Goal: Task Accomplishment & Management: Complete application form

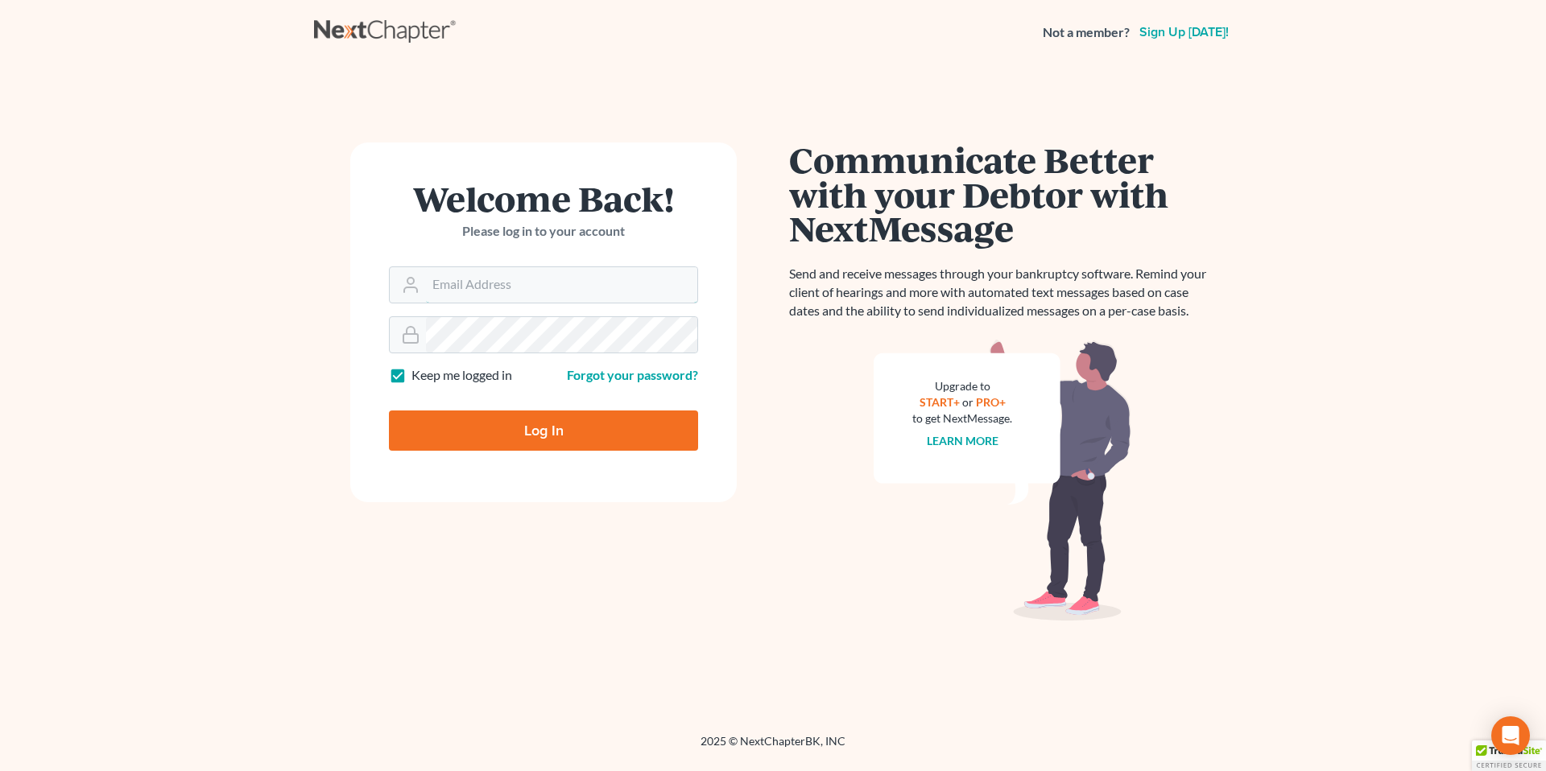
type input "[EMAIL_ADDRESS][PERSON_NAME][DOMAIN_NAME]"
click at [531, 424] on input "Log In" at bounding box center [543, 431] width 309 height 40
type input "Thinking..."
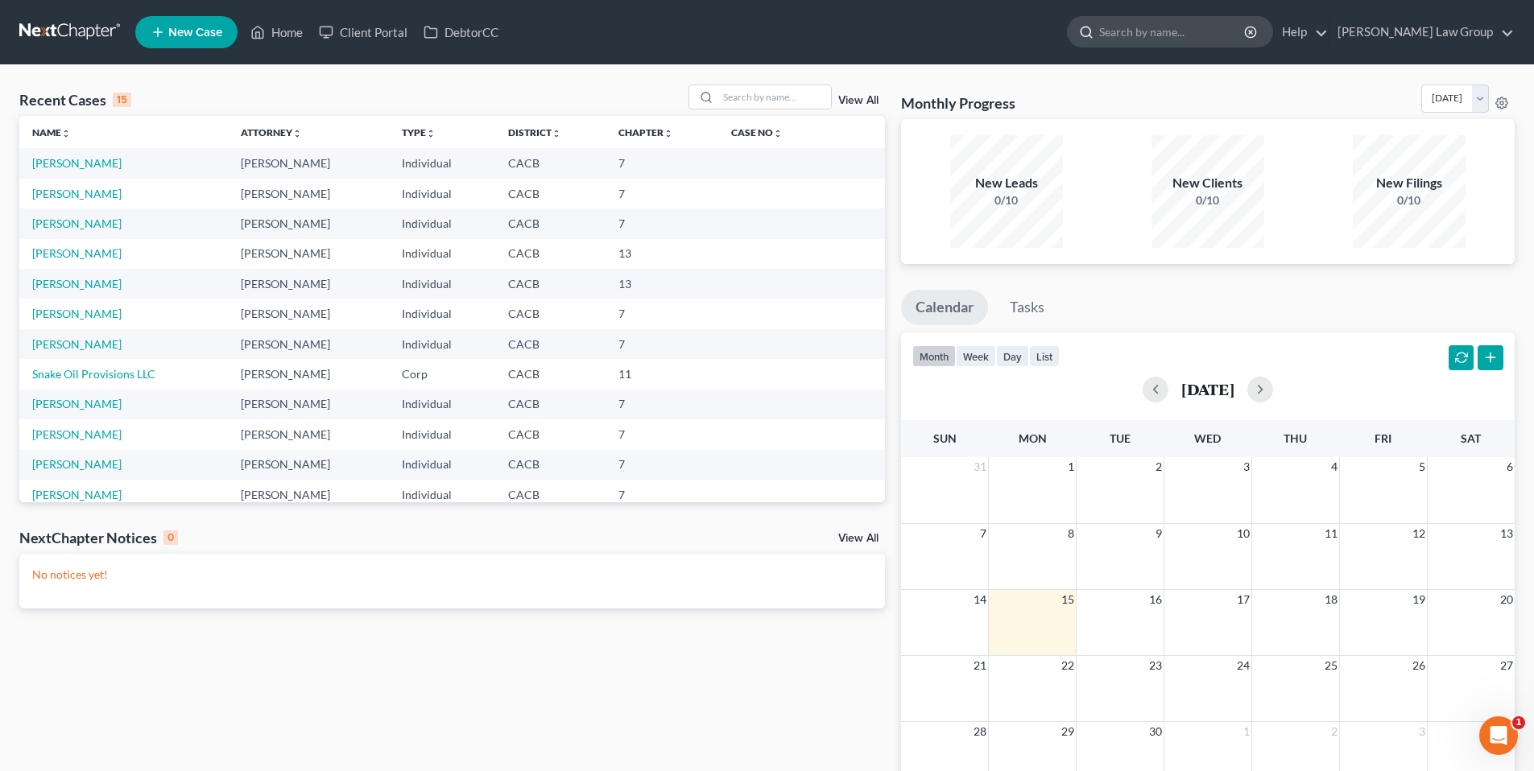
click at [1196, 35] on input "search" at bounding box center [1172, 32] width 147 height 30
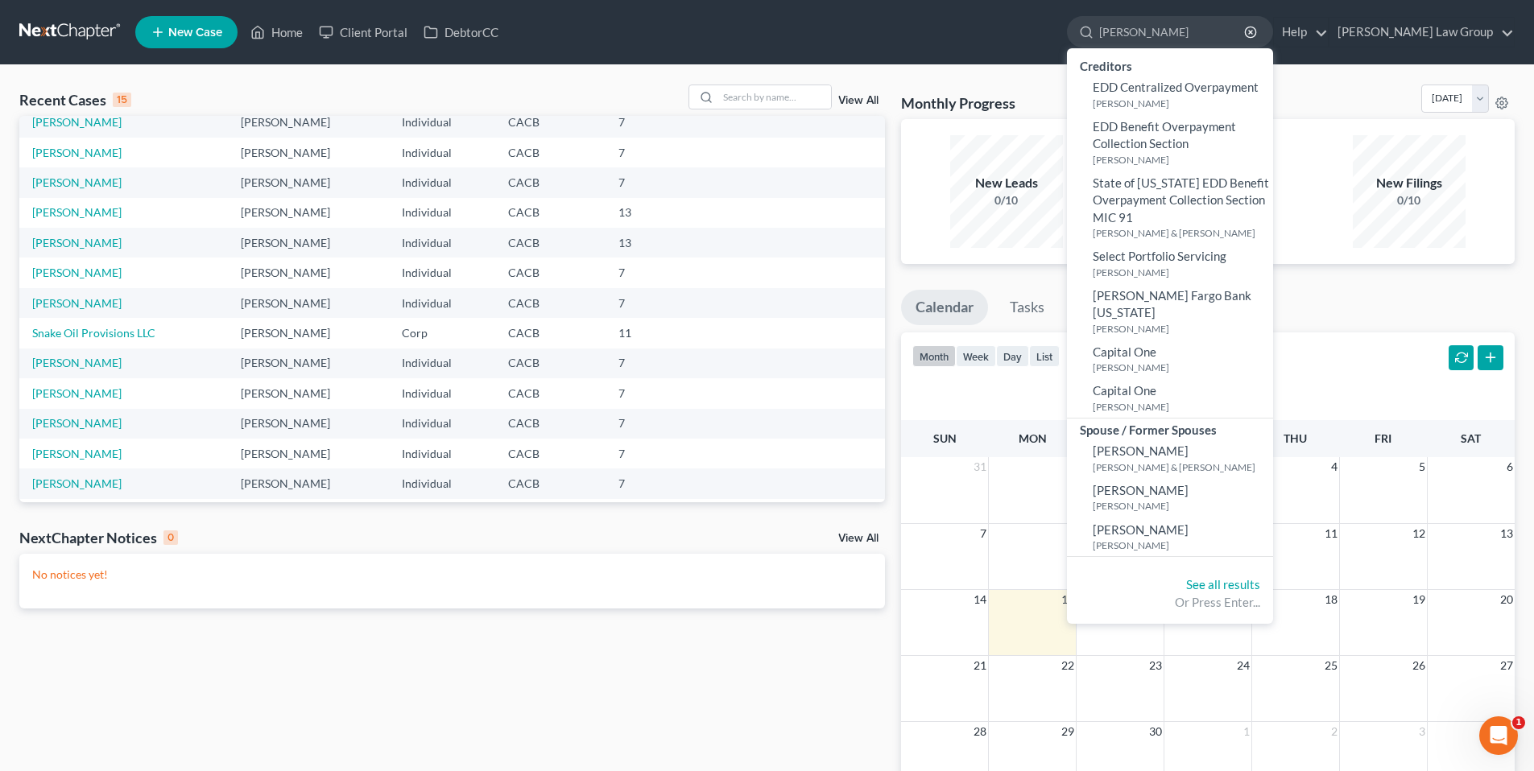
scroll to position [110, 0]
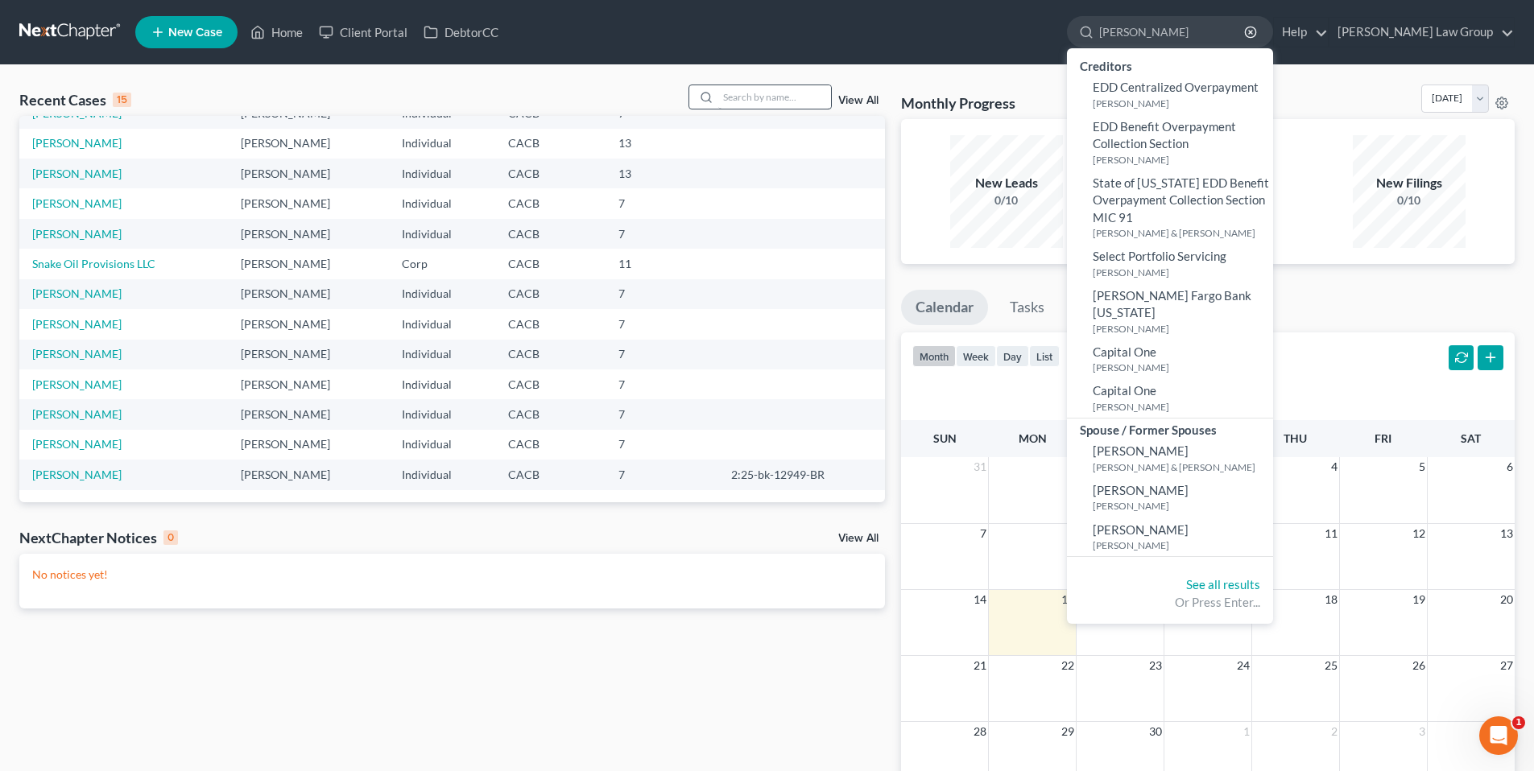
type input "[PERSON_NAME]"
click at [760, 98] on input "search" at bounding box center [774, 96] width 113 height 23
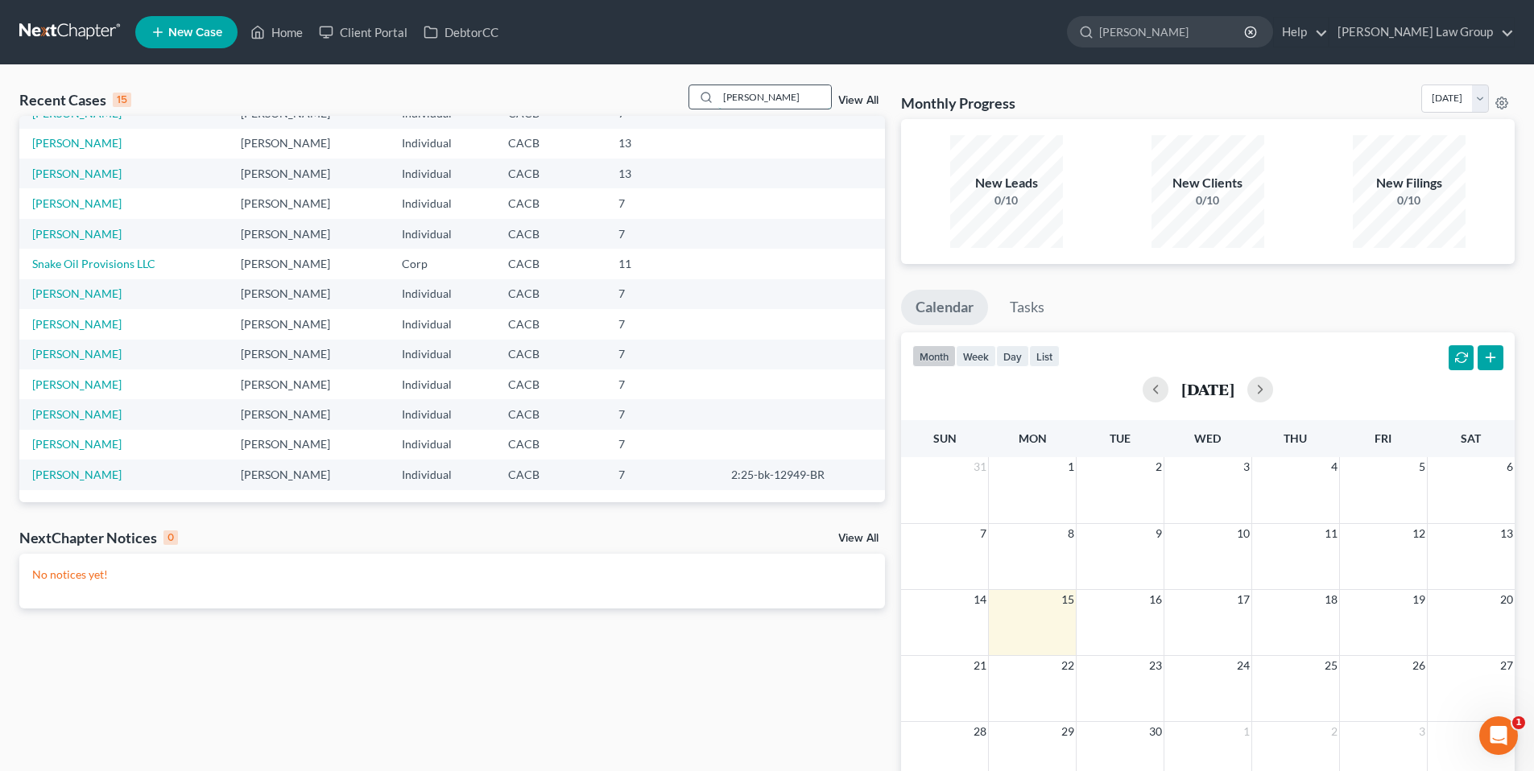
type input "[PERSON_NAME]"
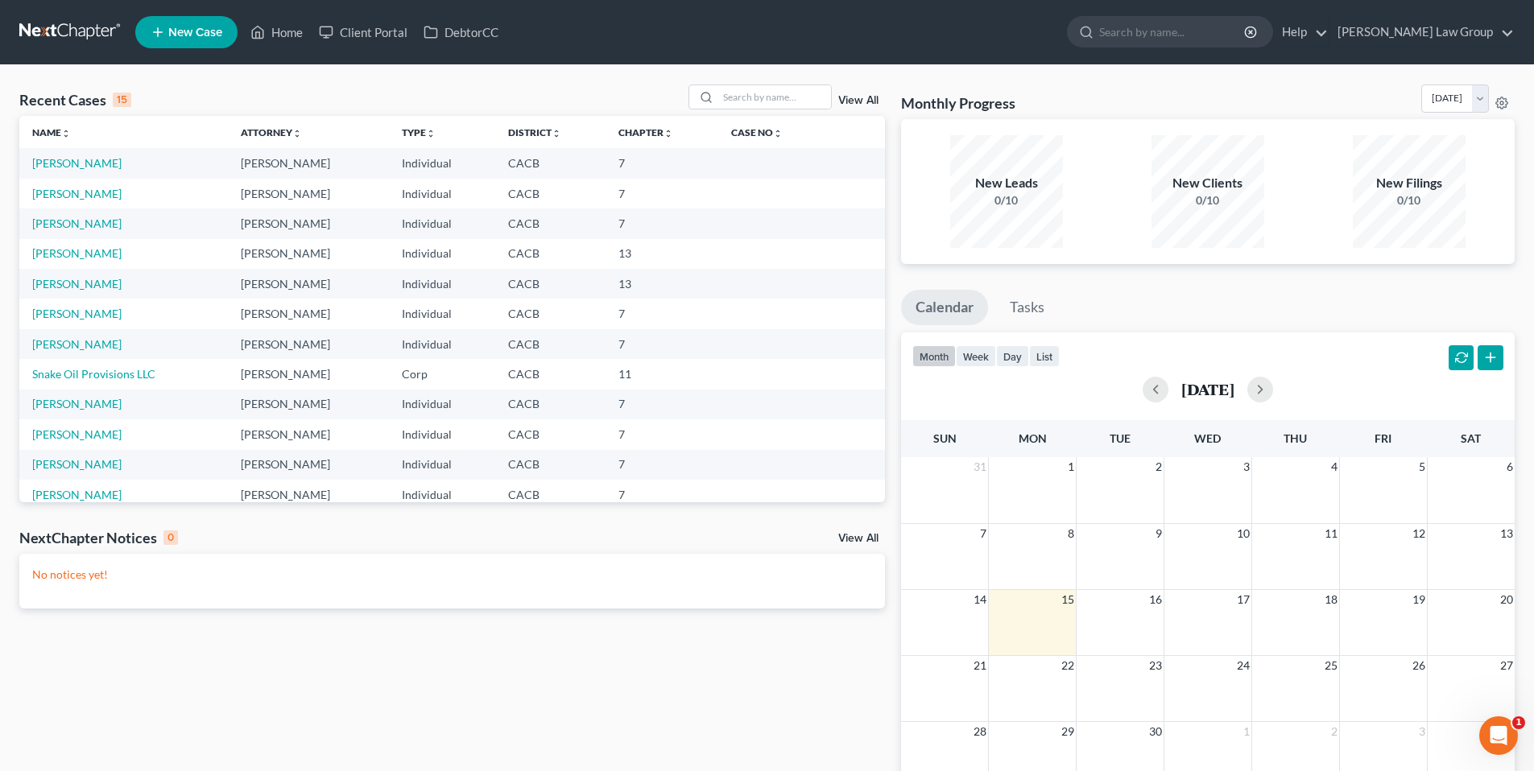
click at [188, 29] on span "New Case" at bounding box center [195, 33] width 54 height 12
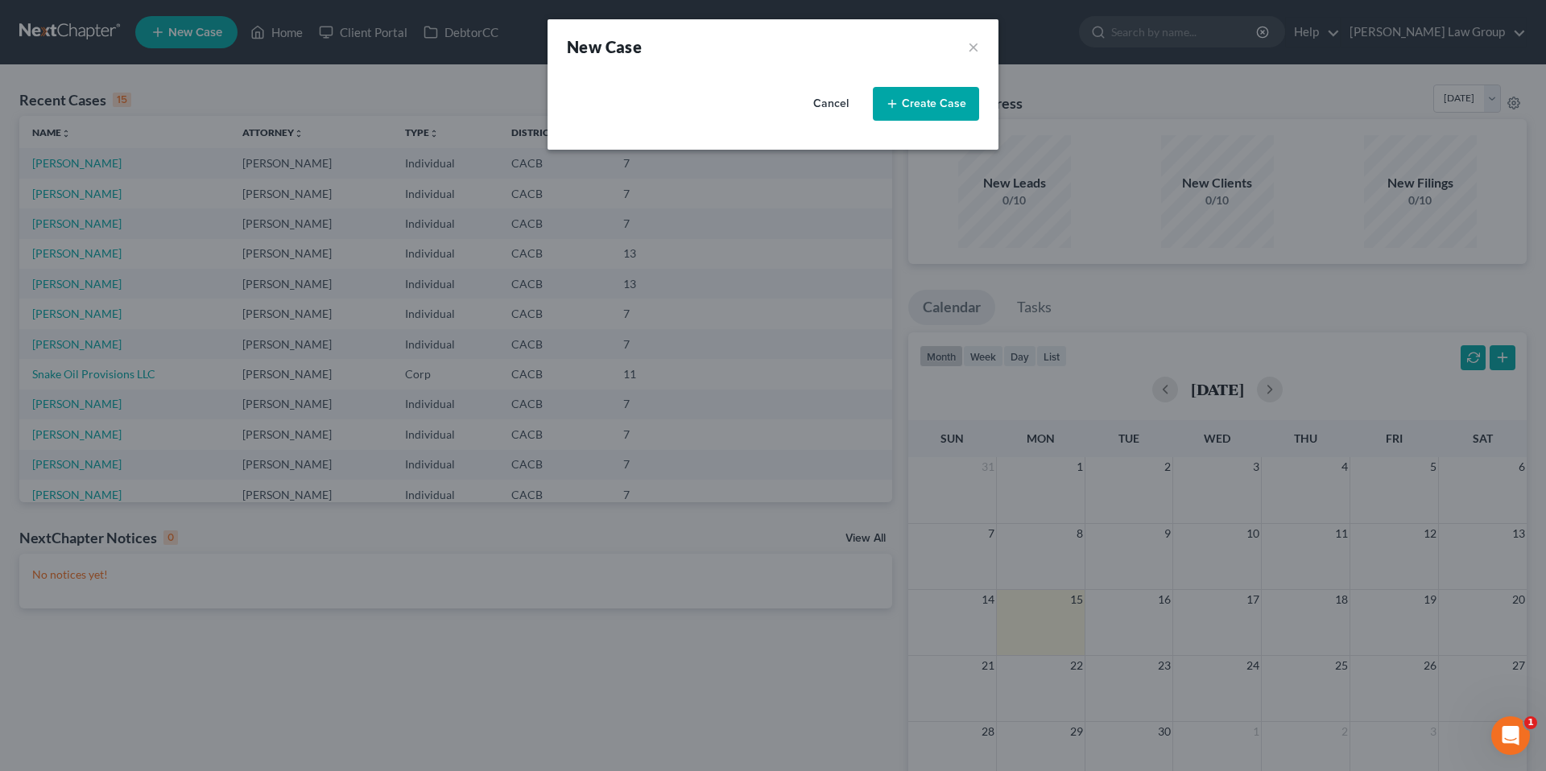
select select "7"
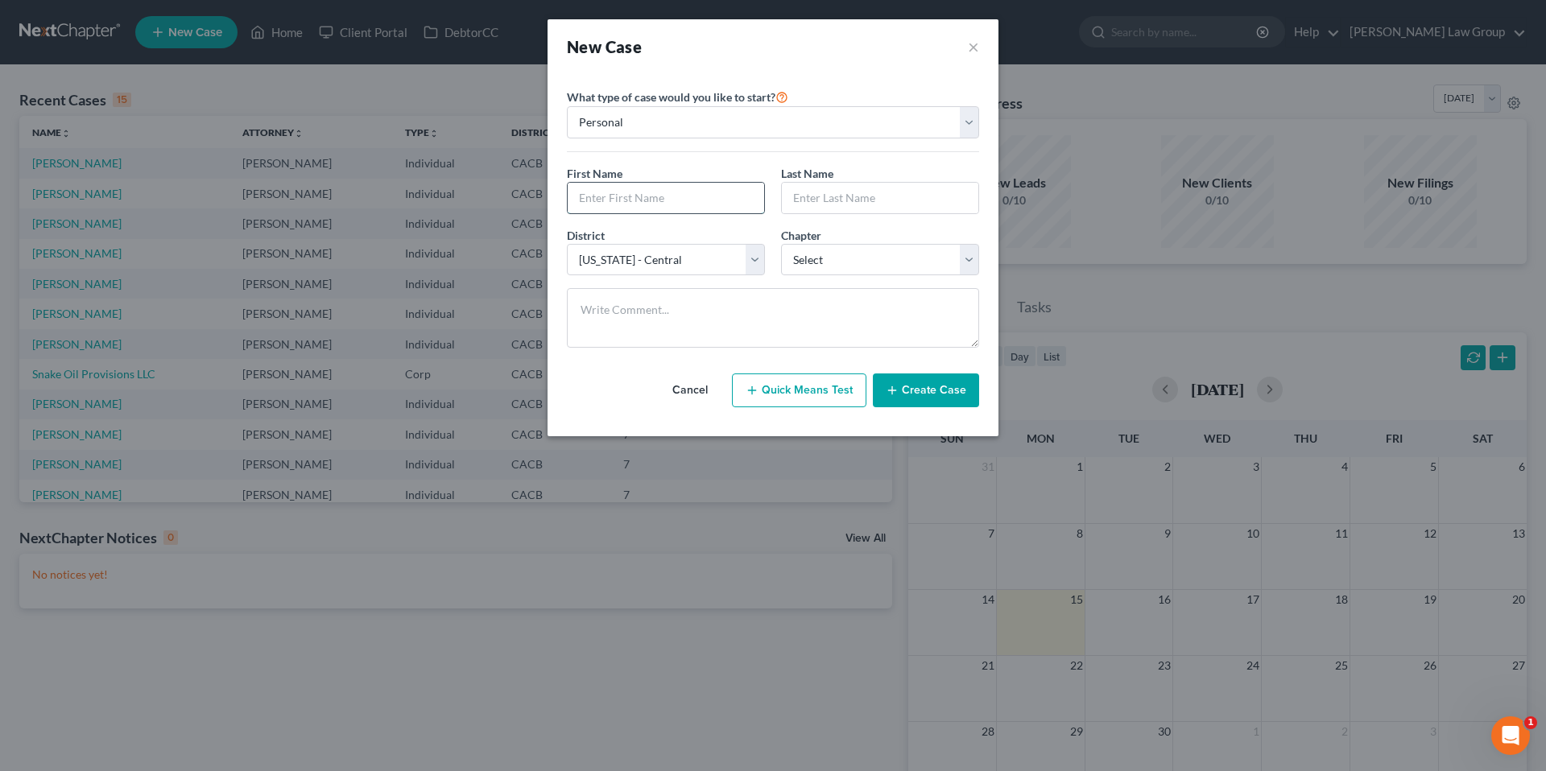
click at [631, 205] on input "text" at bounding box center [666, 198] width 196 height 31
type input "Edward"
type input "Santistevan"
click at [970, 254] on select "Select 7 11 12 13" at bounding box center [880, 260] width 198 height 32
select select "0"
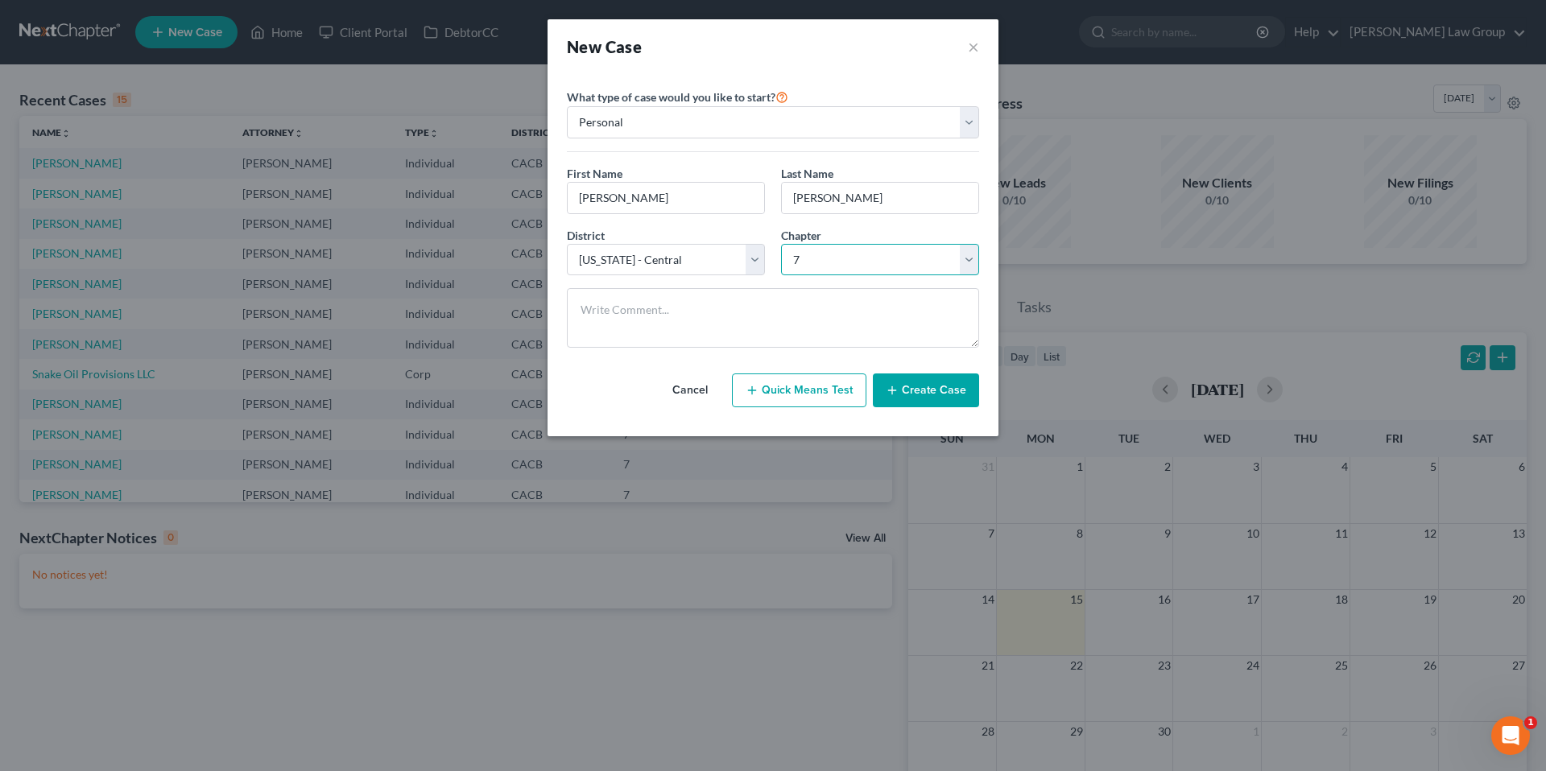
click at [781, 244] on select "Select 7 11 12 13" at bounding box center [880, 260] width 198 height 32
click at [946, 390] on button "Create Case" at bounding box center [926, 391] width 106 height 34
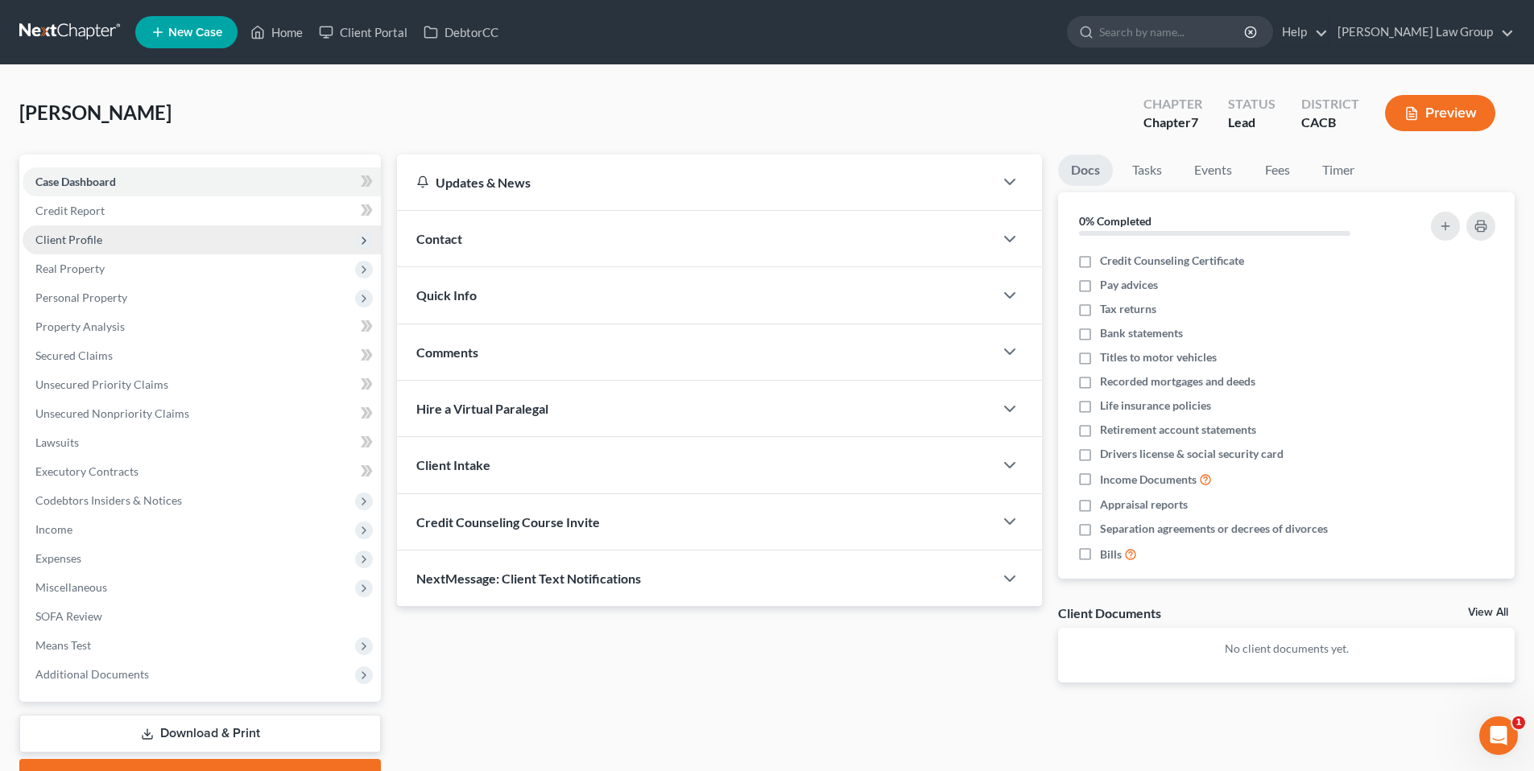
click at [96, 244] on span "Client Profile" at bounding box center [68, 240] width 67 height 14
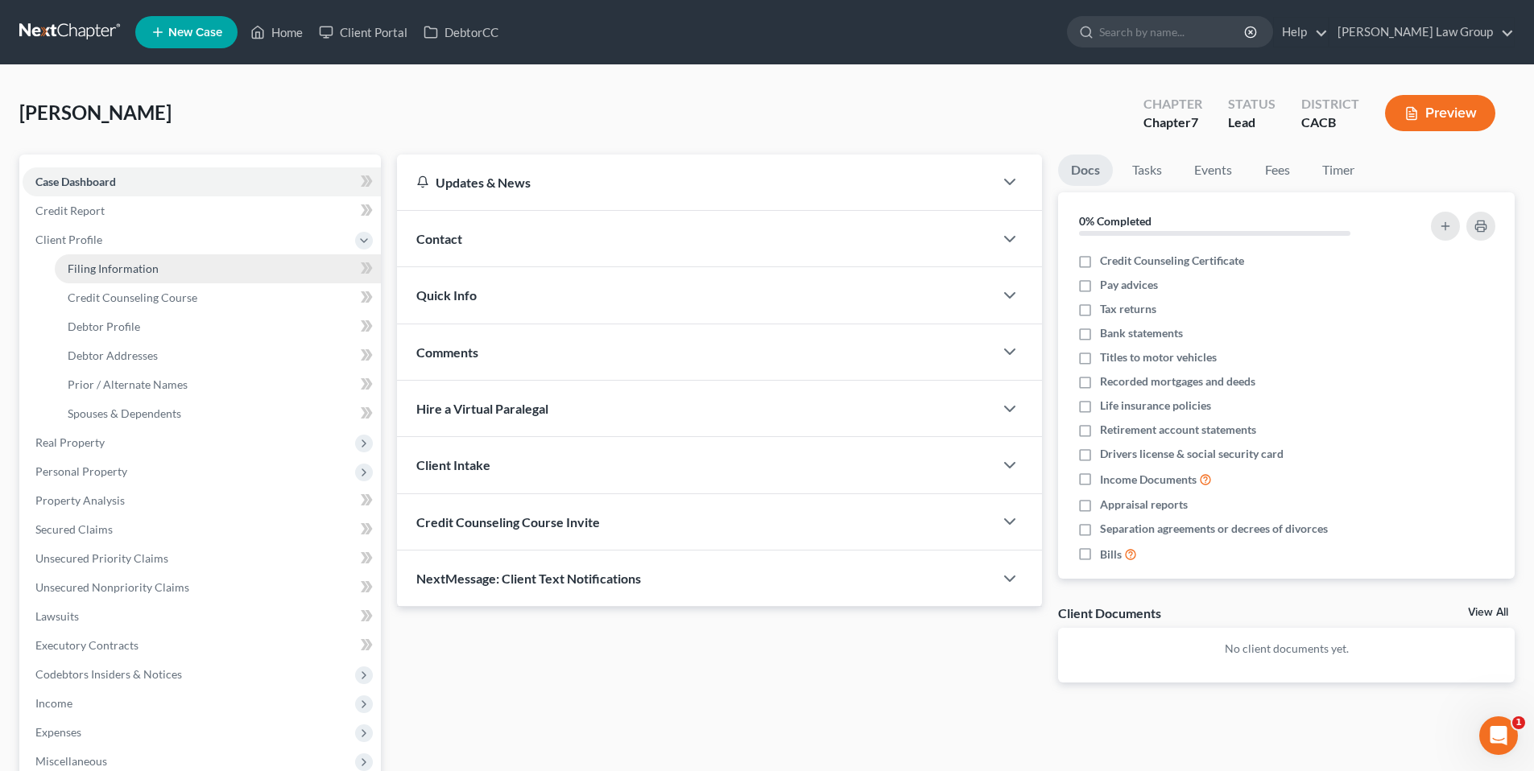
click at [149, 263] on span "Filing Information" at bounding box center [113, 269] width 91 height 14
select select "1"
select select "0"
select select "7"
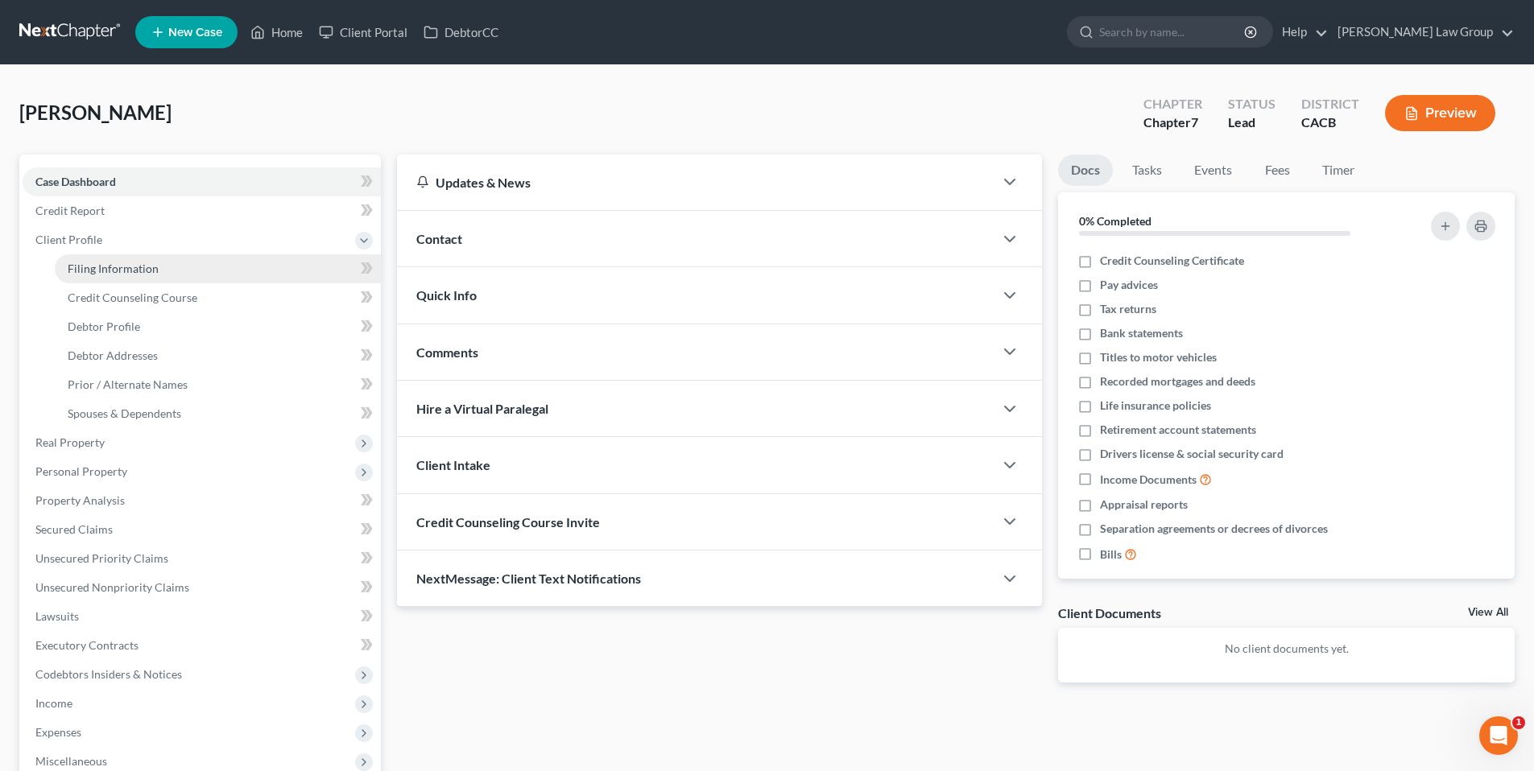
select select "4"
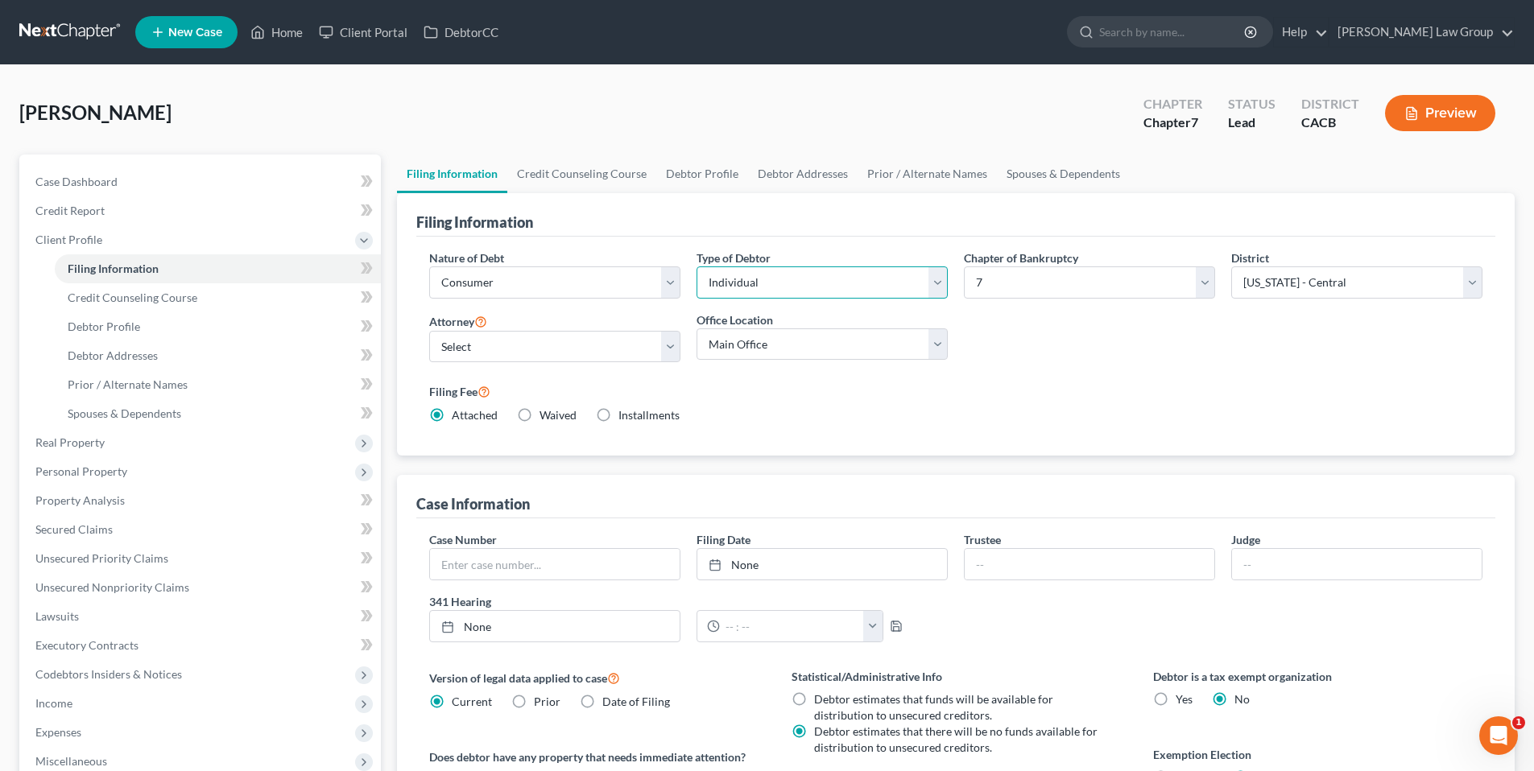
click at [932, 283] on select "Select Individual Joint" at bounding box center [822, 283] width 251 height 32
click at [697, 267] on select "Select Individual Joint" at bounding box center [822, 283] width 251 height 32
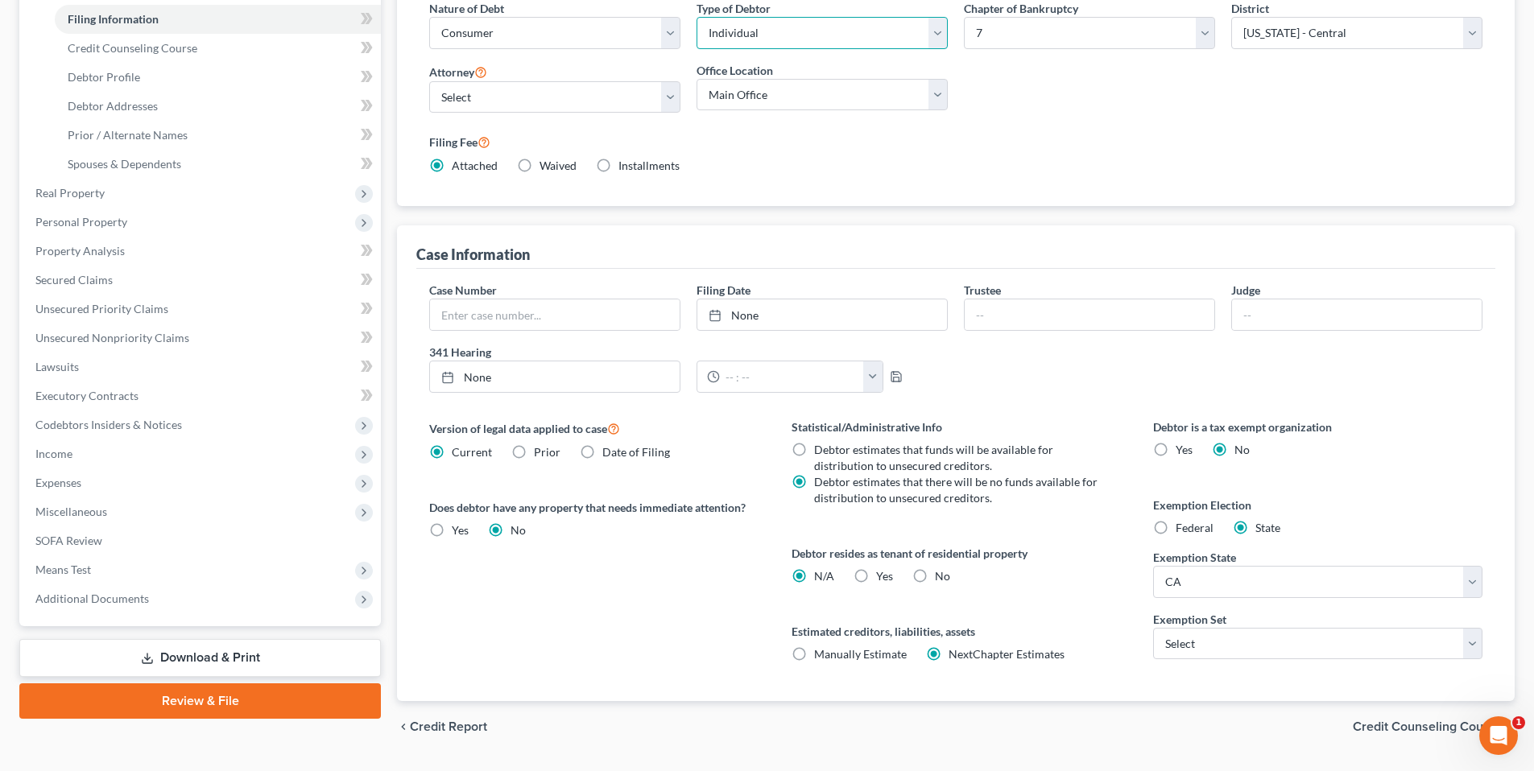
scroll to position [253, 0]
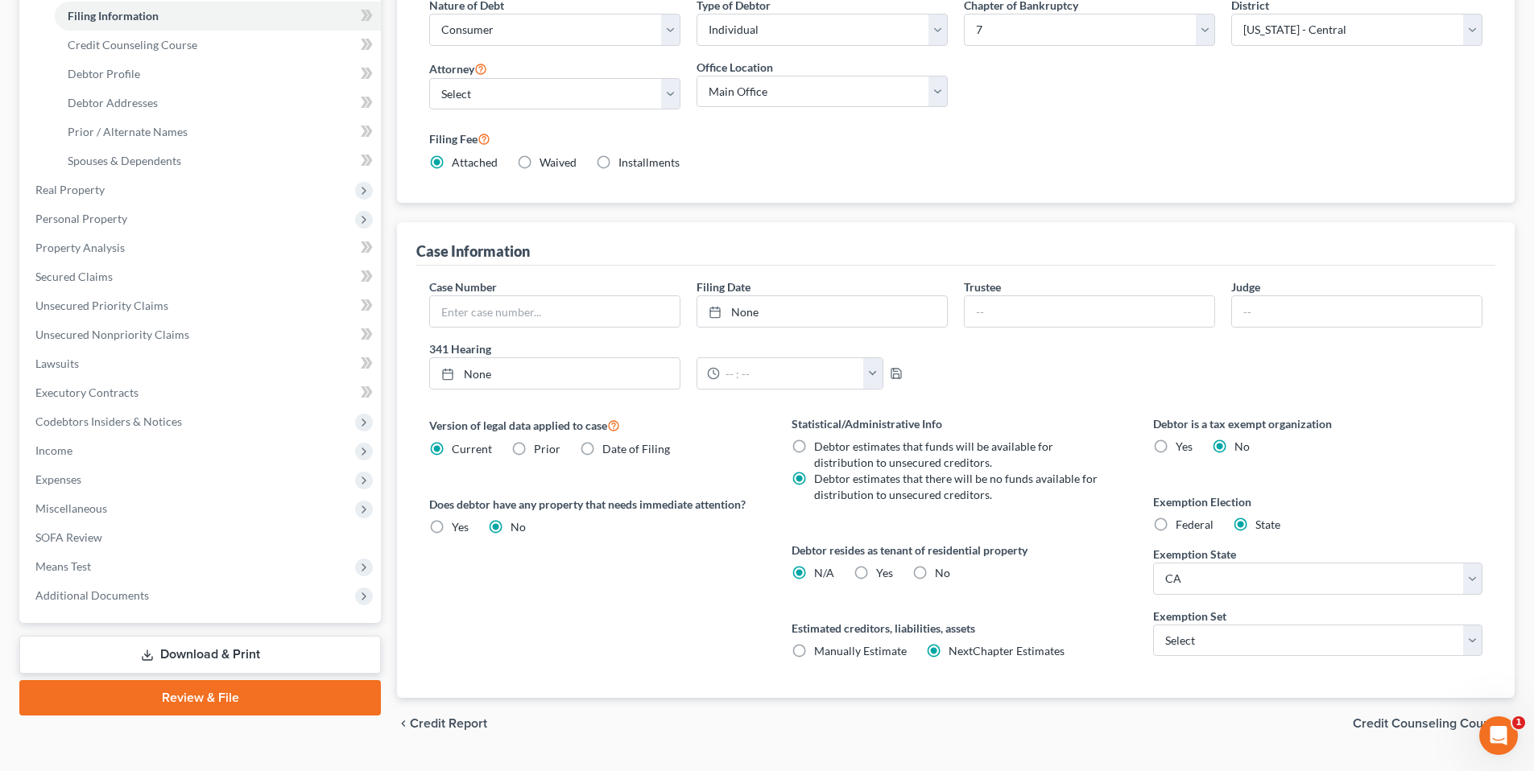
click at [876, 570] on label "Yes Yes" at bounding box center [884, 573] width 17 height 16
click at [883, 570] on input "Yes Yes" at bounding box center [888, 570] width 10 height 10
radio input "true"
radio input "false"
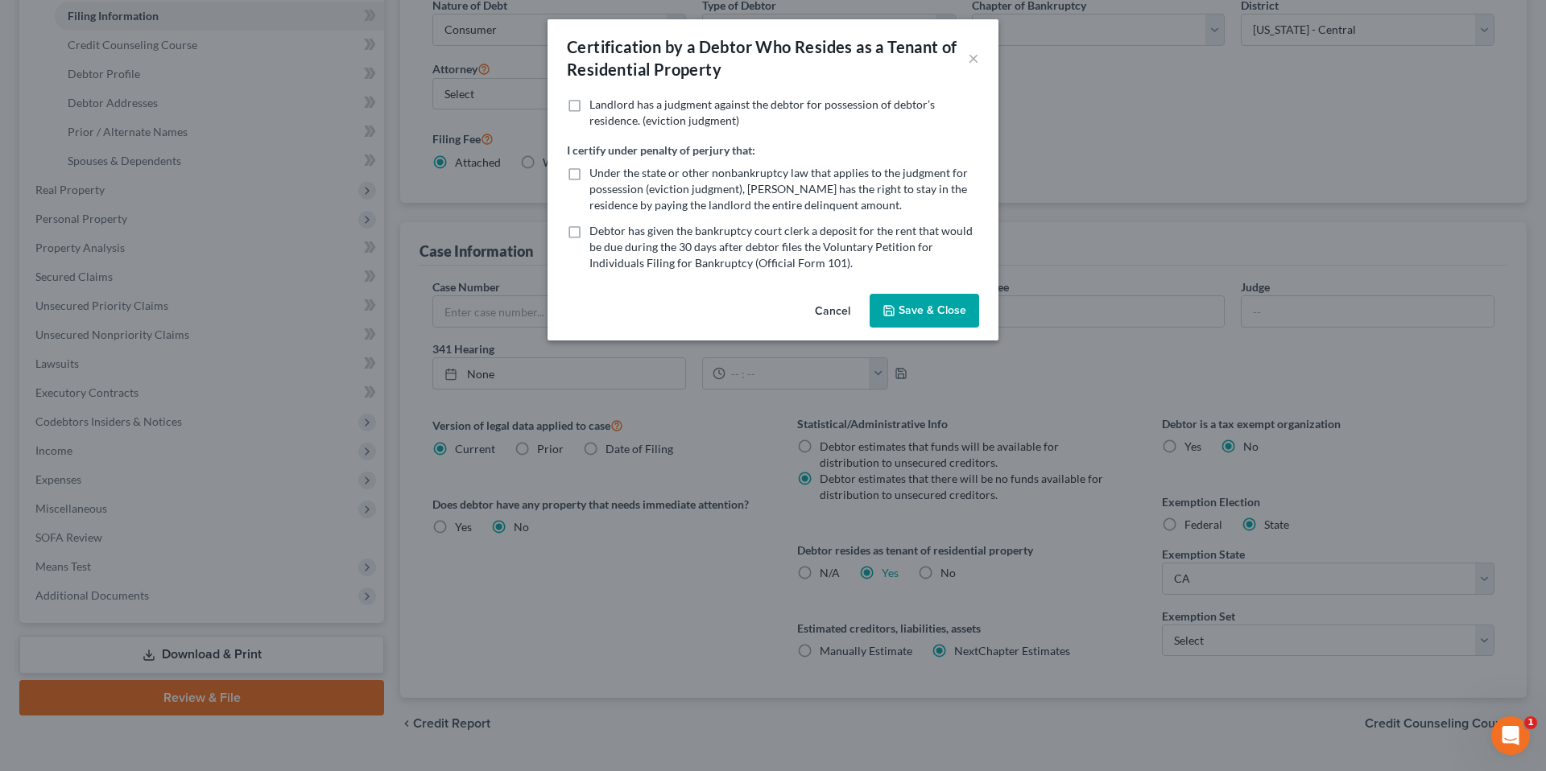
click at [903, 309] on button "Save & Close" at bounding box center [925, 311] width 110 height 34
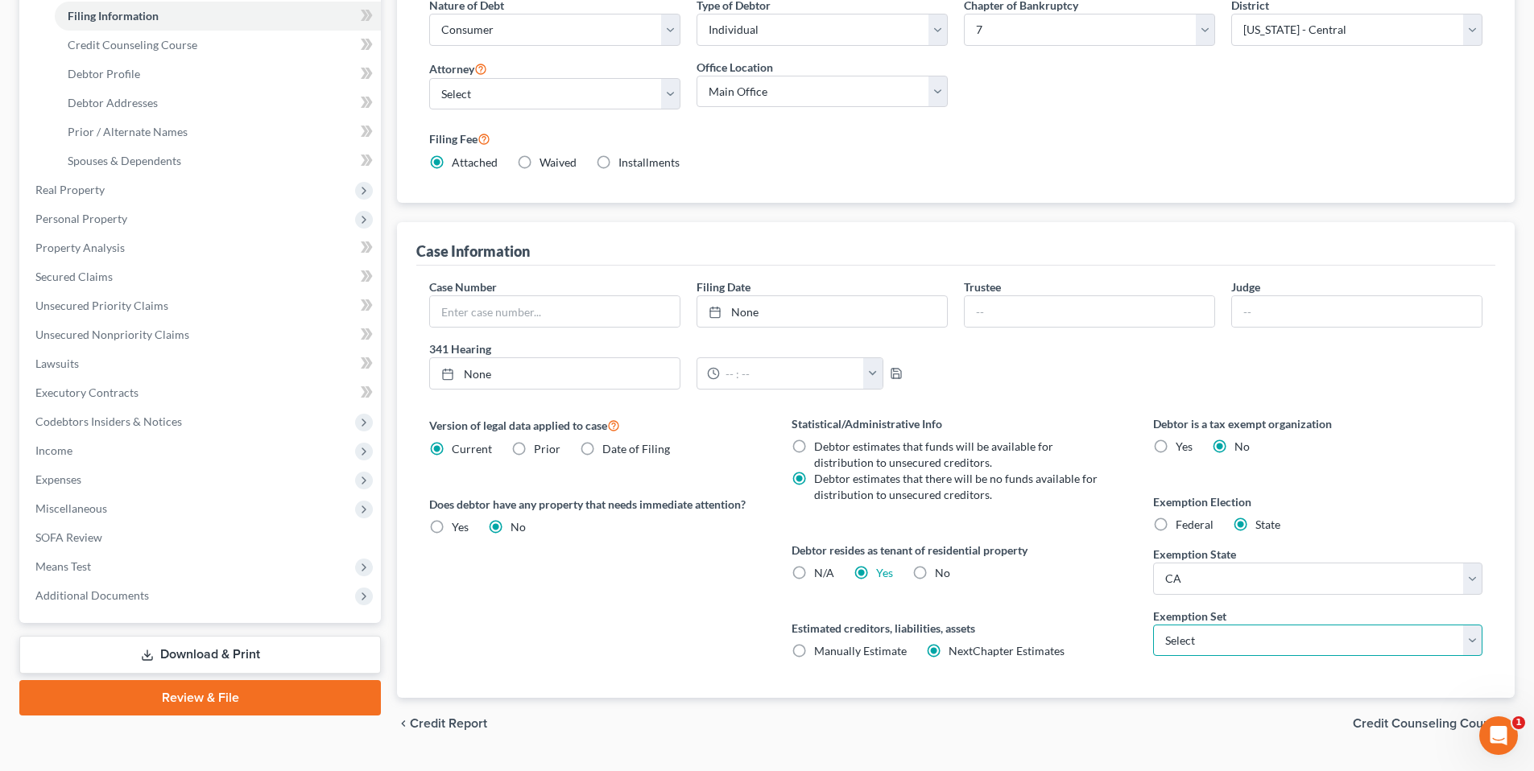
click at [1474, 642] on select "Select 703 704" at bounding box center [1317, 641] width 329 height 32
select select "0"
click at [1153, 625] on select "Select 703 704" at bounding box center [1317, 641] width 329 height 32
drag, startPoint x: 502, startPoint y: 221, endPoint x: 467, endPoint y: 177, distance: 56.1
click at [495, 209] on div "Filing Information Nature of Debt Select Business Consumer Other Nature of Busi…" at bounding box center [956, 319] width 1118 height 758
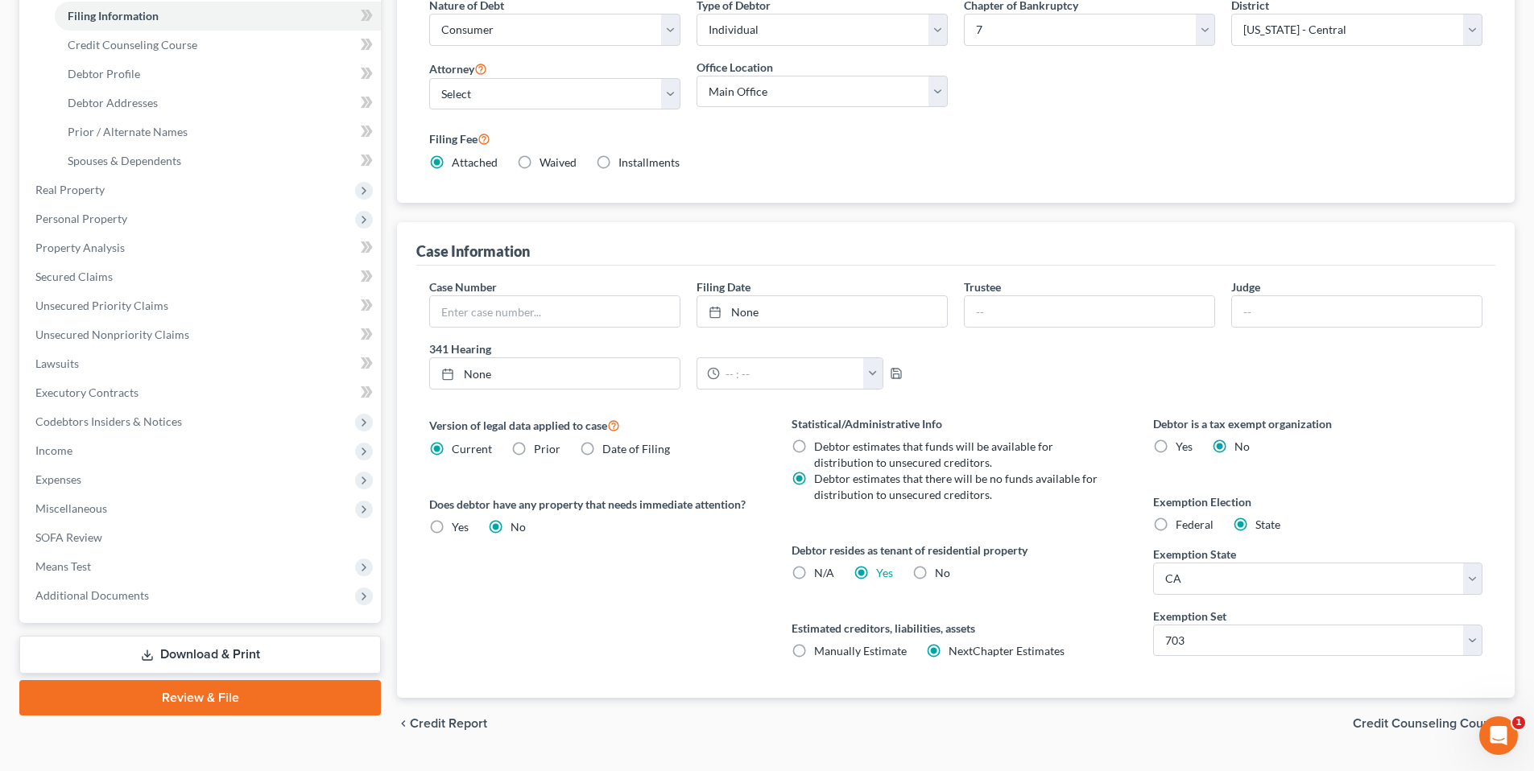
click at [892, 164] on div "Filing Fee Attached Waived Waived Installments Installments" at bounding box center [955, 150] width 1053 height 42
click at [139, 39] on span "Credit Counseling Course" at bounding box center [133, 45] width 130 height 14
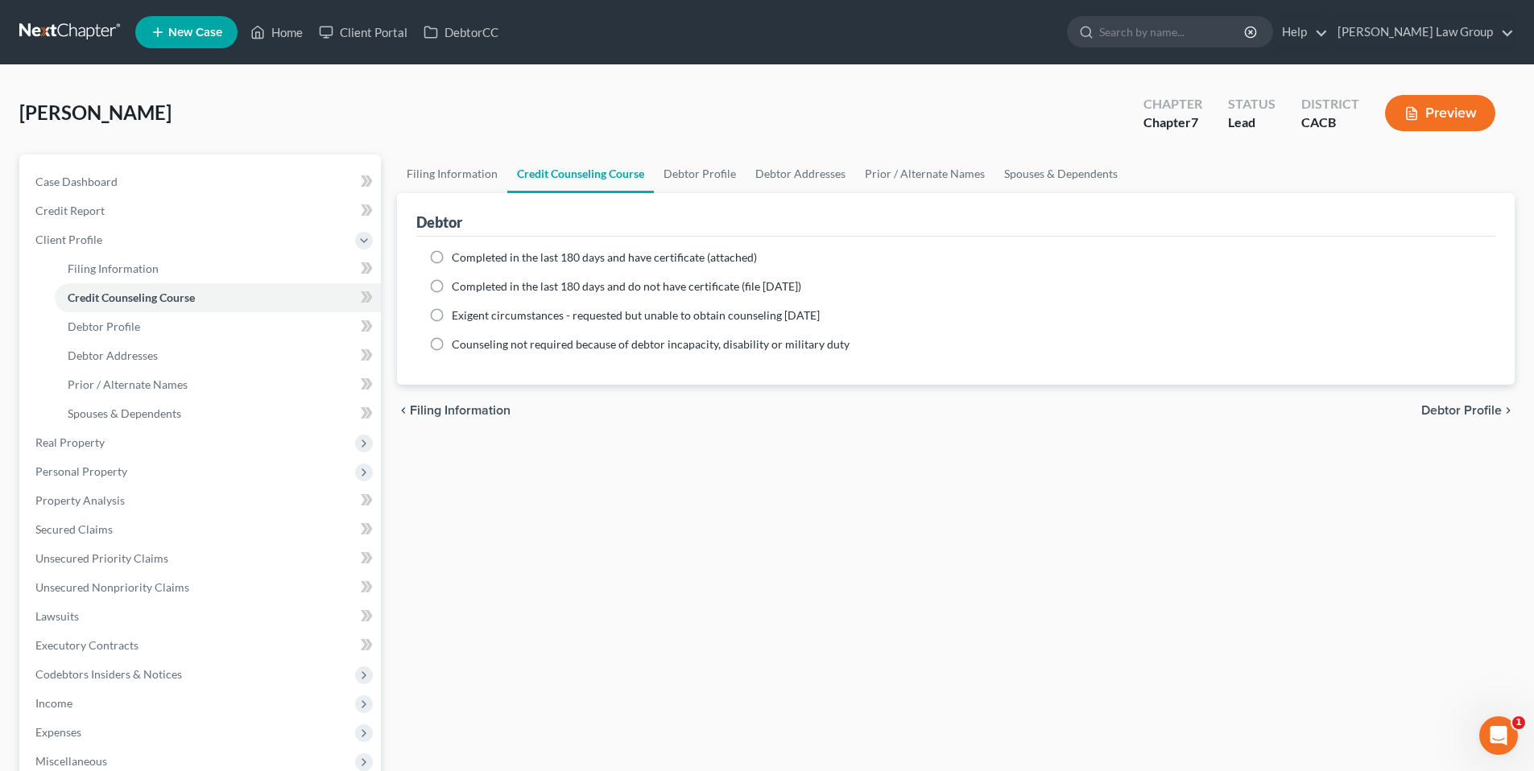
click at [452, 251] on label "Completed in the last 180 days and have certificate (attached)" at bounding box center [604, 258] width 305 height 16
click at [458, 251] on input "Completed in the last 180 days and have certificate (attached)" at bounding box center [463, 255] width 10 height 10
radio input "true"
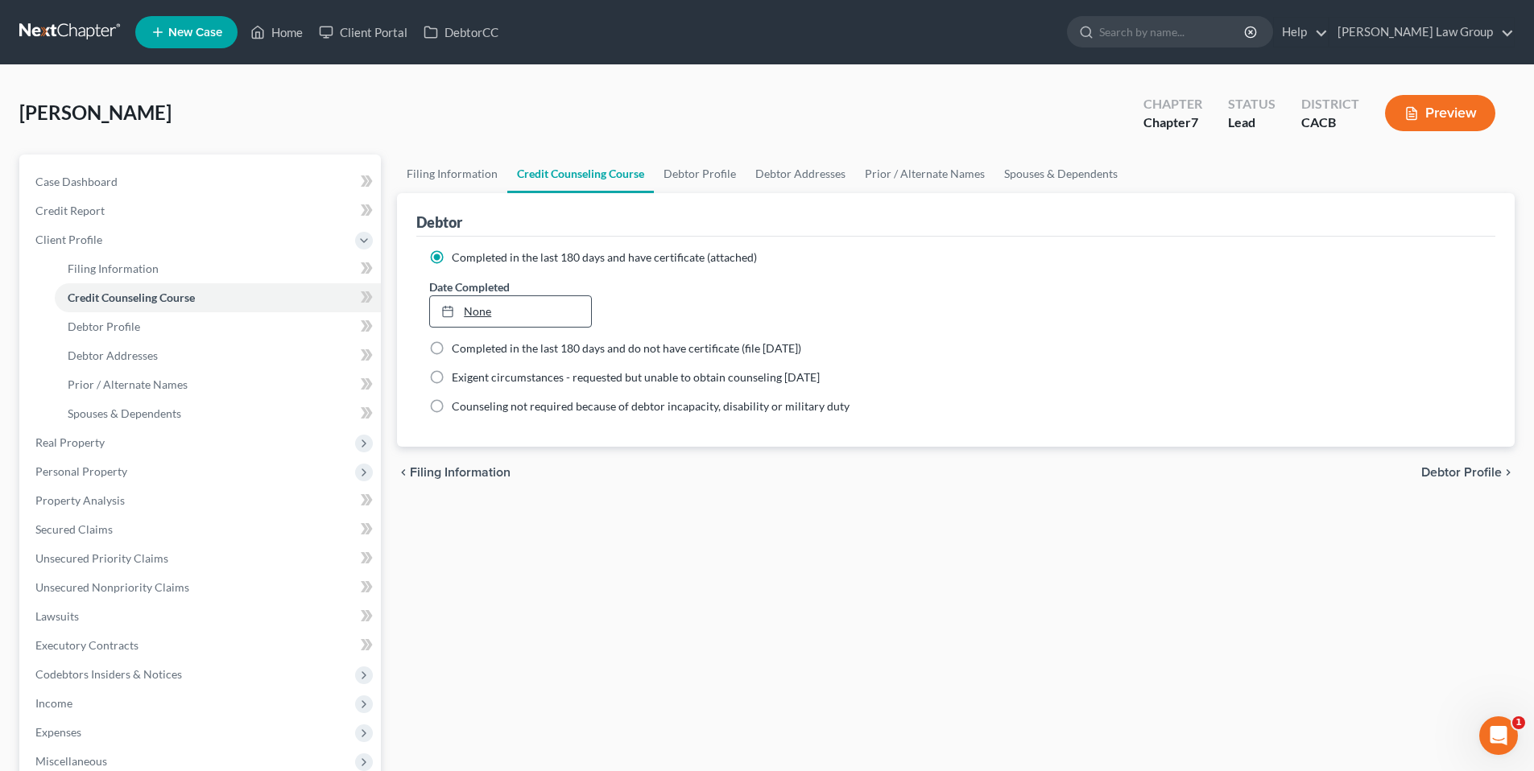
type input "9/15/2025"
click at [450, 307] on line at bounding box center [450, 308] width 0 height 2
click at [123, 323] on span "Debtor Profile" at bounding box center [104, 327] width 72 height 14
select select "0"
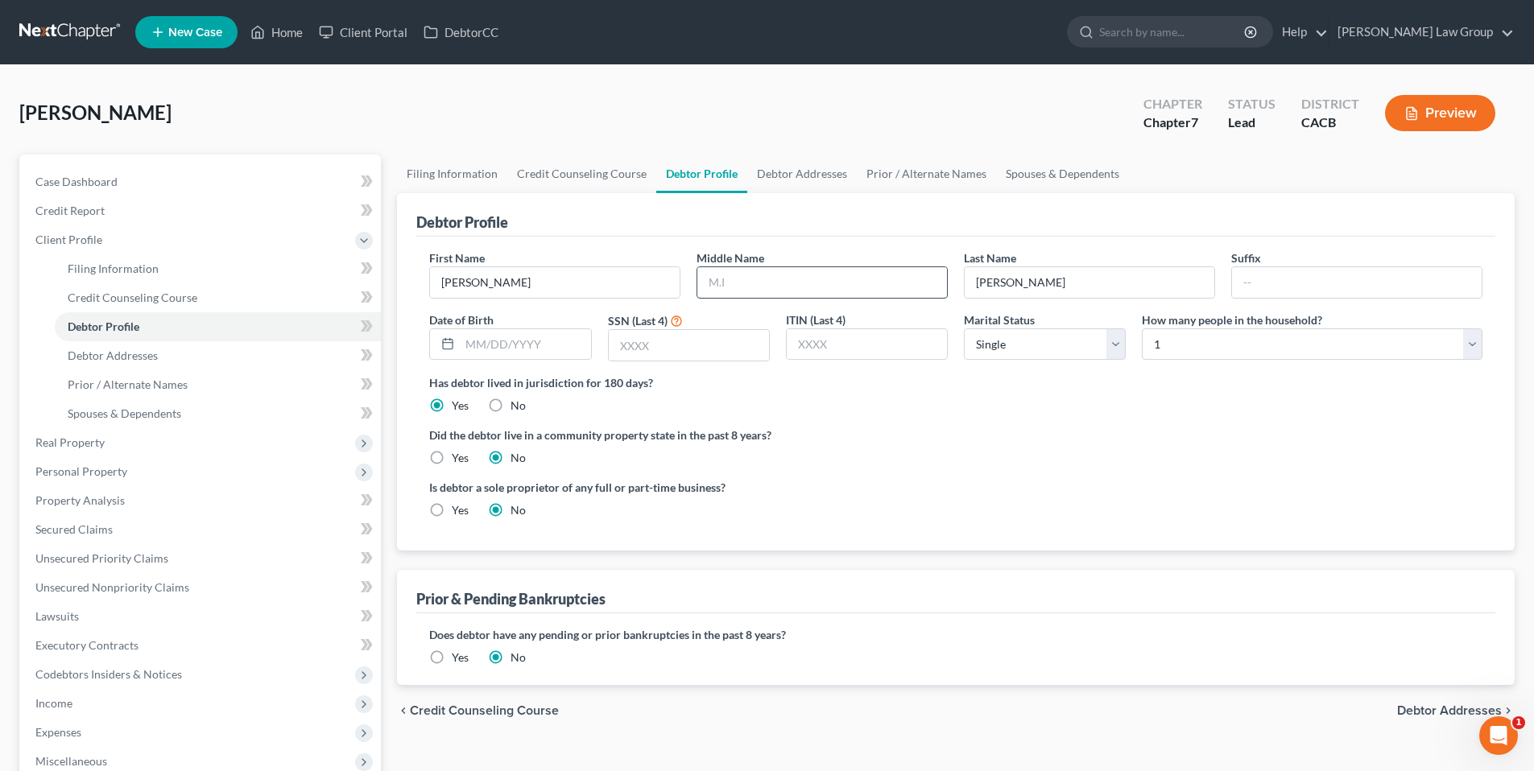
click at [772, 282] on input "text" at bounding box center [822, 282] width 250 height 31
type input "Louie"
click at [523, 345] on input "text" at bounding box center [525, 344] width 130 height 31
type input "07/24/1984"
click at [647, 342] on input "text" at bounding box center [689, 345] width 160 height 31
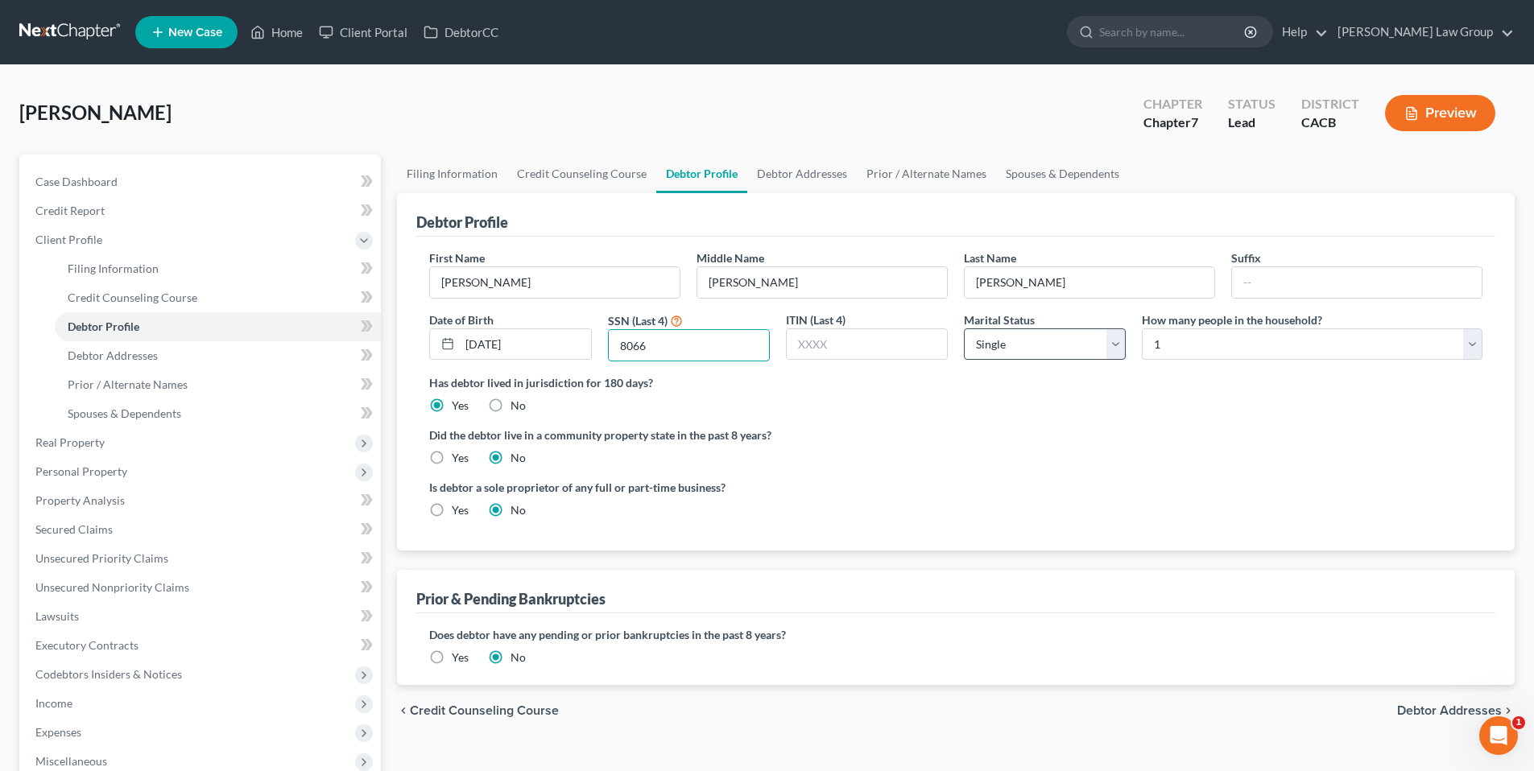
type input "8066"
click at [1120, 344] on select "Select Single Married Separated Divorced Widowed" at bounding box center [1045, 345] width 162 height 32
select select "1"
click at [964, 329] on select "Select Single Married Separated Divorced Widowed" at bounding box center [1045, 345] width 162 height 32
click at [1468, 341] on select "Select 1 2 3 4 5 6 7 8 9 10 11 12 13 14 15 16 17 18 19 20" at bounding box center [1312, 345] width 341 height 32
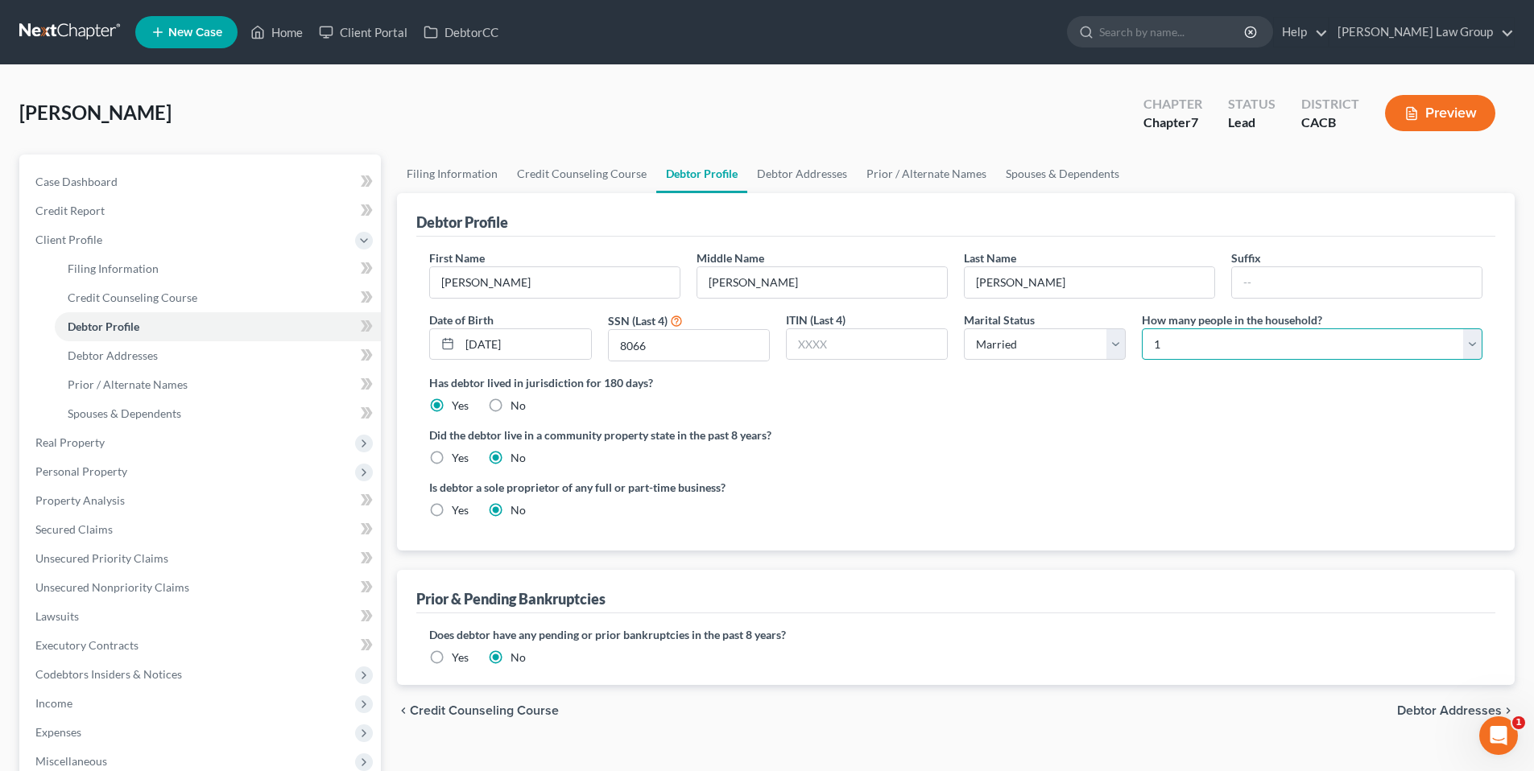
select select "1"
click at [1142, 329] on select "Select 1 2 3 4 5 6 7 8 9 10 11 12 13 14 15 16 17 18 19 20" at bounding box center [1312, 345] width 341 height 32
click at [452, 455] on label "Yes" at bounding box center [460, 458] width 17 height 16
click at [458, 455] on input "Yes" at bounding box center [463, 455] width 10 height 10
radio input "true"
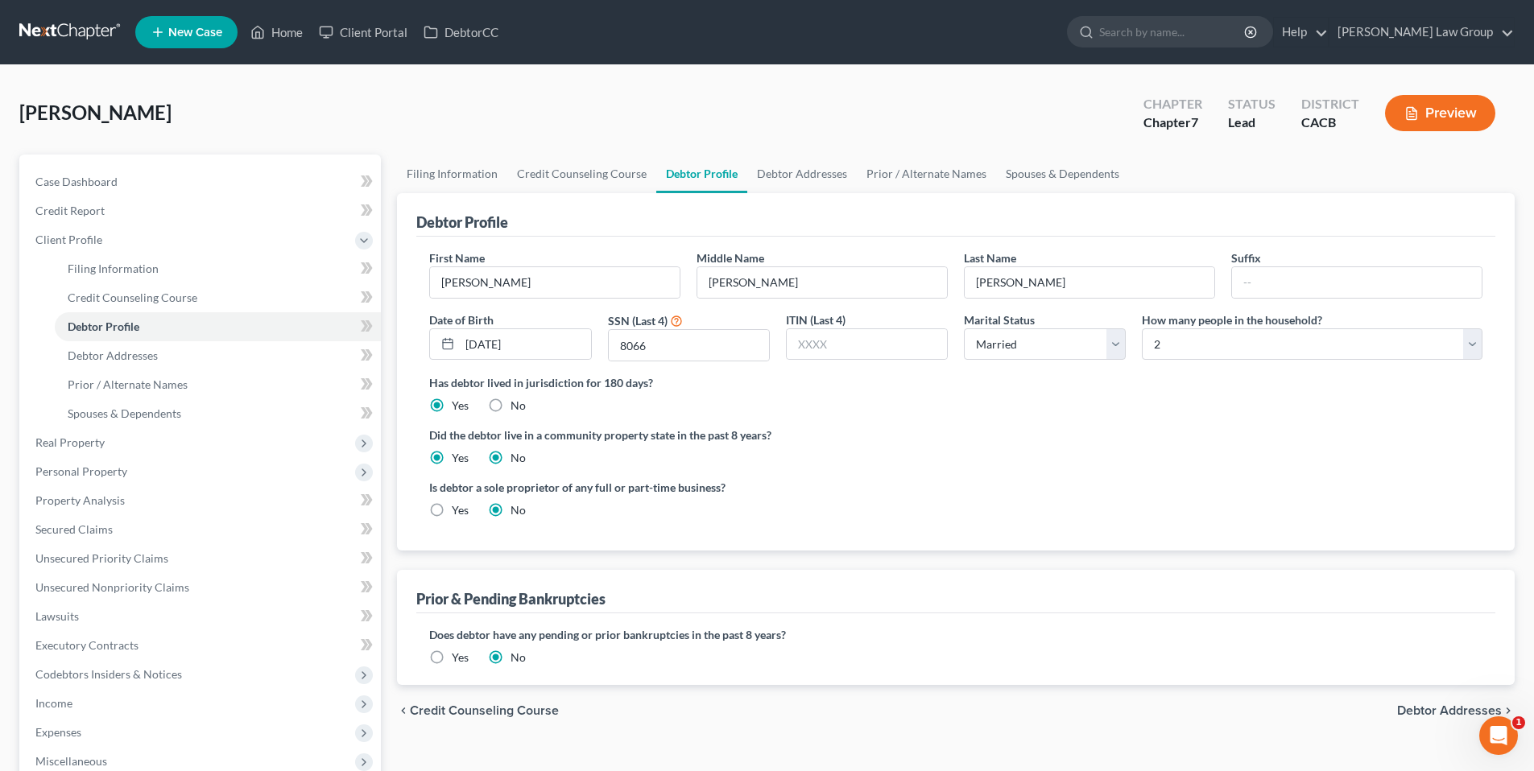
radio input "false"
click at [151, 359] on span "Debtor Addresses" at bounding box center [113, 356] width 90 height 14
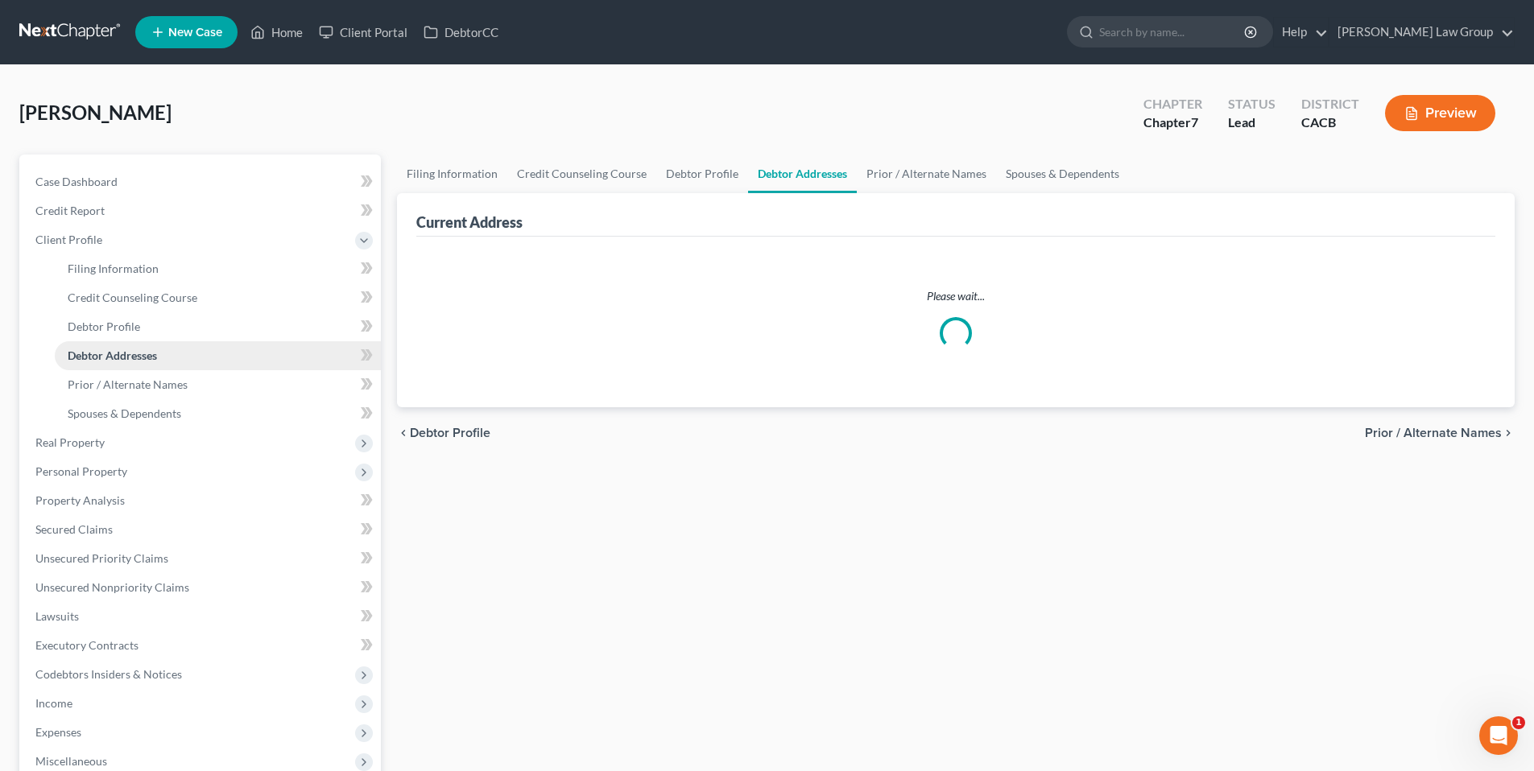
select select "0"
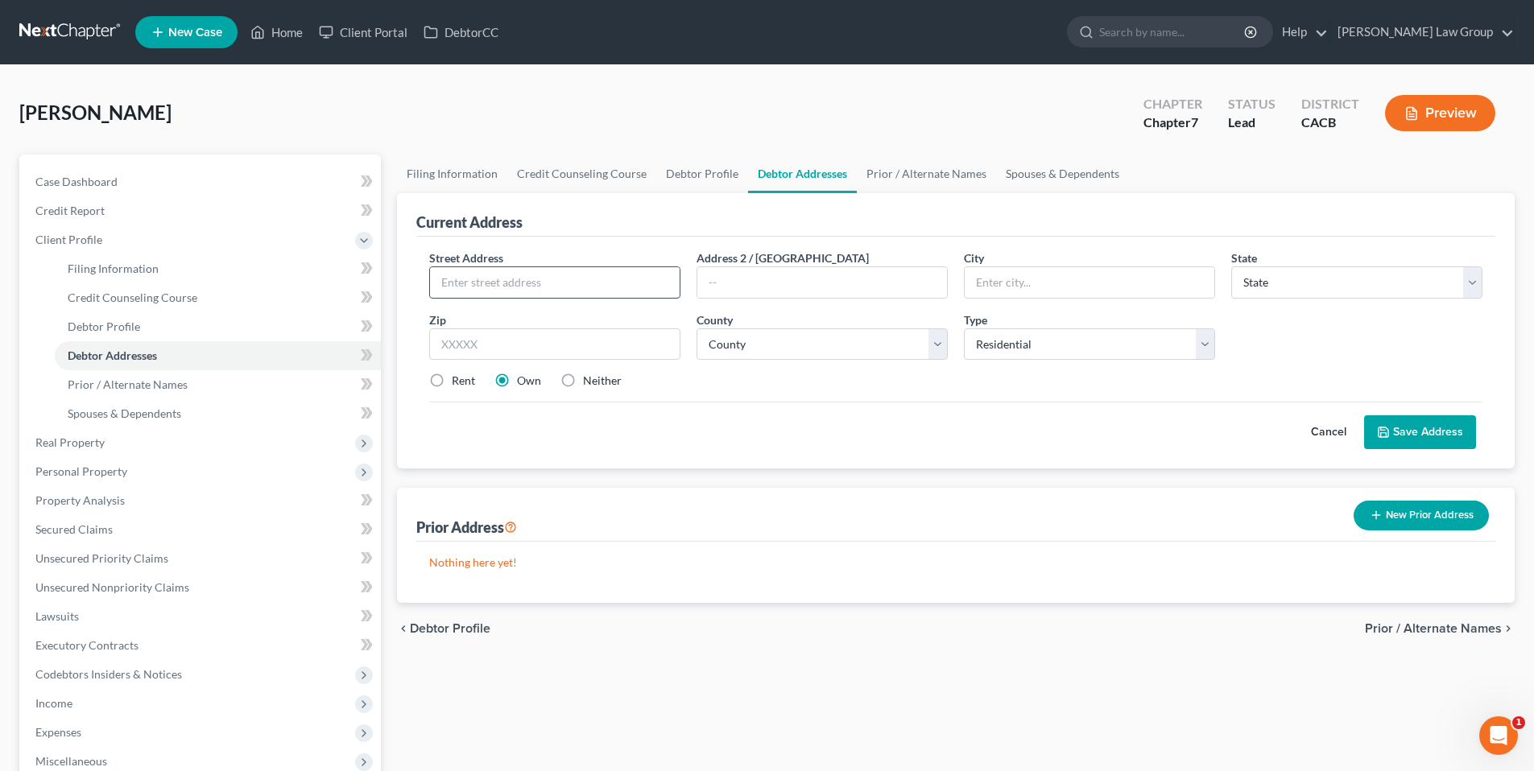
click at [476, 287] on input "text" at bounding box center [555, 282] width 250 height 31
type input "9358 Bartolo Avenue"
type input "Pico Rivera"
click at [498, 335] on input "text" at bounding box center [554, 345] width 251 height 32
type input "90660"
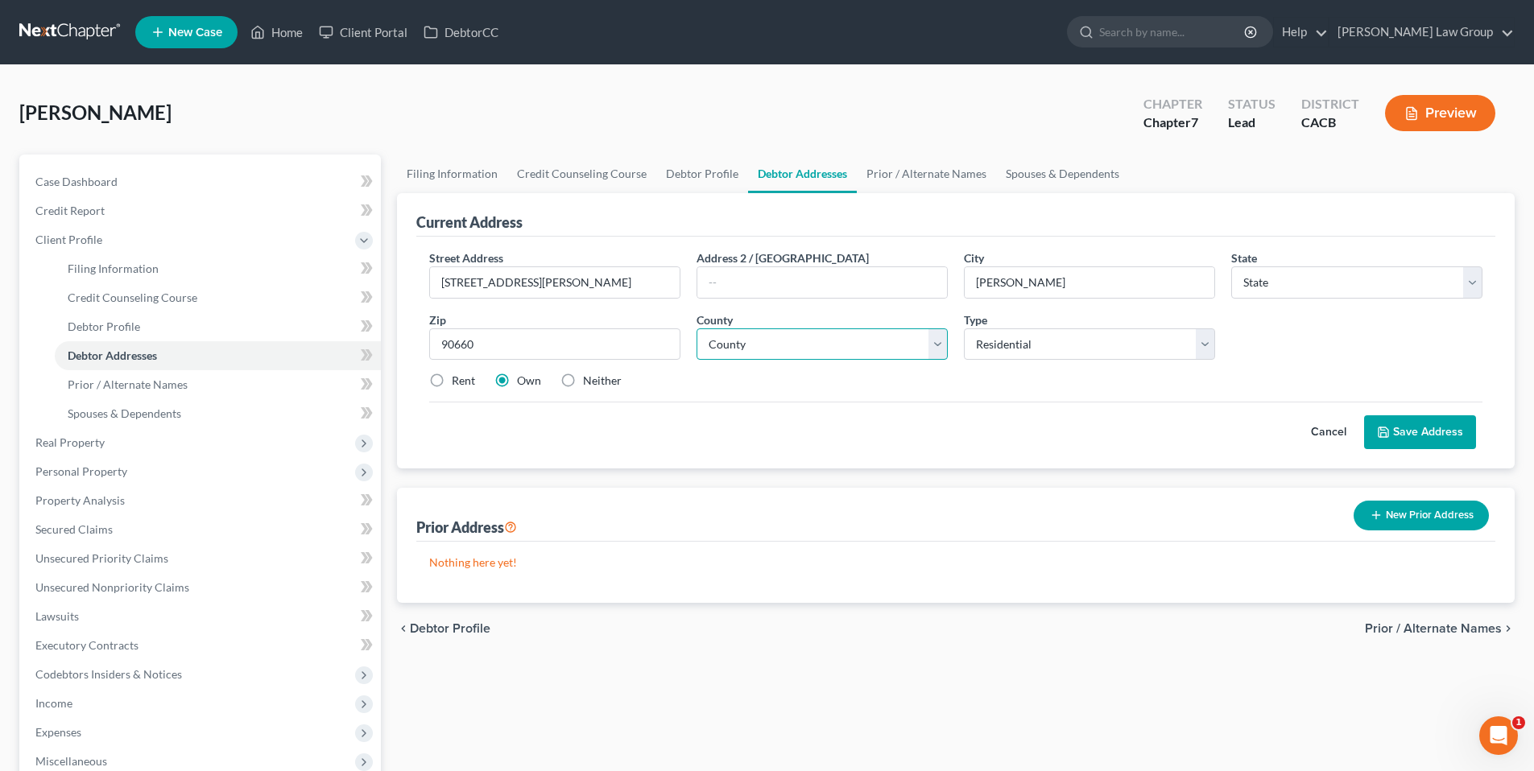
click at [937, 343] on select "County" at bounding box center [822, 345] width 251 height 32
select select "4"
select select "18"
click at [697, 329] on select "County Alameda County Alpine County Amador County Butte County Calaveras County…" at bounding box center [822, 345] width 251 height 32
click at [452, 382] on label "Rent" at bounding box center [463, 381] width 23 height 16
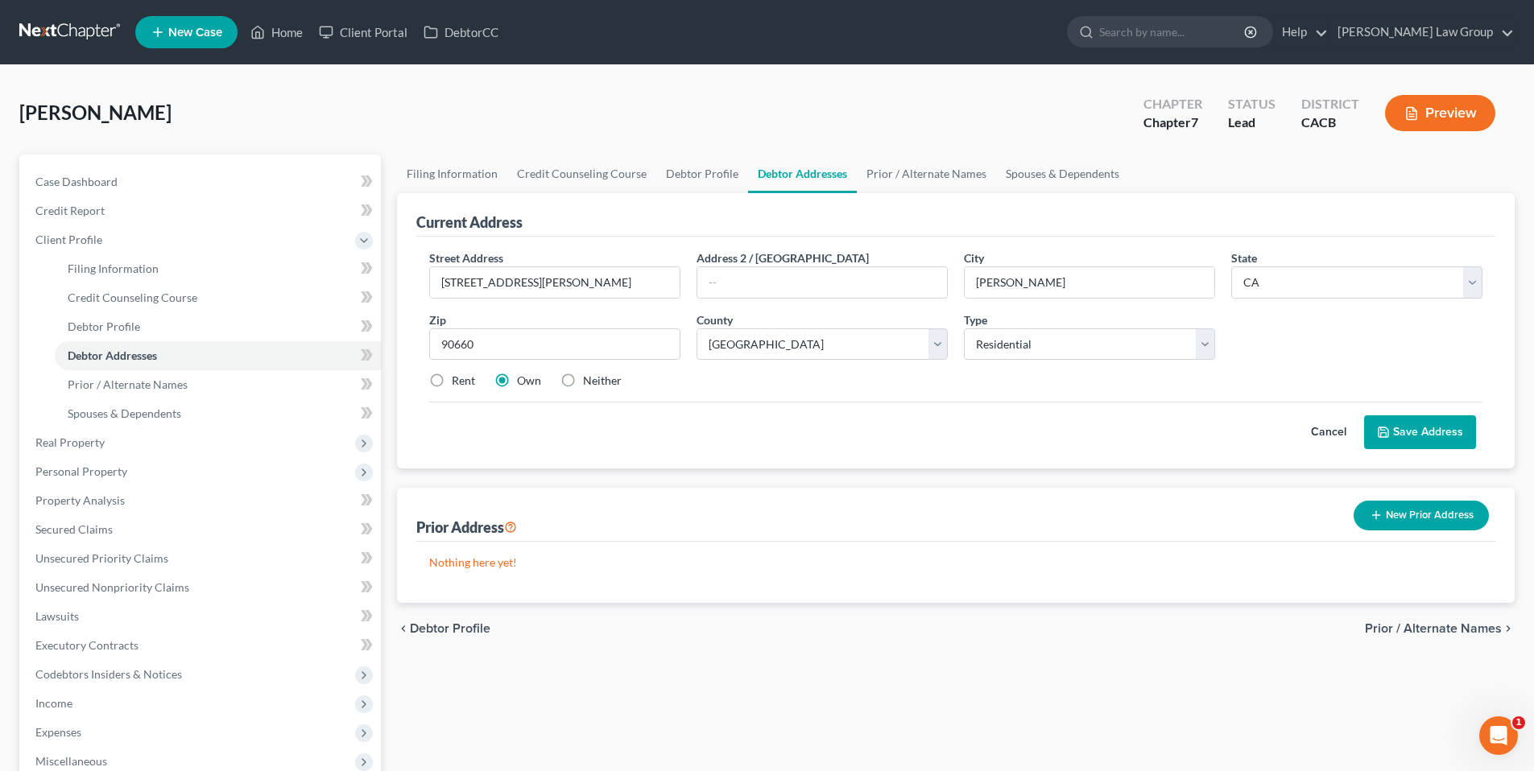
click at [458, 382] on input "Rent" at bounding box center [463, 378] width 10 height 10
radio input "true"
click at [158, 380] on span "Prior / Alternate Names" at bounding box center [128, 385] width 120 height 14
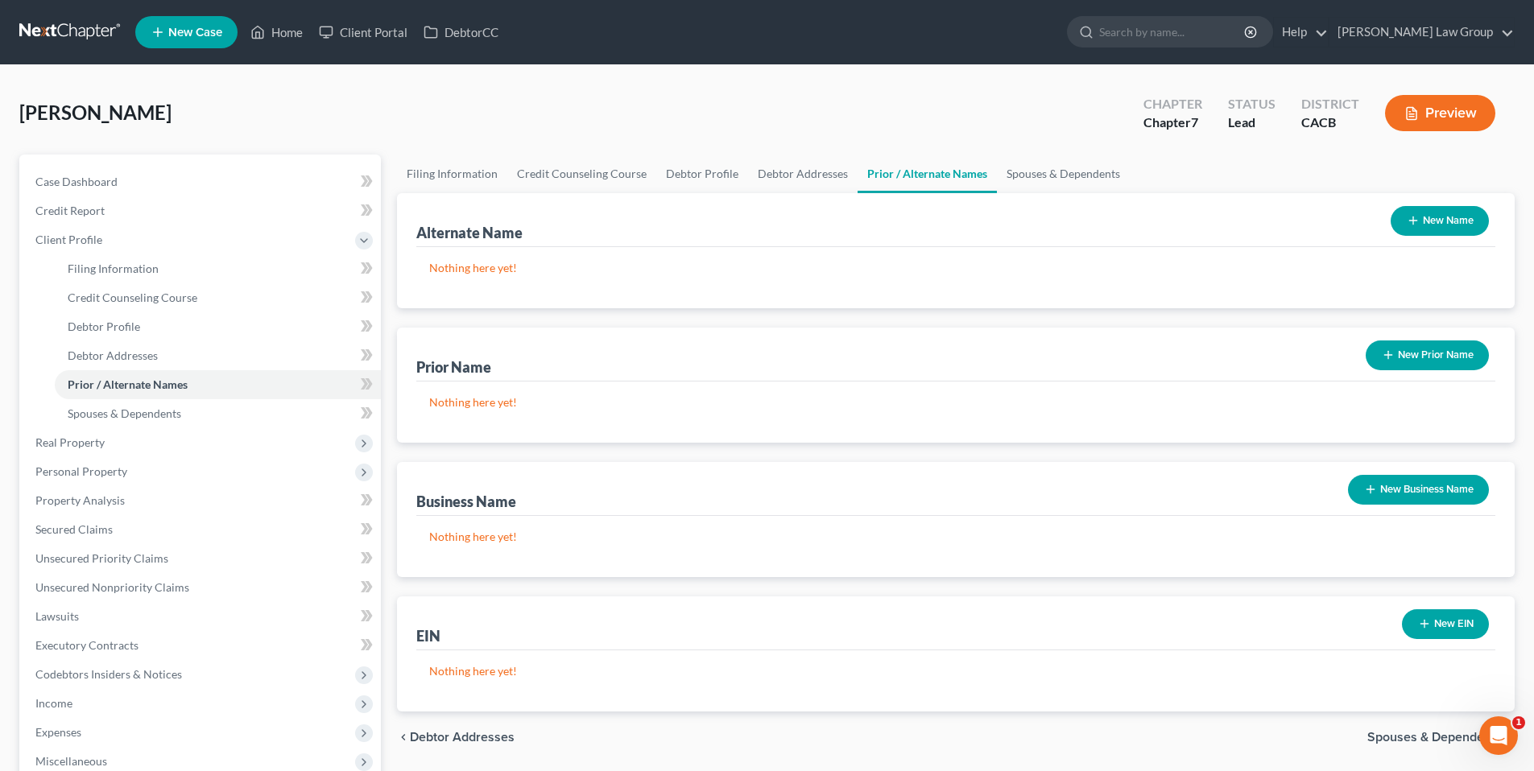
click at [1462, 215] on button "New Name" at bounding box center [1440, 221] width 98 height 30
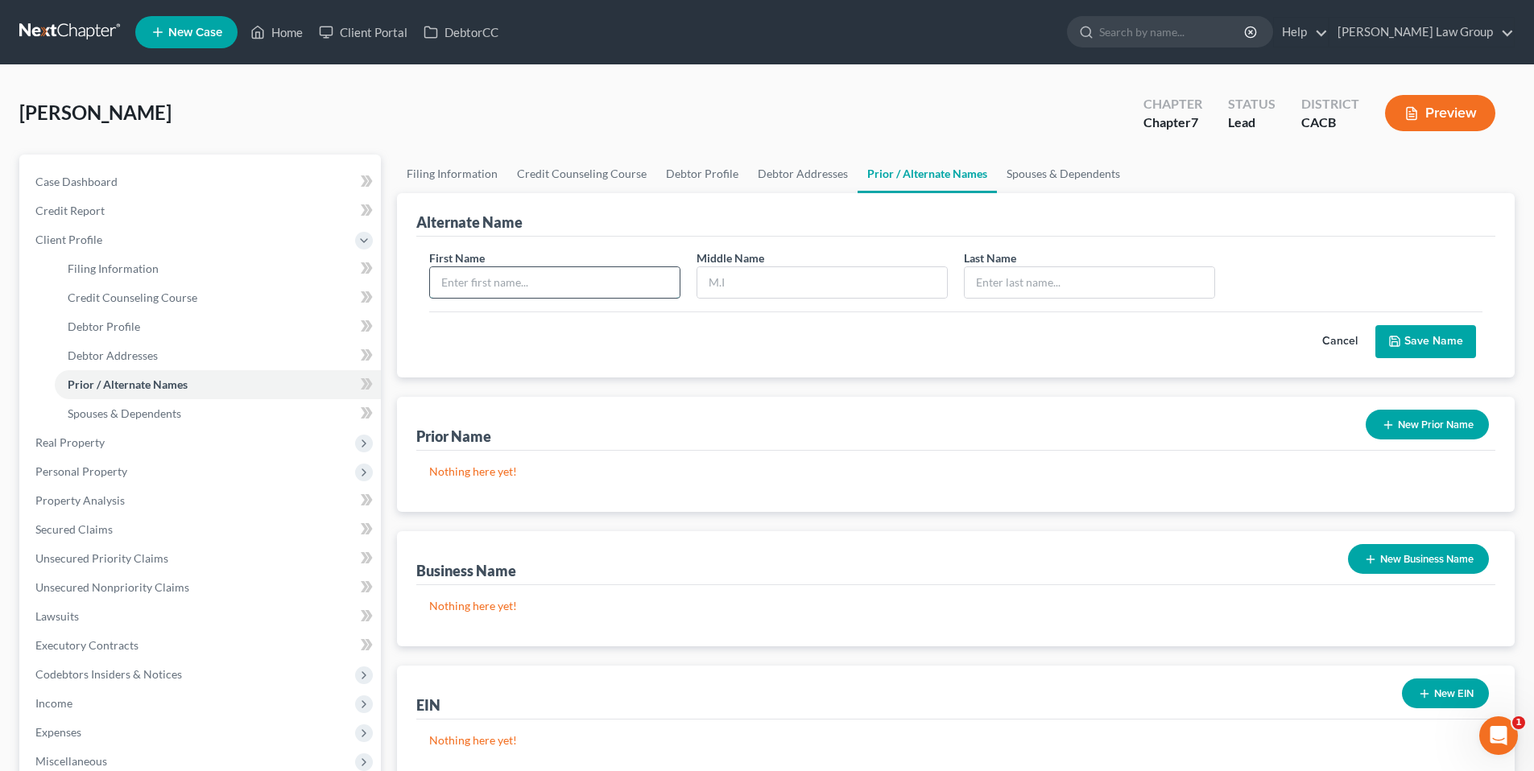
click at [609, 275] on input "text" at bounding box center [555, 282] width 250 height 31
type input "Eddie"
type input "Santistevan"
click at [1447, 337] on button "Save Name" at bounding box center [1425, 342] width 101 height 34
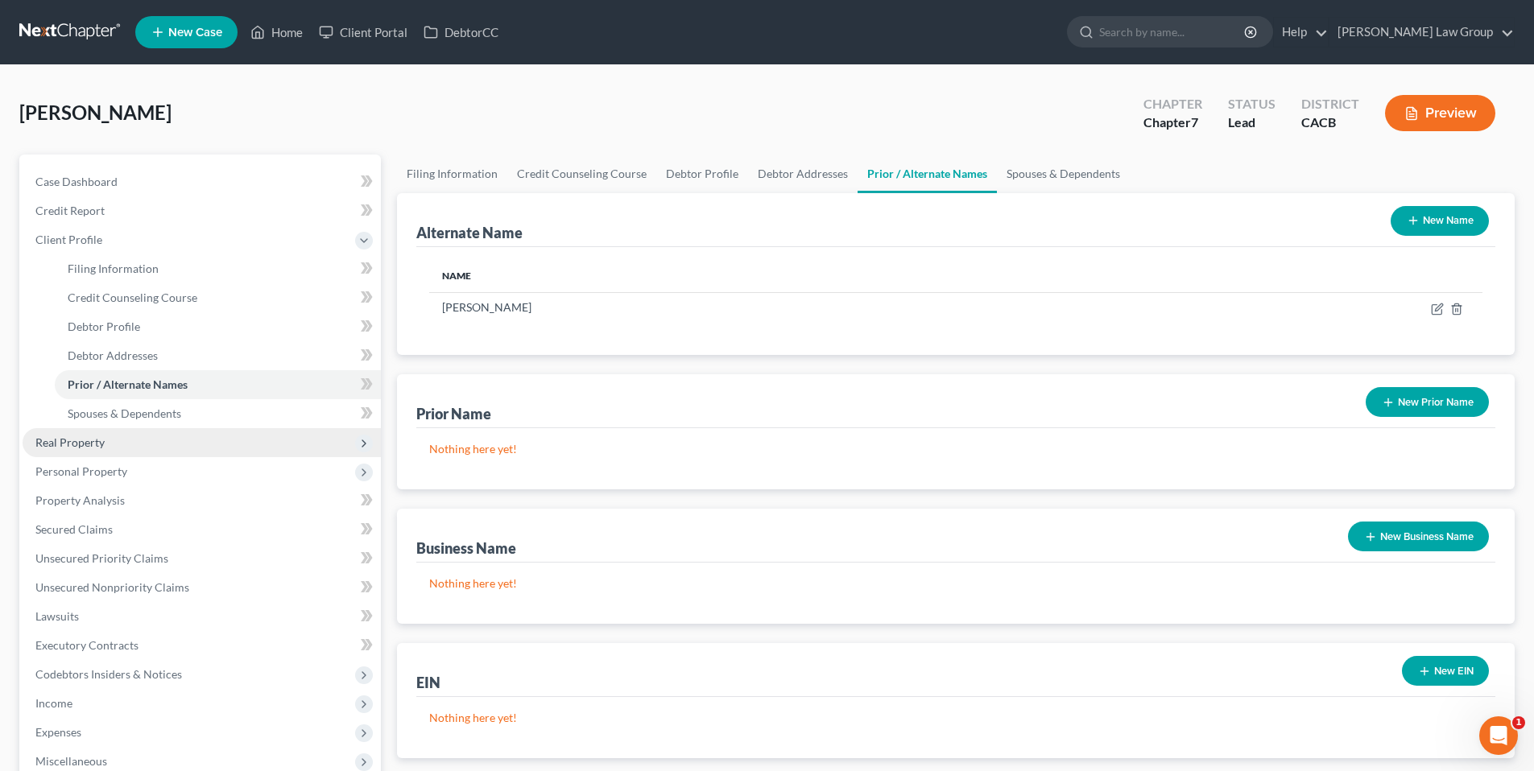
click at [96, 443] on span "Real Property" at bounding box center [69, 443] width 69 height 14
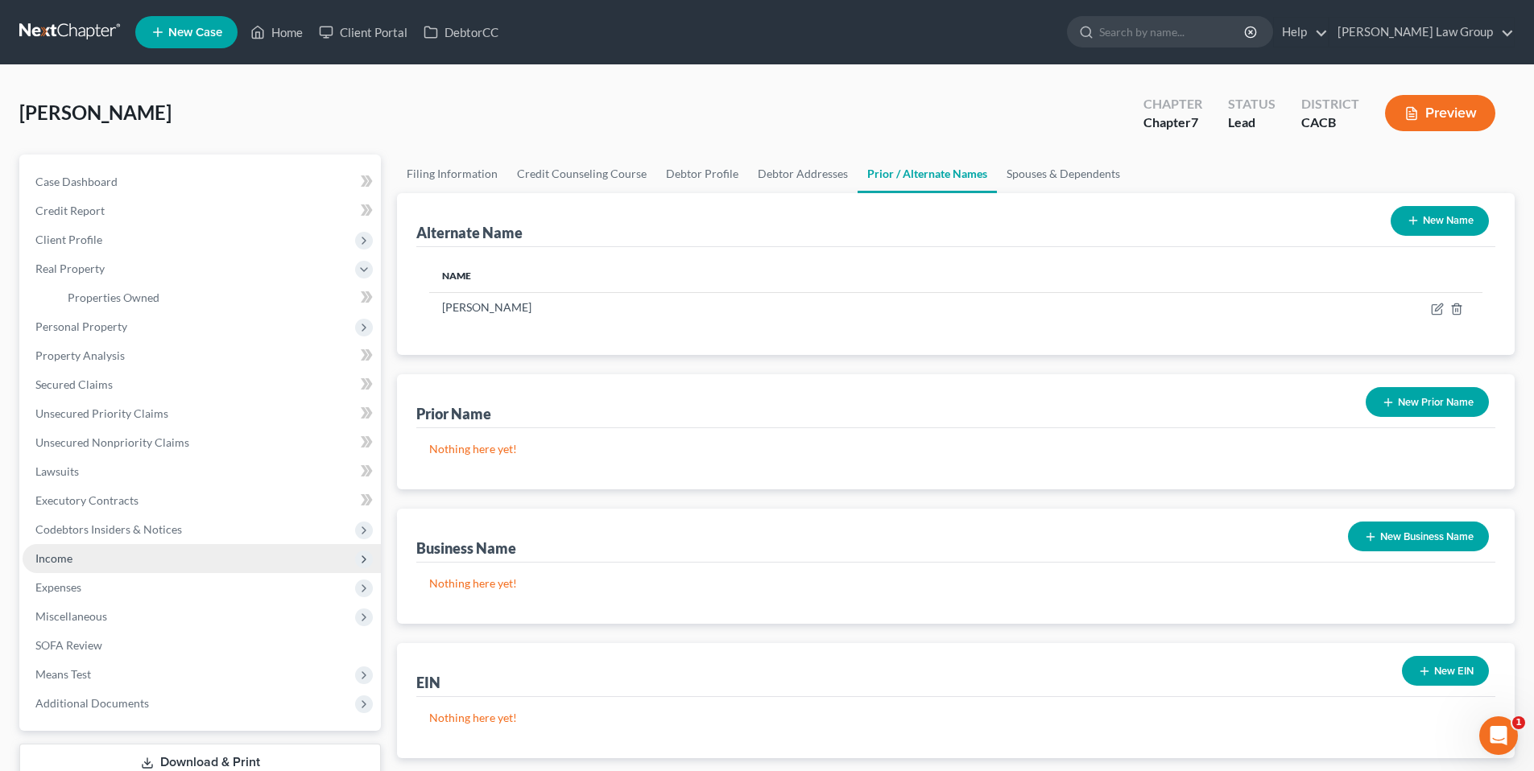
click at [56, 559] on span "Income" at bounding box center [53, 559] width 37 height 14
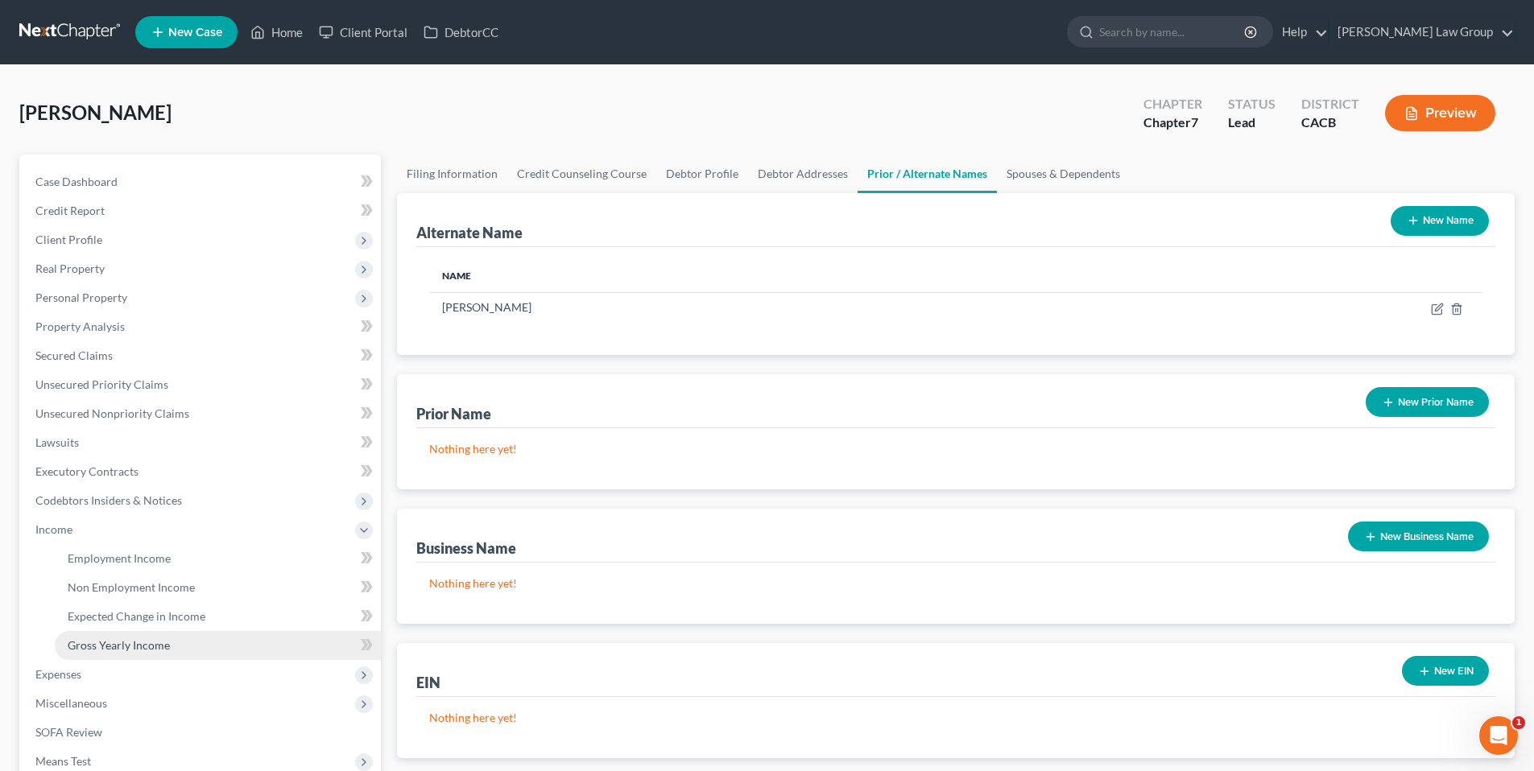
click at [110, 642] on span "Gross Yearly Income" at bounding box center [119, 646] width 102 height 14
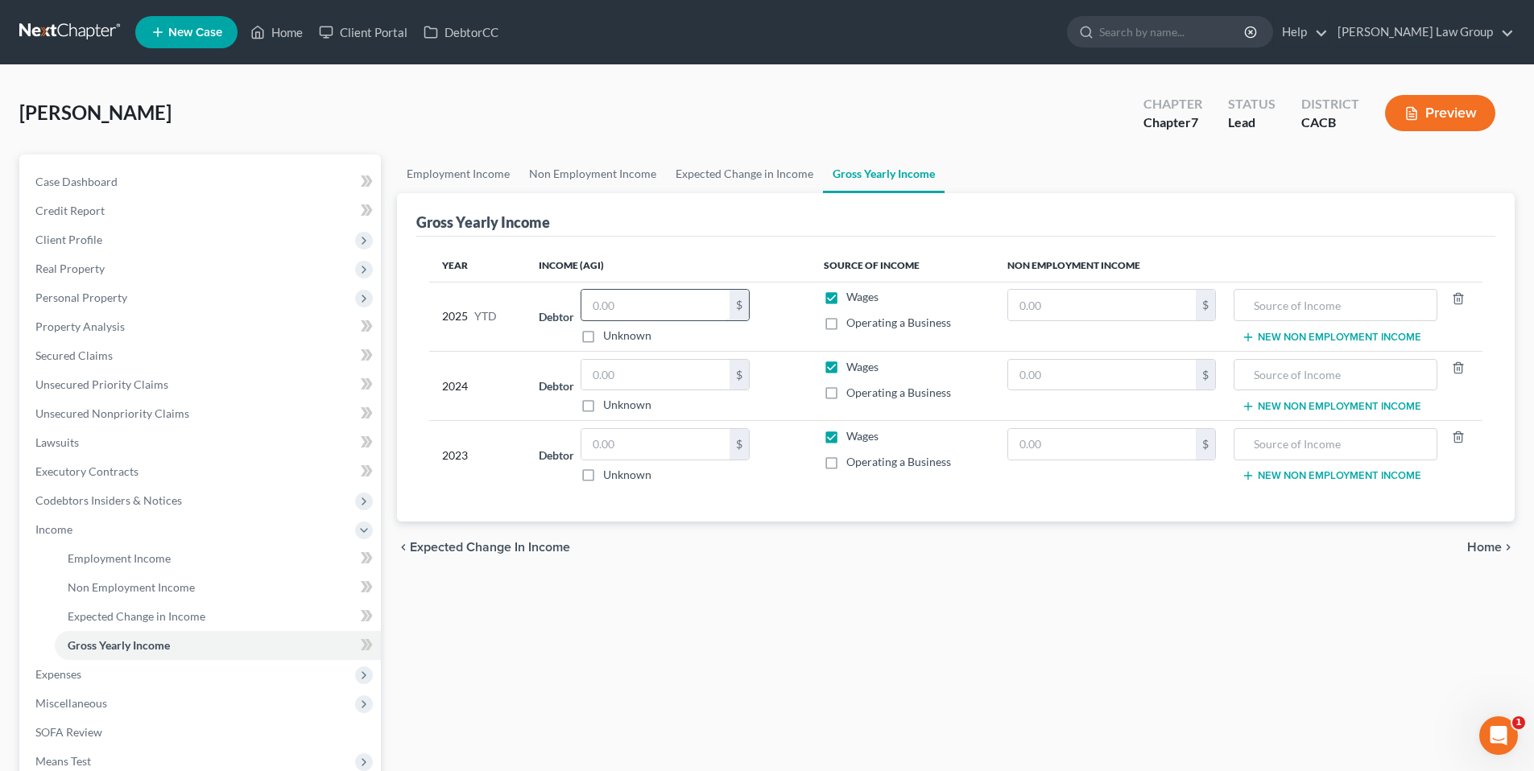
click at [632, 303] on input "text" at bounding box center [655, 305] width 148 height 31
type input "53,342.89"
click at [93, 701] on span "Miscellaneous" at bounding box center [71, 704] width 72 height 14
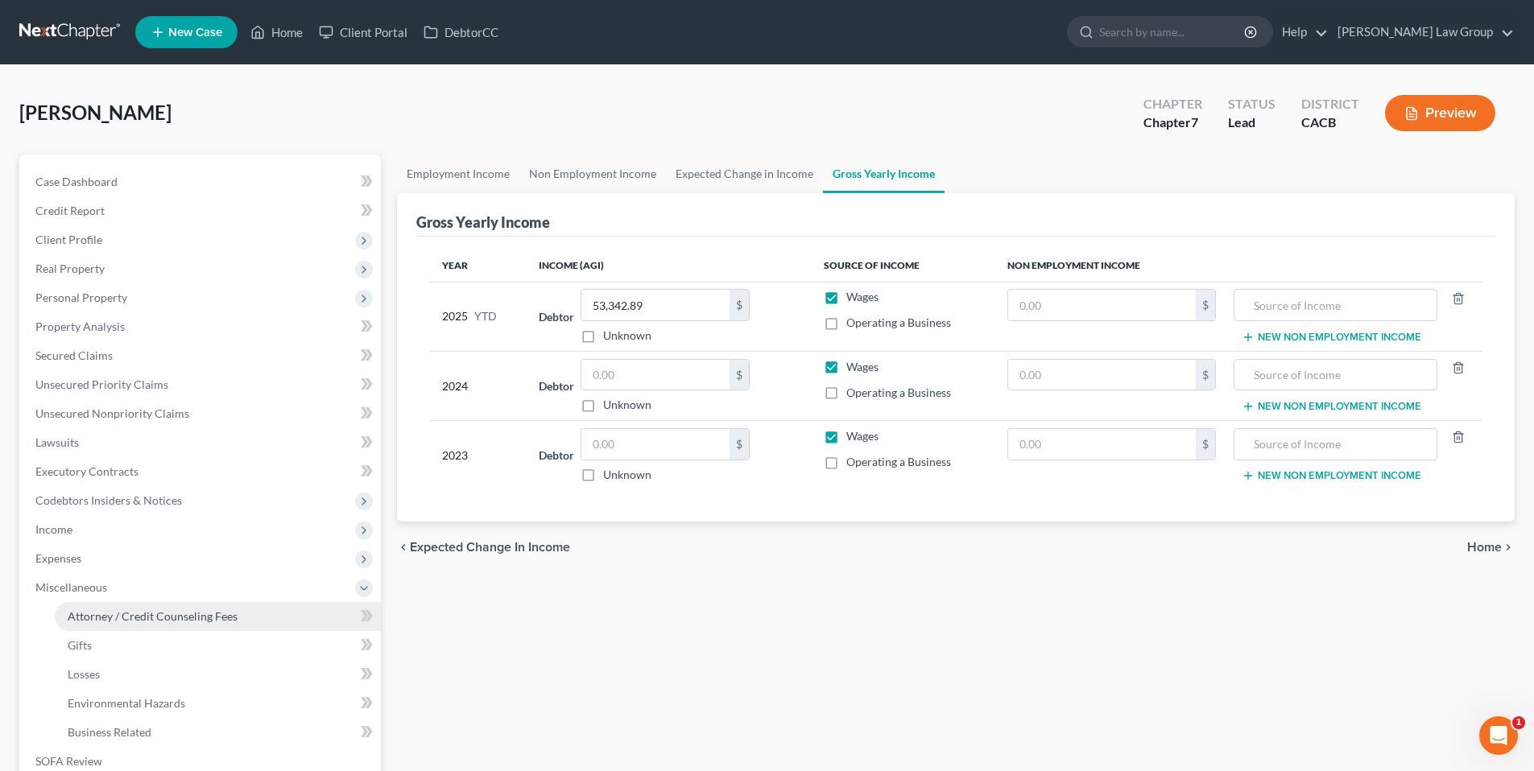
click at [188, 620] on span "Attorney / Credit Counseling Fees" at bounding box center [153, 617] width 170 height 14
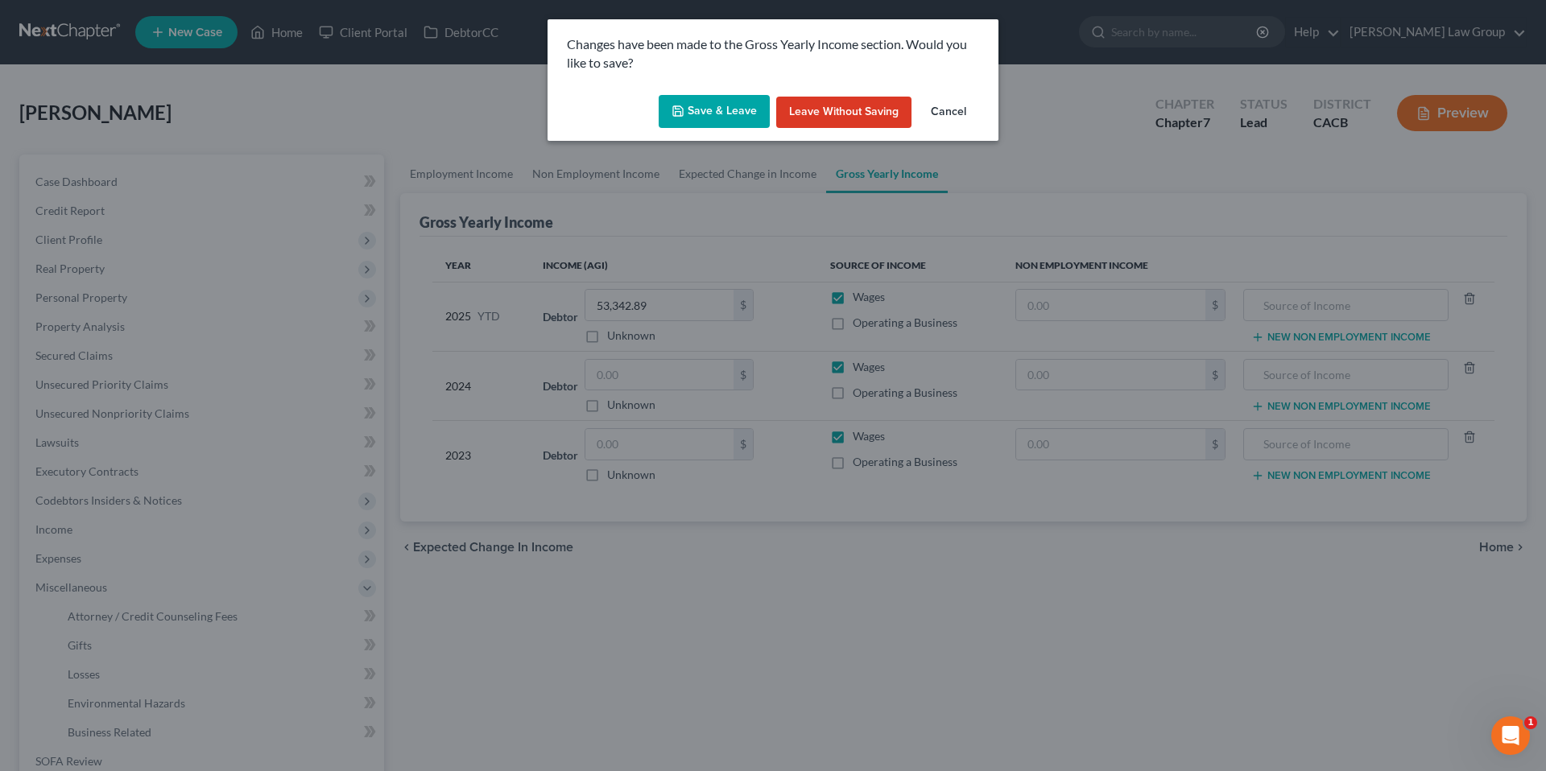
click at [720, 110] on button "Save & Leave" at bounding box center [714, 112] width 111 height 34
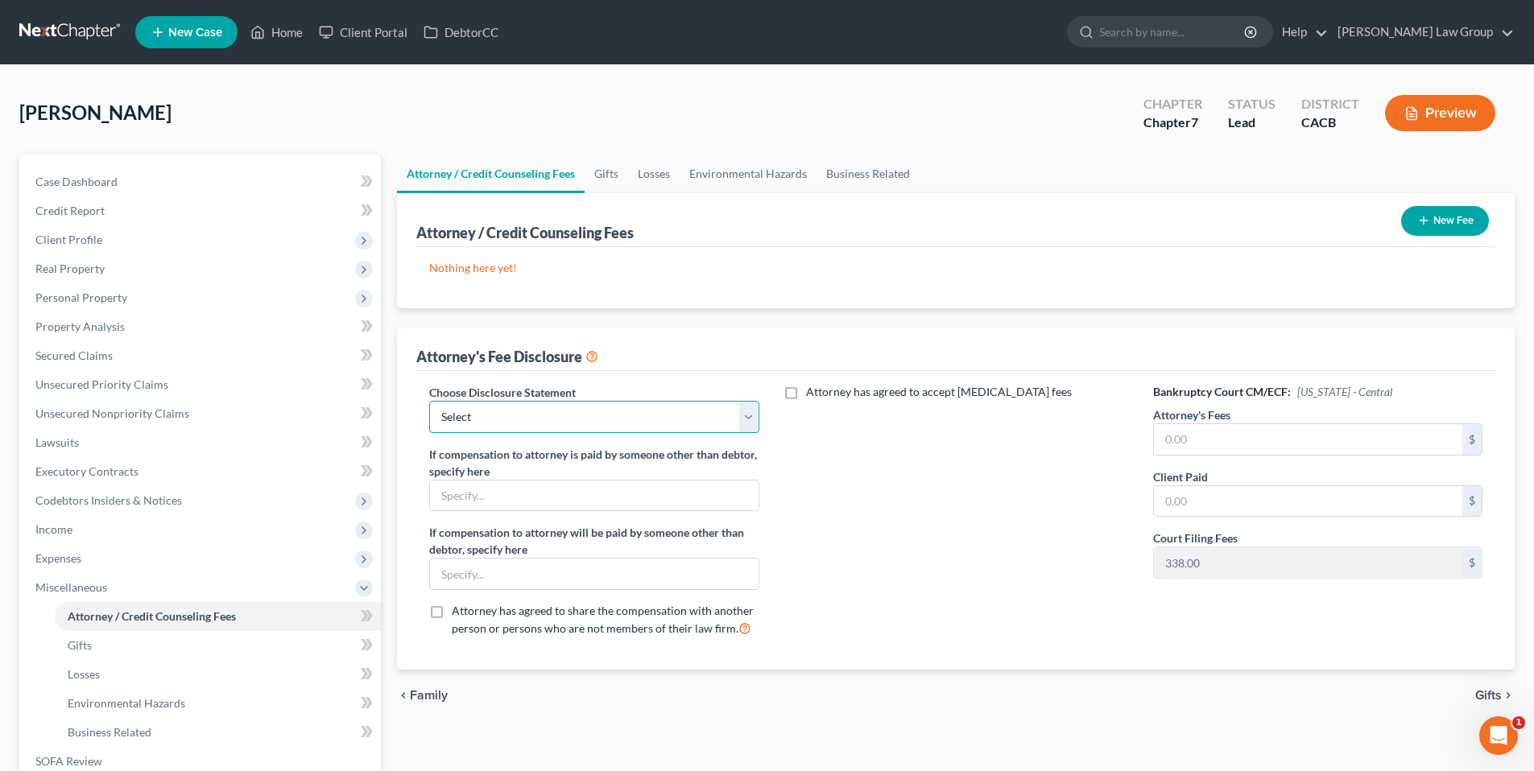
click at [746, 415] on select "Select Attorney Fee" at bounding box center [593, 417] width 329 height 32
select select "0"
click at [429, 401] on select "Select Attorney Fee" at bounding box center [593, 417] width 329 height 32
click at [1198, 445] on input "text" at bounding box center [1308, 439] width 308 height 31
type input "2,500.00"
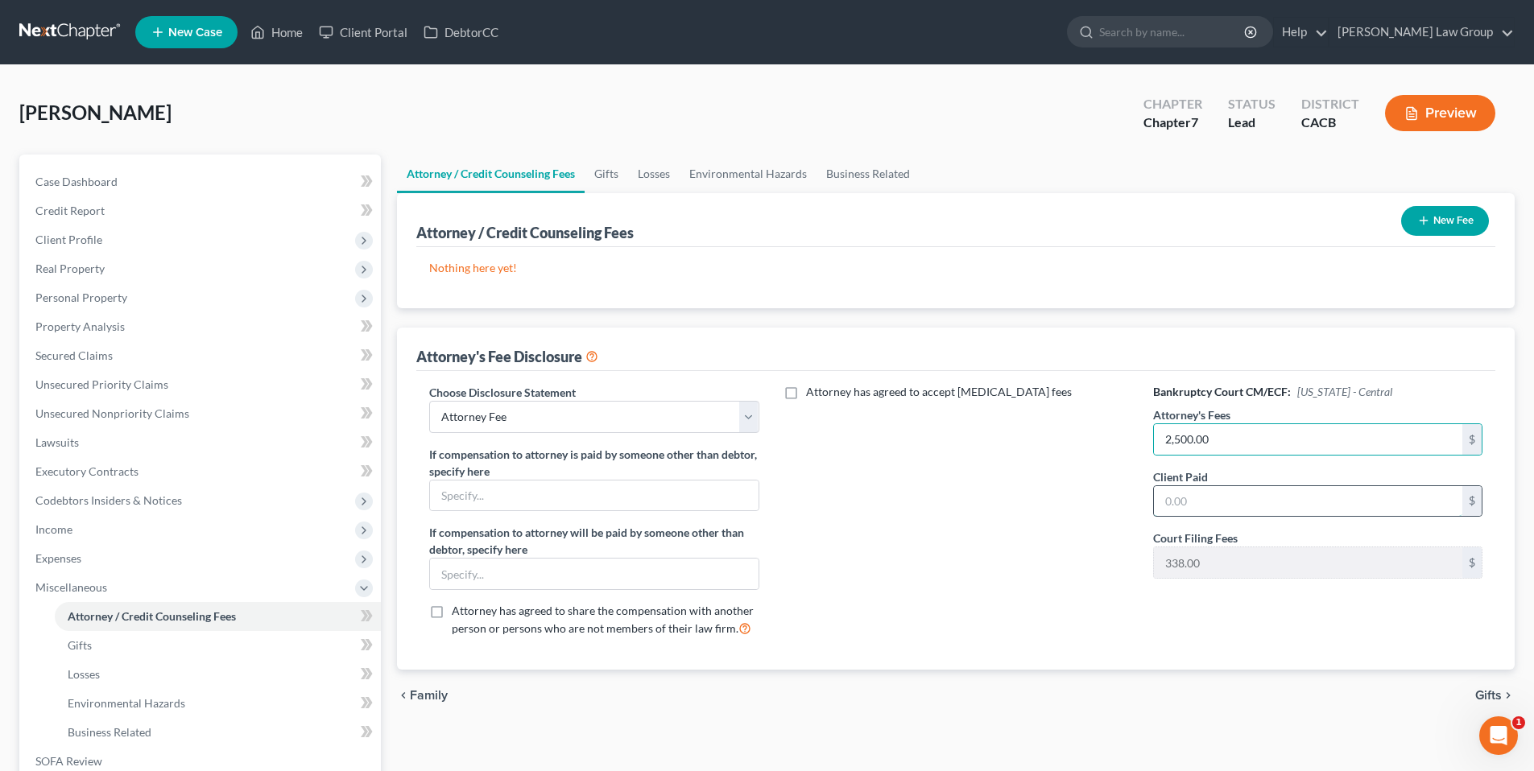
click at [1218, 511] on input "text" at bounding box center [1308, 501] width 308 height 31
type input "2,500.00"
click at [1445, 216] on button "New Fee" at bounding box center [1445, 221] width 88 height 30
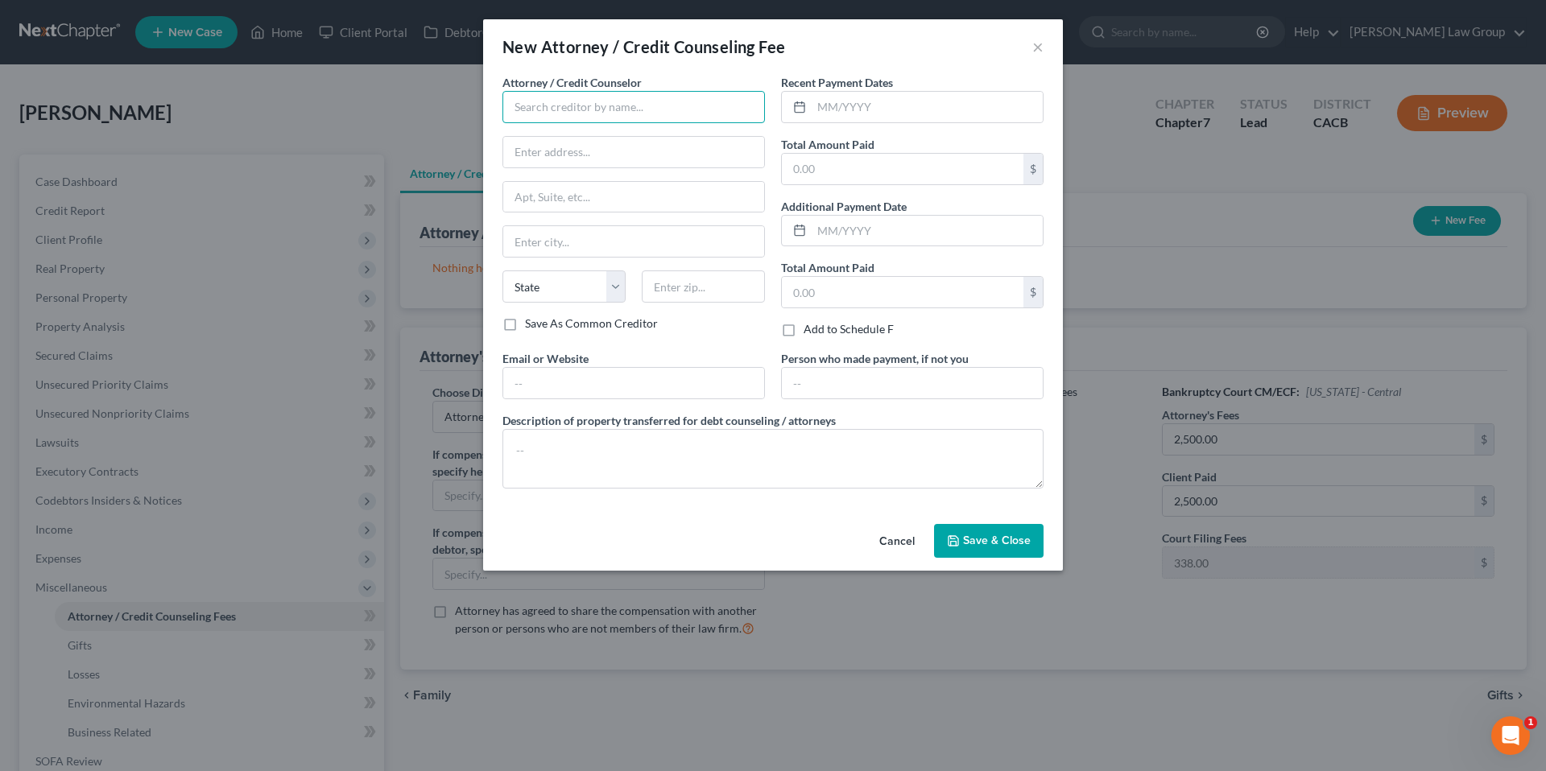
click at [569, 113] on input "text" at bounding box center [633, 107] width 263 height 32
type input "[PERSON_NAME] Law Group"
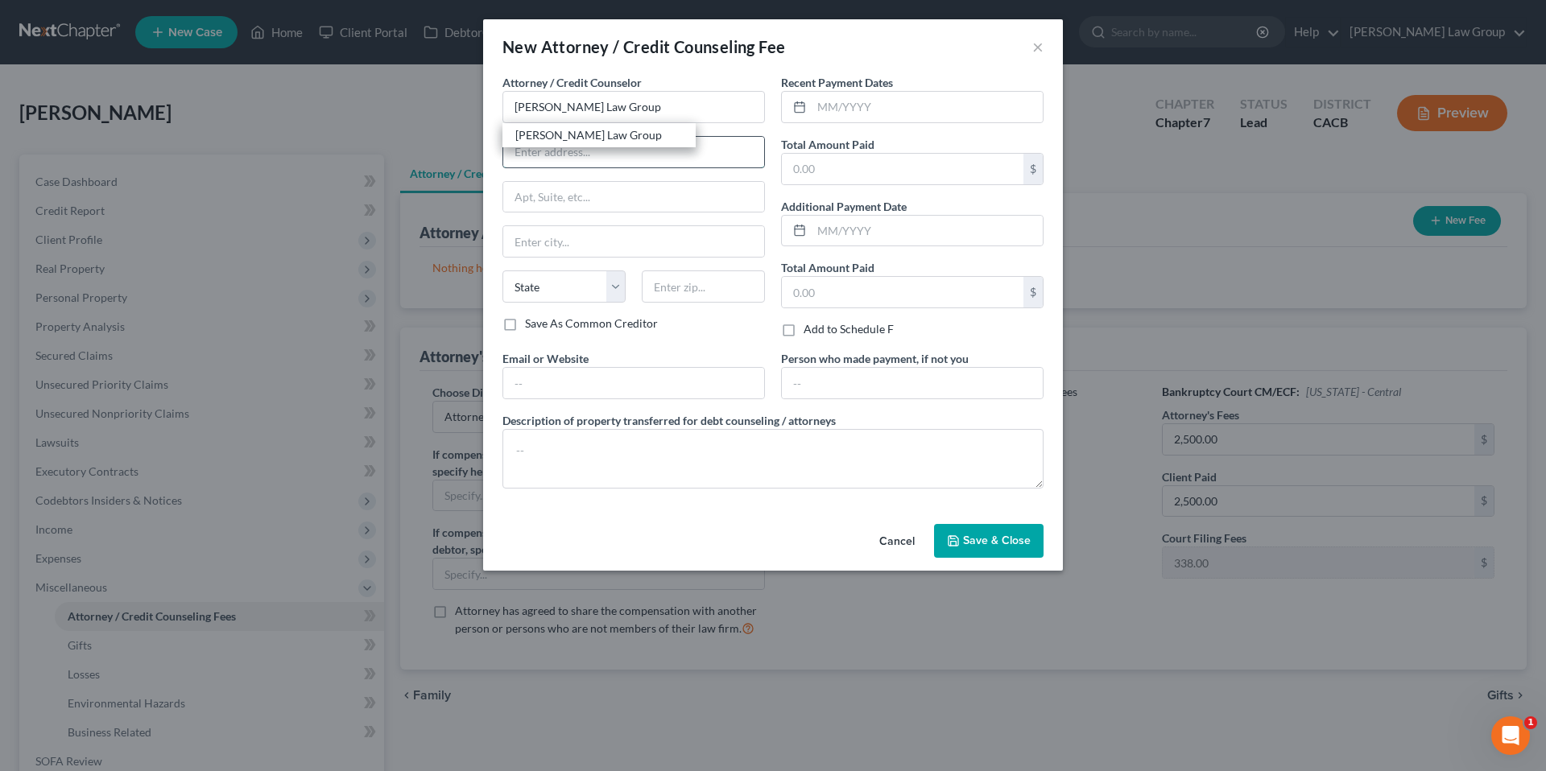
click at [535, 155] on input "text" at bounding box center [633, 152] width 261 height 31
type input "771 West Oliver Street"
type input "San Pedro"
select select "4"
type input "90731"
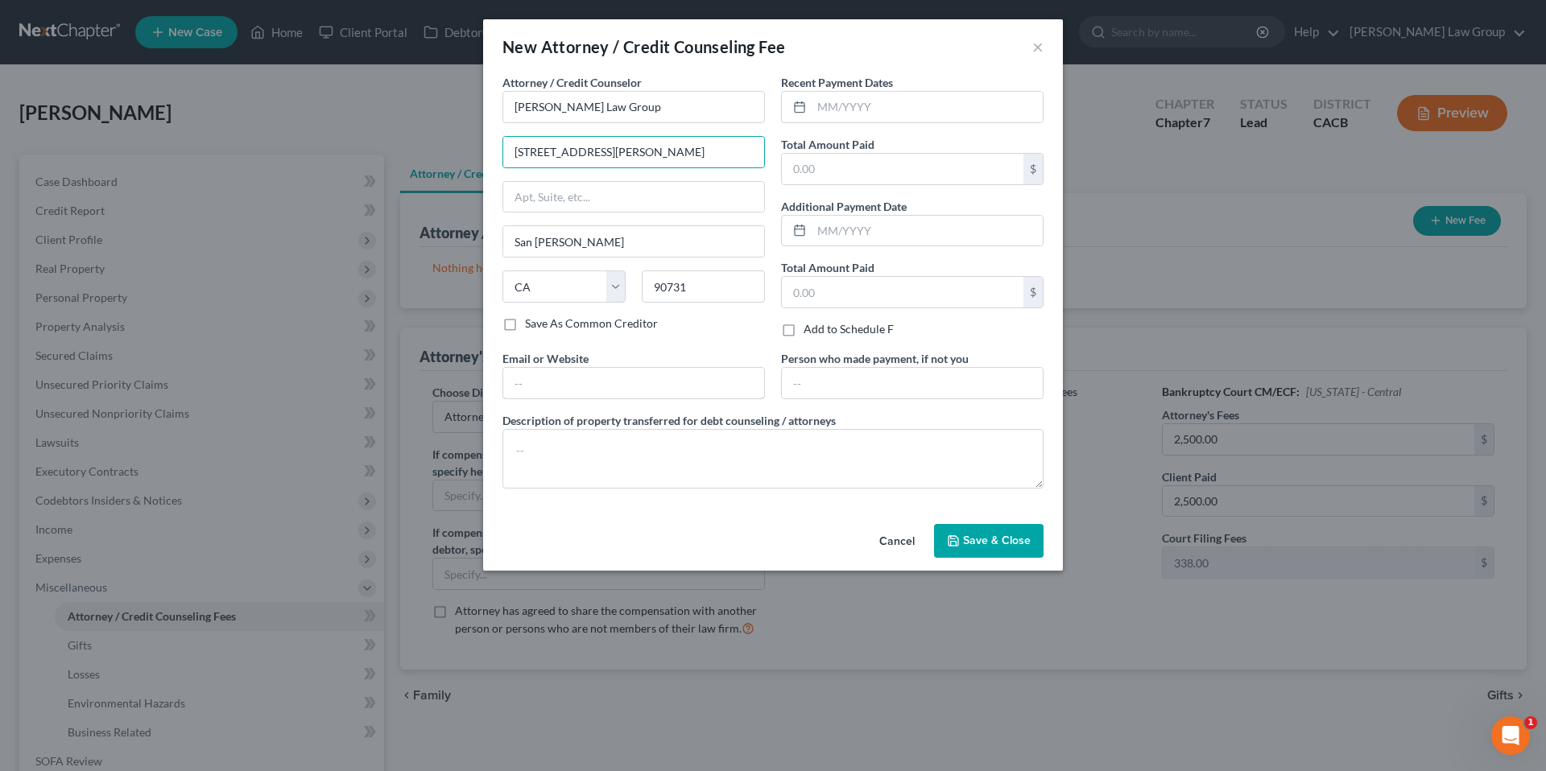
type input "[EMAIL_ADDRESS][PERSON_NAME][DOMAIN_NAME]"
type input "7"
click at [570, 155] on input "text" at bounding box center [633, 152] width 261 height 31
type input "111 West Ocean Boulevard, Suit"
type input "Suite 400"
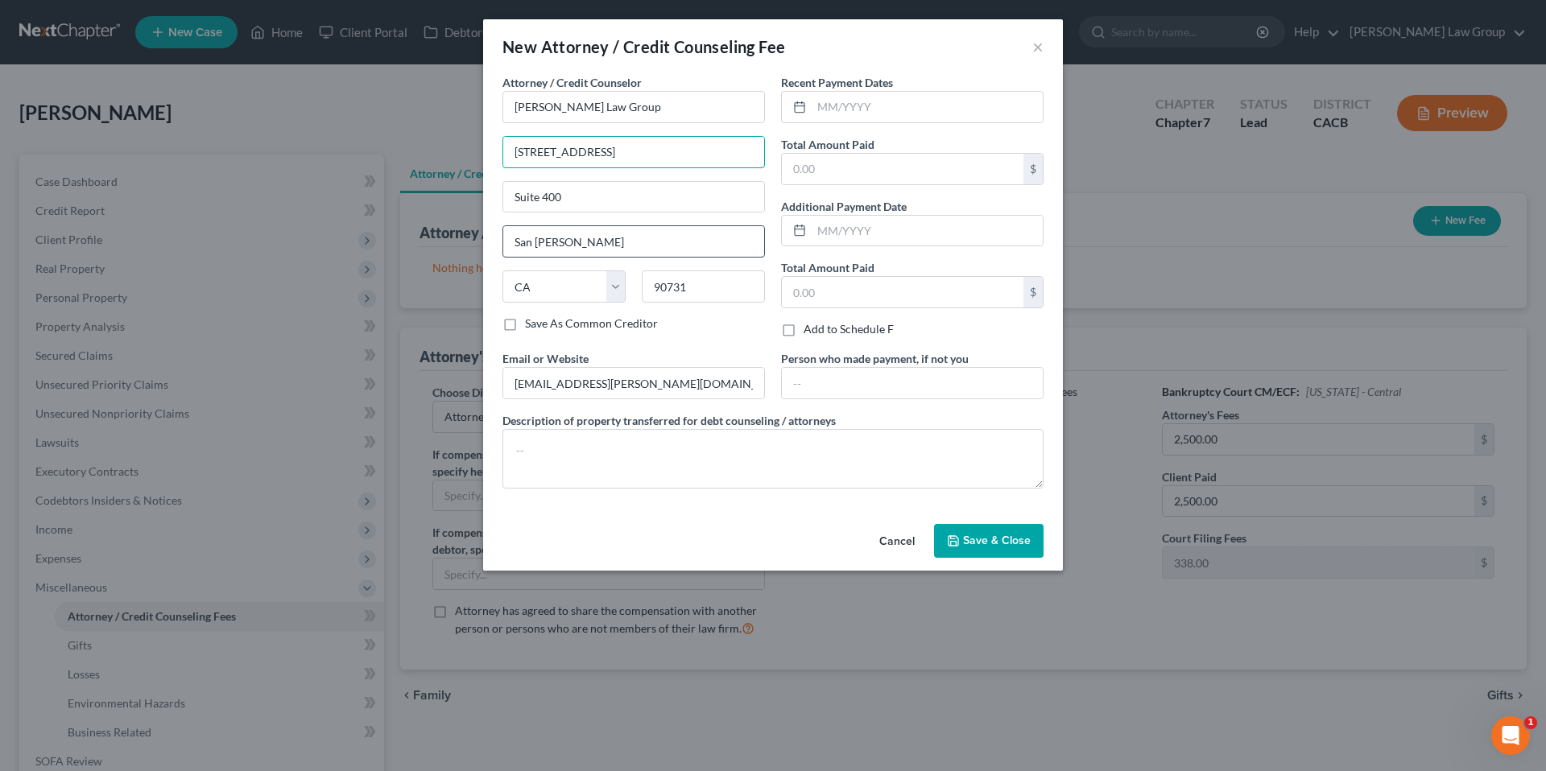
type input "111 West Ocean Boulevard"
click at [558, 241] on input "San Pedro" at bounding box center [633, 241] width 261 height 31
click at [573, 239] on input "San Pedro" at bounding box center [633, 241] width 261 height 31
type input "S"
type input "Long Beach"
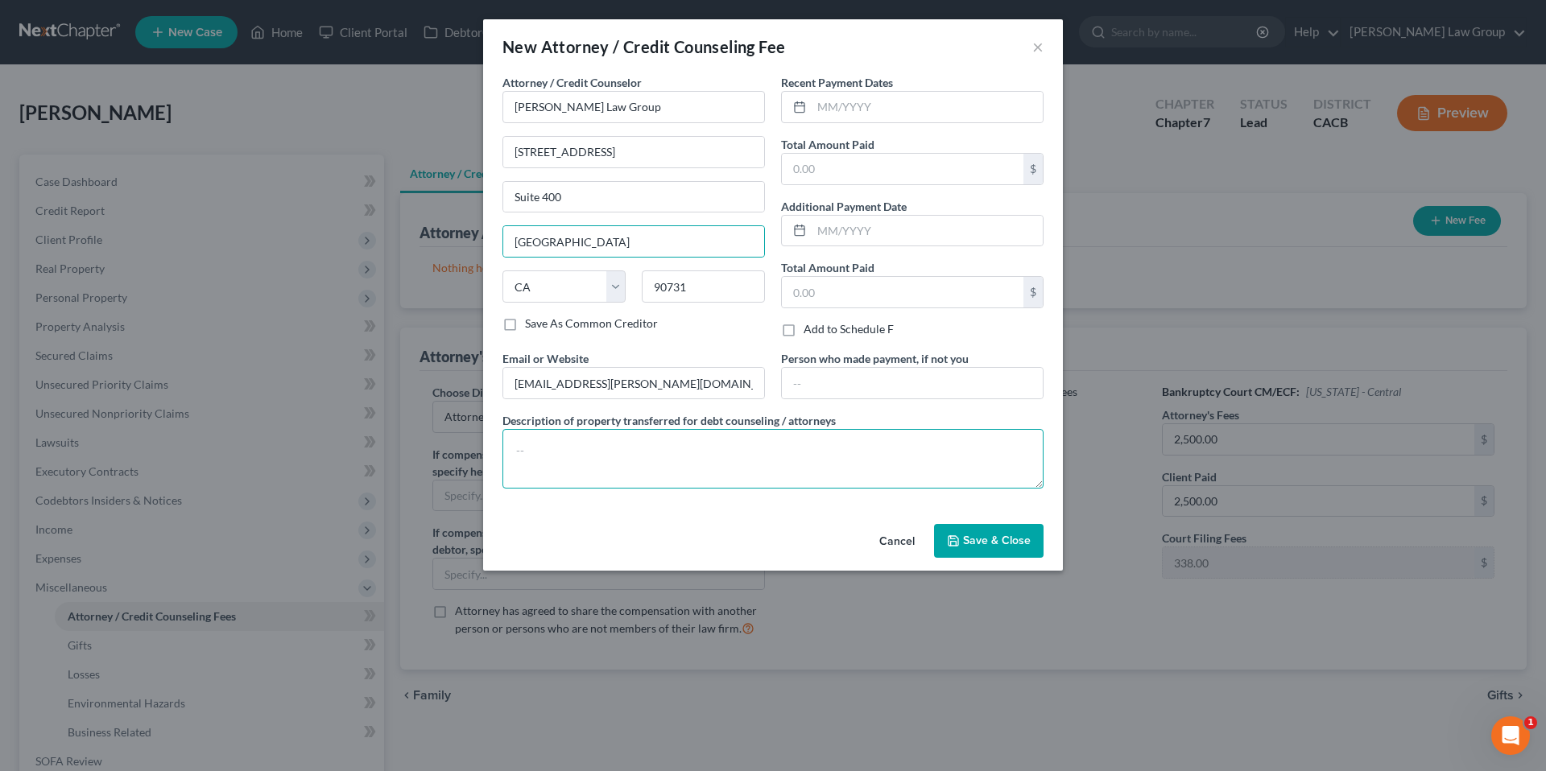
click at [557, 450] on textarea at bounding box center [772, 459] width 541 height 60
type textarea "Cash Via Venmo"
click at [834, 106] on input "text" at bounding box center [927, 107] width 231 height 31
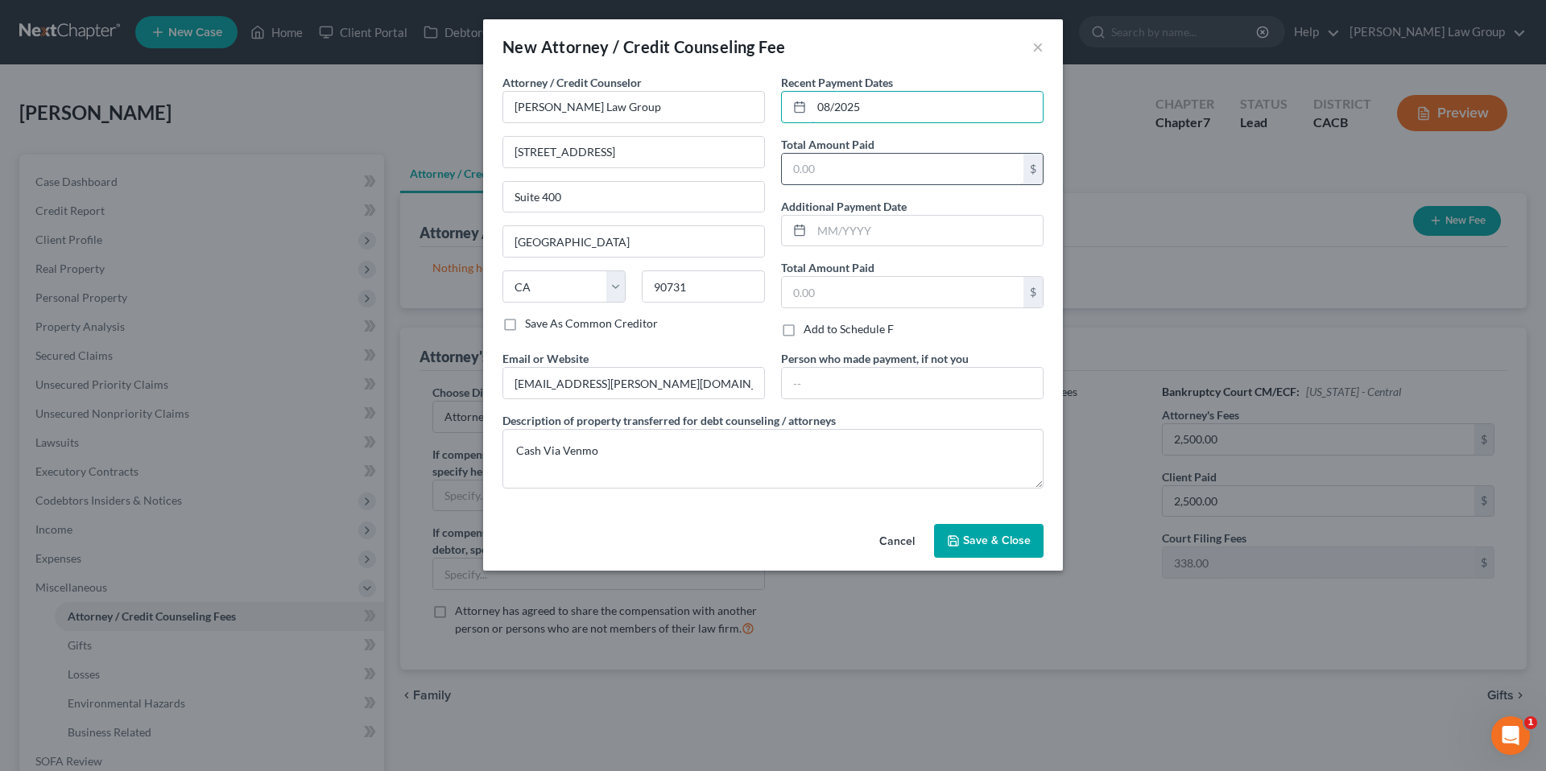
type input "08/2025"
click at [887, 169] on input "text" at bounding box center [903, 169] width 242 height 31
type input "2,500.00"
click at [987, 544] on span "Save & Close" at bounding box center [997, 541] width 68 height 14
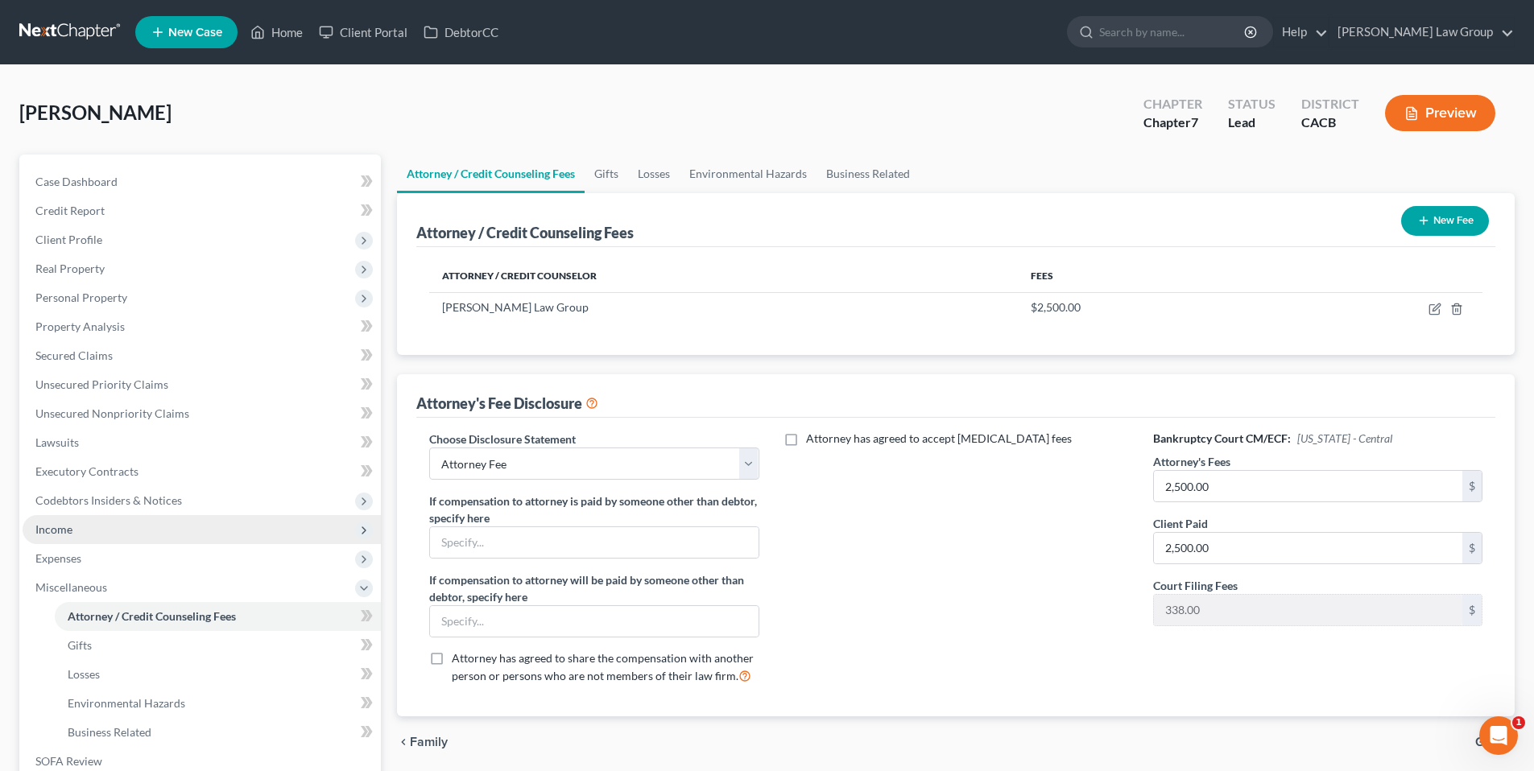
click at [58, 527] on span "Income" at bounding box center [53, 530] width 37 height 14
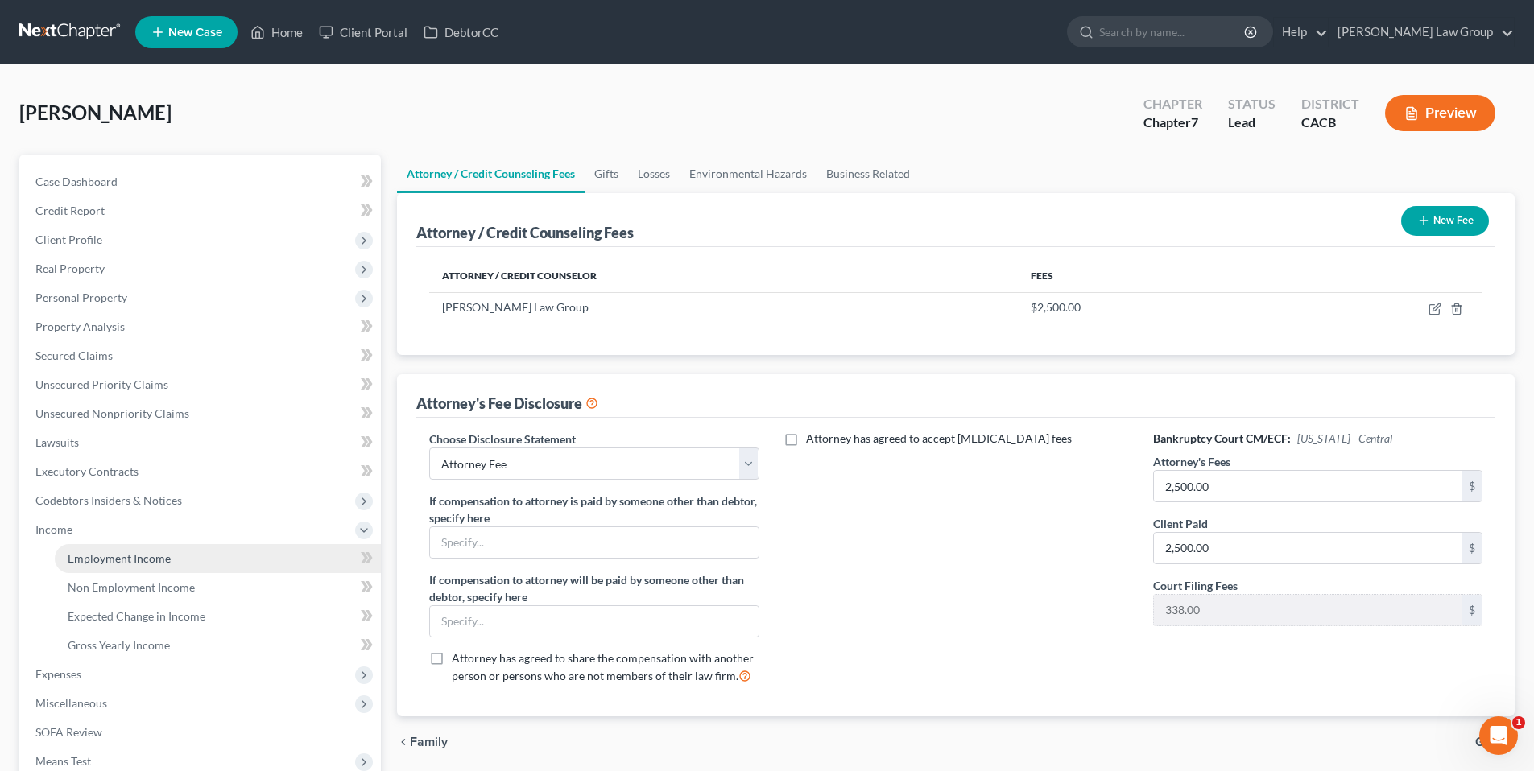
click at [130, 552] on span "Employment Income" at bounding box center [119, 559] width 103 height 14
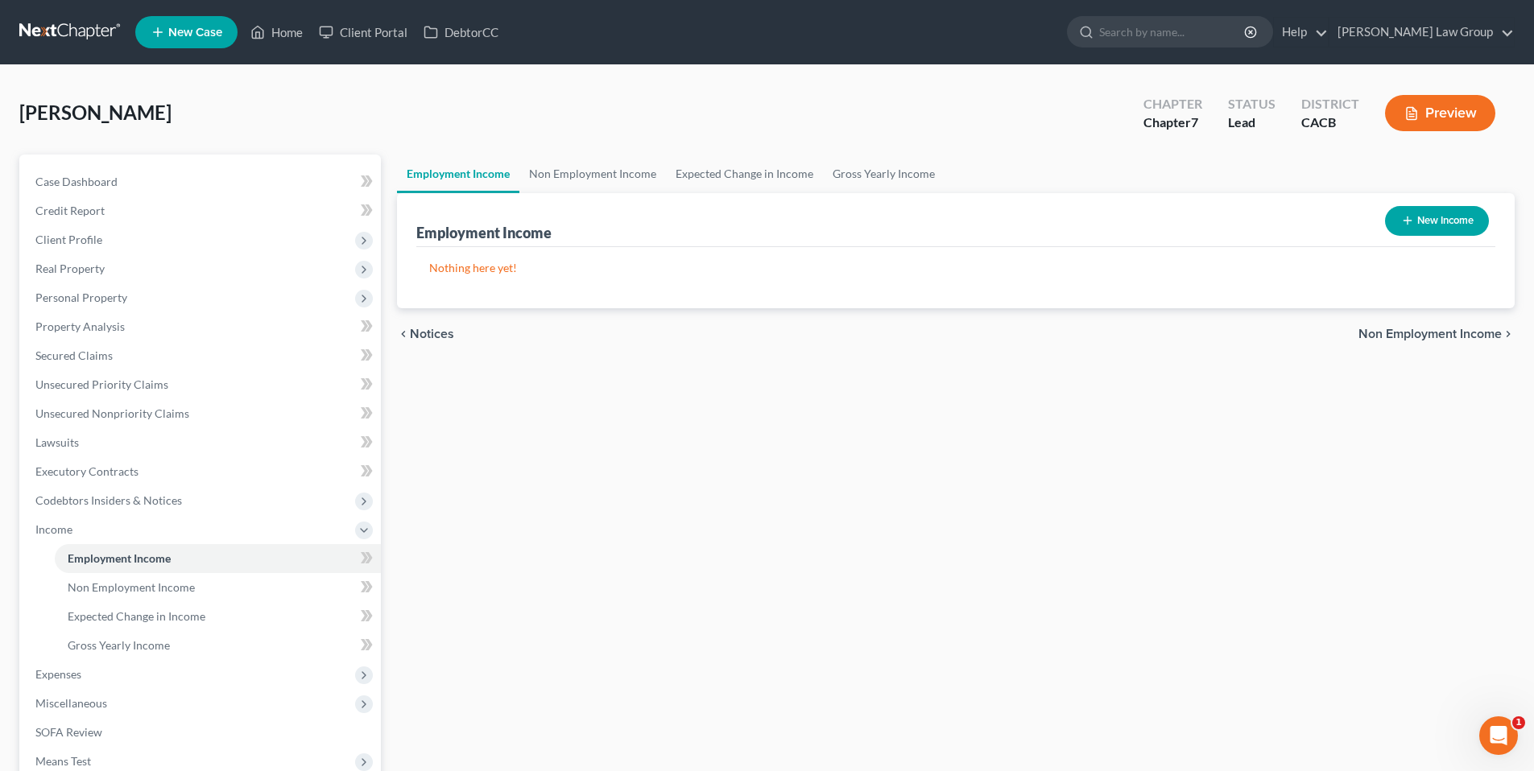
click at [1426, 223] on button "New Income" at bounding box center [1437, 221] width 104 height 30
select select "0"
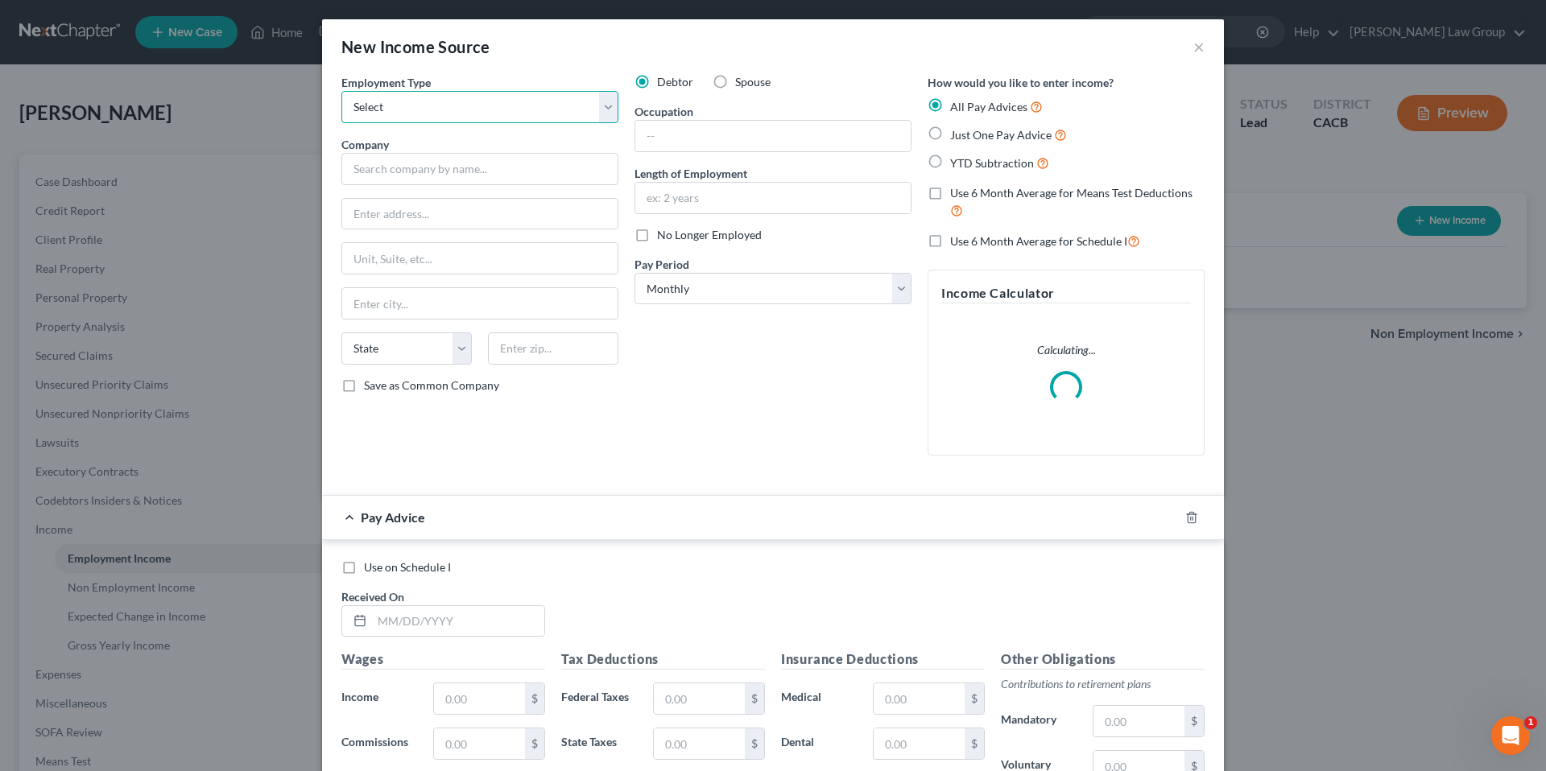
click at [605, 107] on select "Select Full or Part Time Employment Self Employment" at bounding box center [479, 107] width 277 height 32
select select "0"
click at [341, 91] on select "Select Full or Part Time Employment Self Employment" at bounding box center [479, 107] width 277 height 32
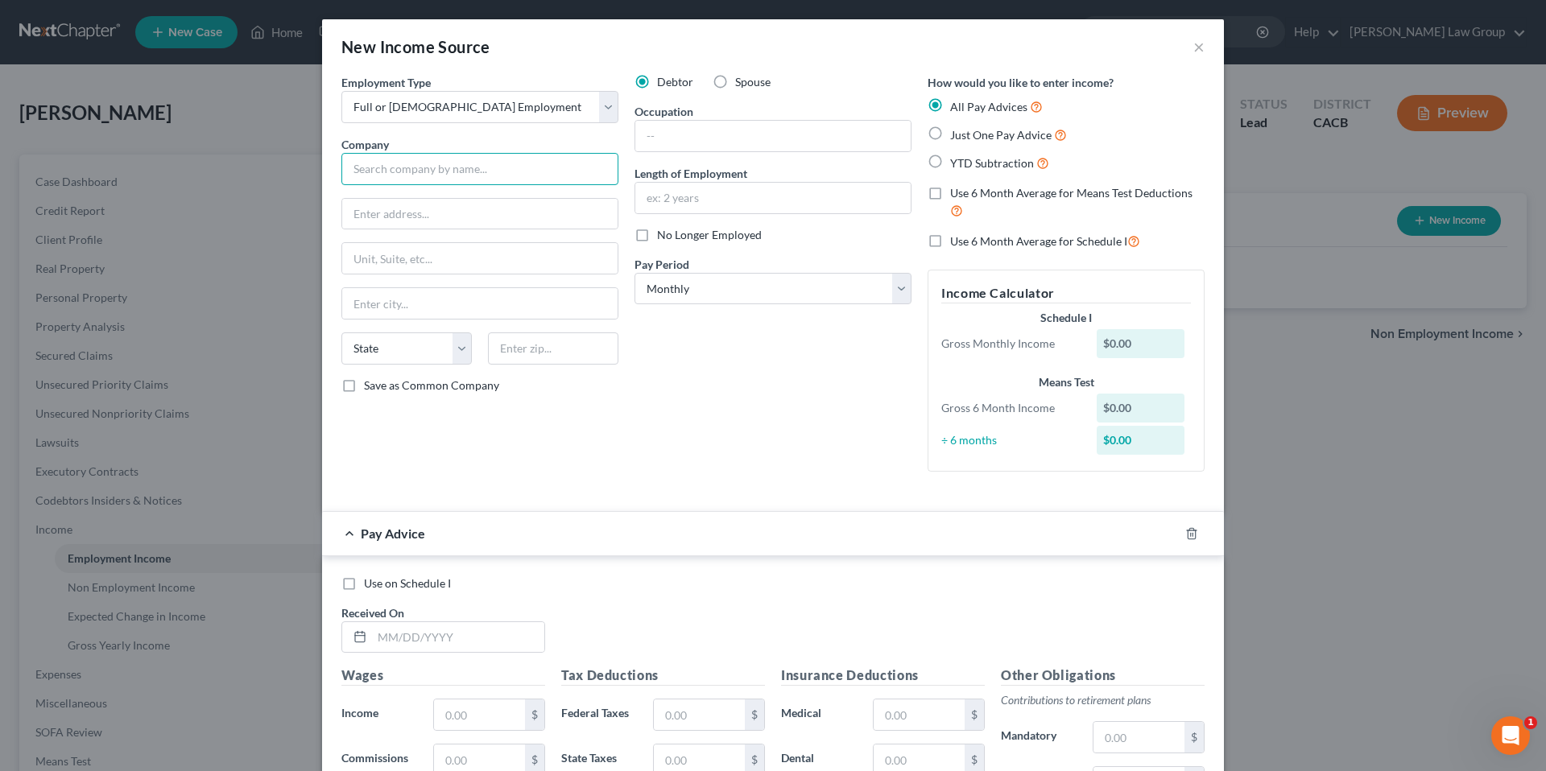
click at [391, 174] on input "text" at bounding box center [479, 169] width 277 height 32
type input "American Airlines, Inc."
click at [370, 226] on input "text" at bounding box center [479, 214] width 275 height 31
type input "1 Skyview Drive"
click at [522, 345] on input "text" at bounding box center [553, 349] width 130 height 32
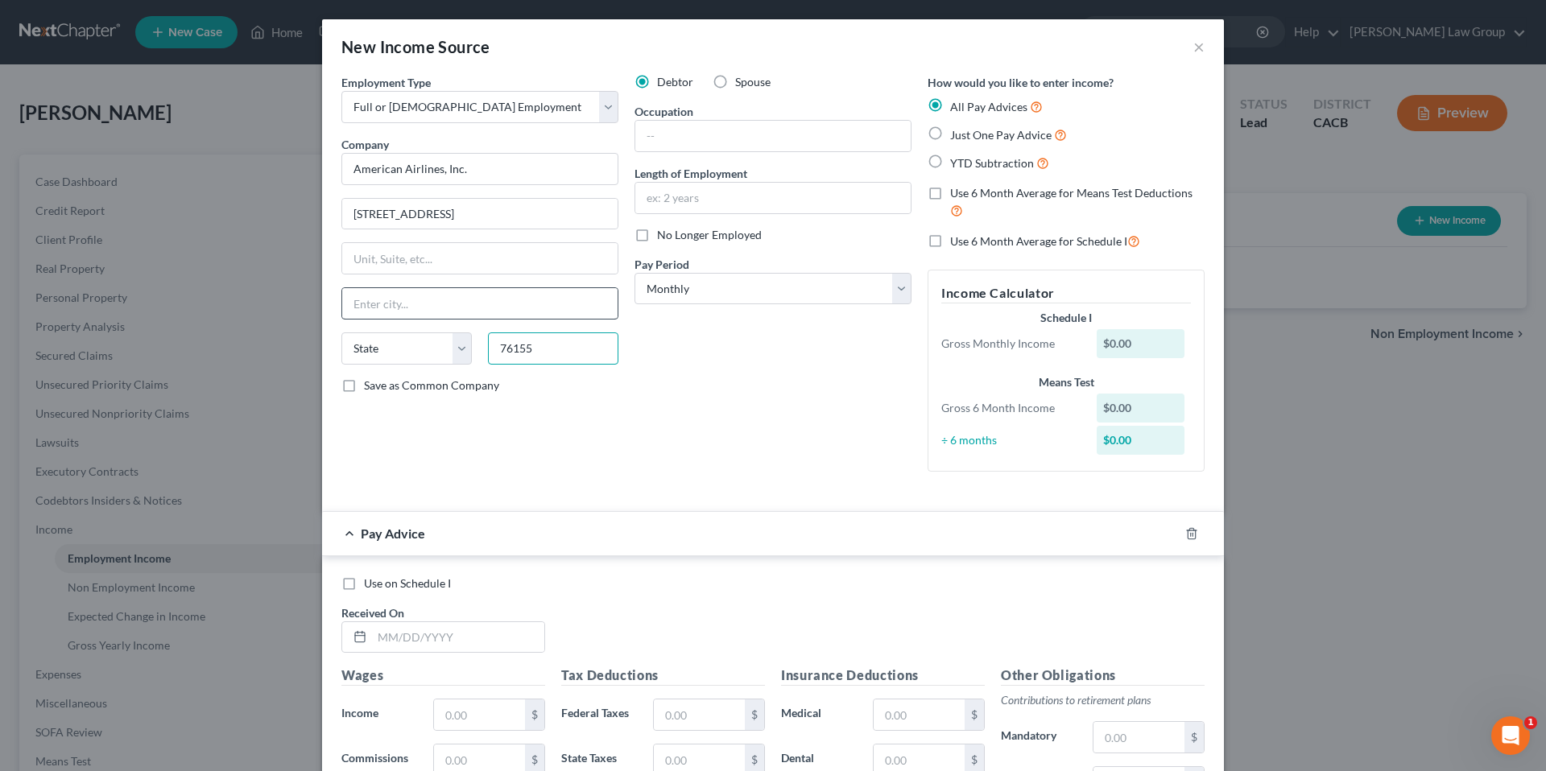
type input "76155"
click at [425, 299] on input "text" at bounding box center [479, 303] width 275 height 31
type input "Fort Worth"
select select "45"
drag, startPoint x: 530, startPoint y: 450, endPoint x: 465, endPoint y: 430, distance: 68.3
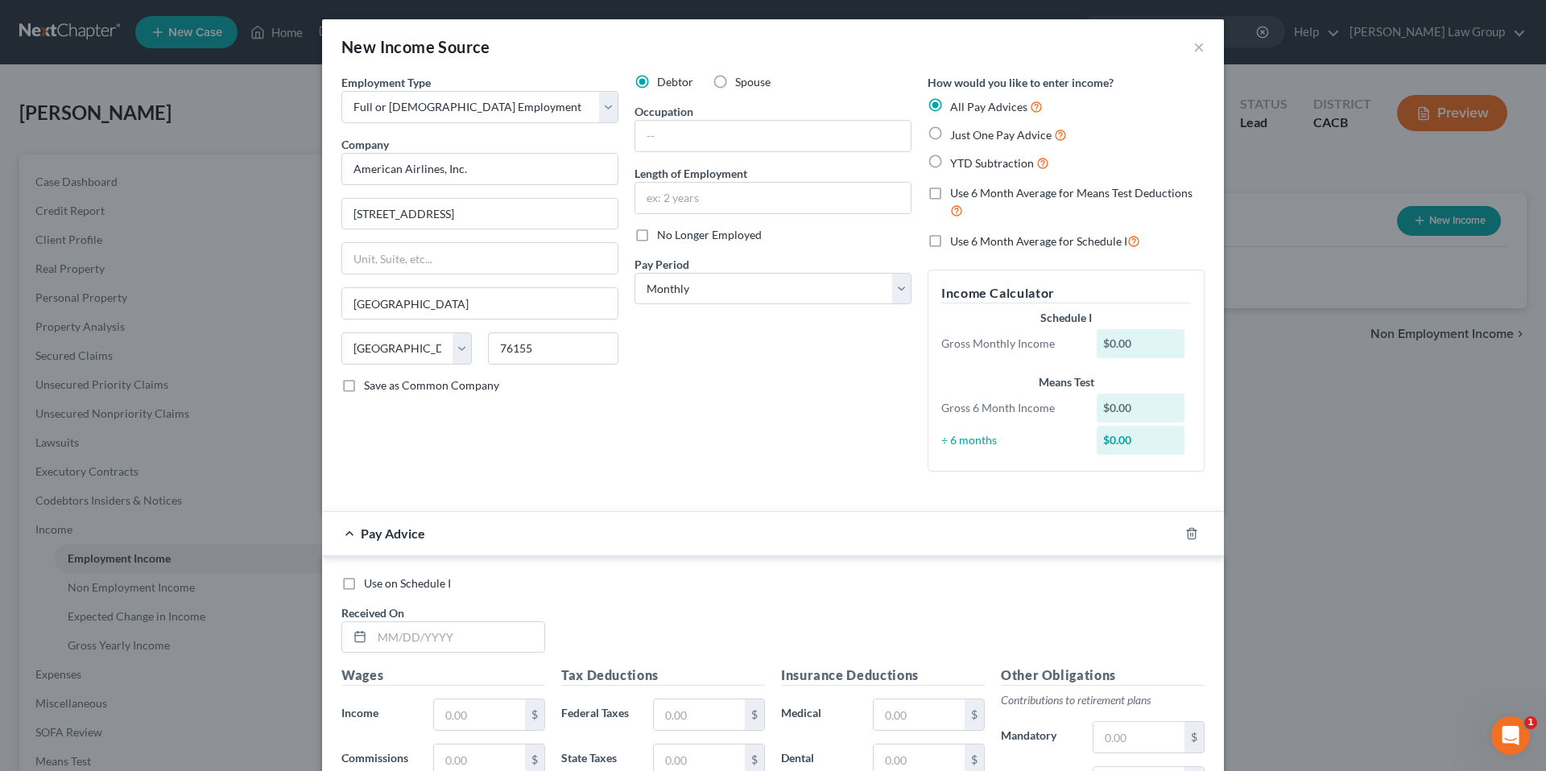
click at [530, 450] on div "Employment Type * Select Full or Part Time Employment Self Employment Company *…" at bounding box center [479, 279] width 293 height 411
click at [682, 130] on input "text" at bounding box center [772, 136] width 275 height 31
type input "LAX Stores"
click at [664, 208] on input "text" at bounding box center [772, 198] width 275 height 31
drag, startPoint x: 704, startPoint y: 140, endPoint x: 562, endPoint y: 131, distance: 142.0
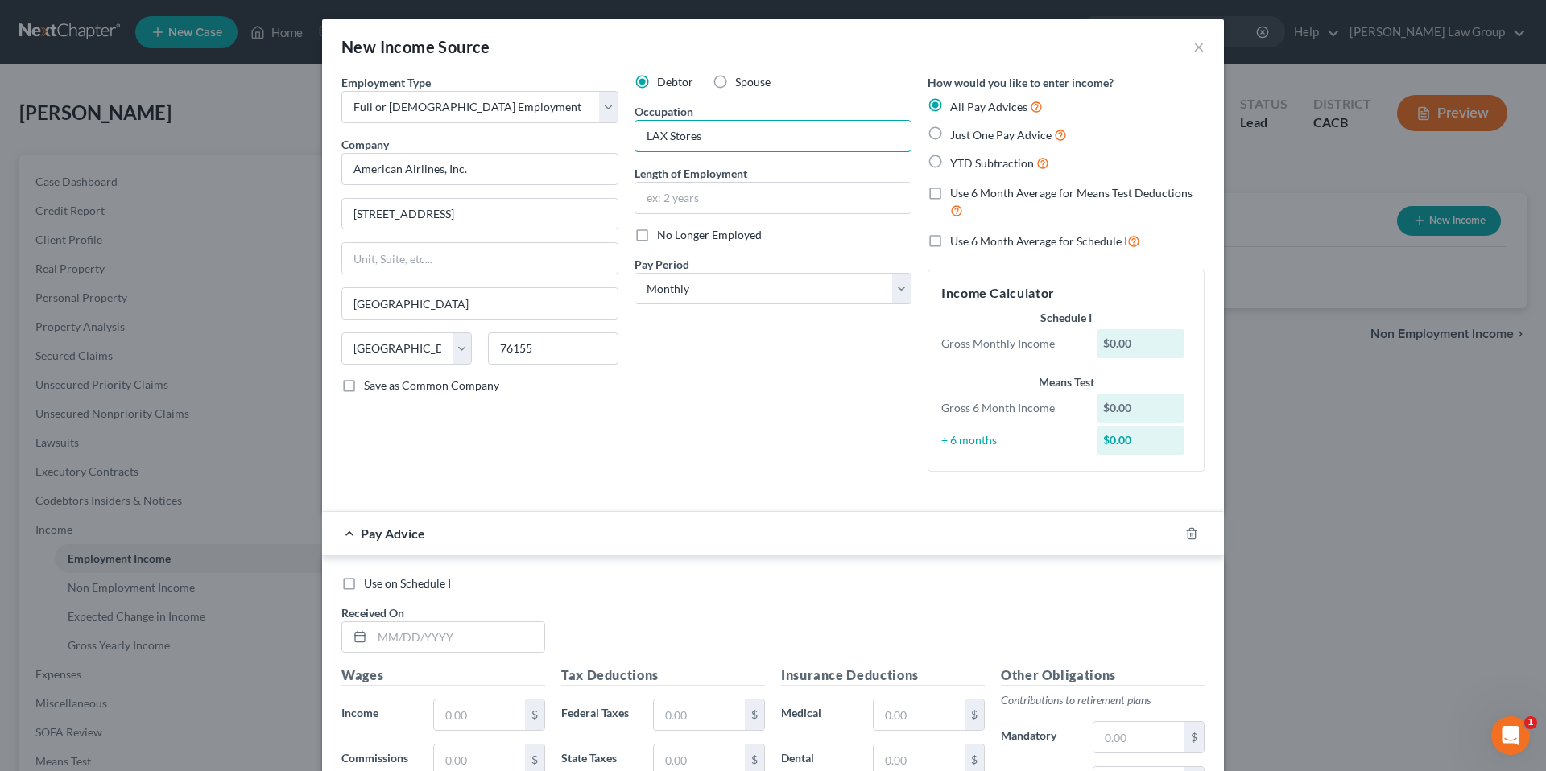
click at [562, 131] on div "Employment Type * Select Full or Part Time Employment Self Employment Company *…" at bounding box center [772, 286] width 879 height 424
drag, startPoint x: 474, startPoint y: 172, endPoint x: 294, endPoint y: 159, distance: 180.8
click at [294, 159] on div "New Income Source × Employment Type * Select Full or Part Time Employment Self …" at bounding box center [773, 385] width 1546 height 771
drag, startPoint x: 436, startPoint y: 216, endPoint x: 220, endPoint y: 192, distance: 217.1
click at [220, 192] on div "New Income Source × Employment Type * Select Full or Part Time Employment Self …" at bounding box center [773, 385] width 1546 height 771
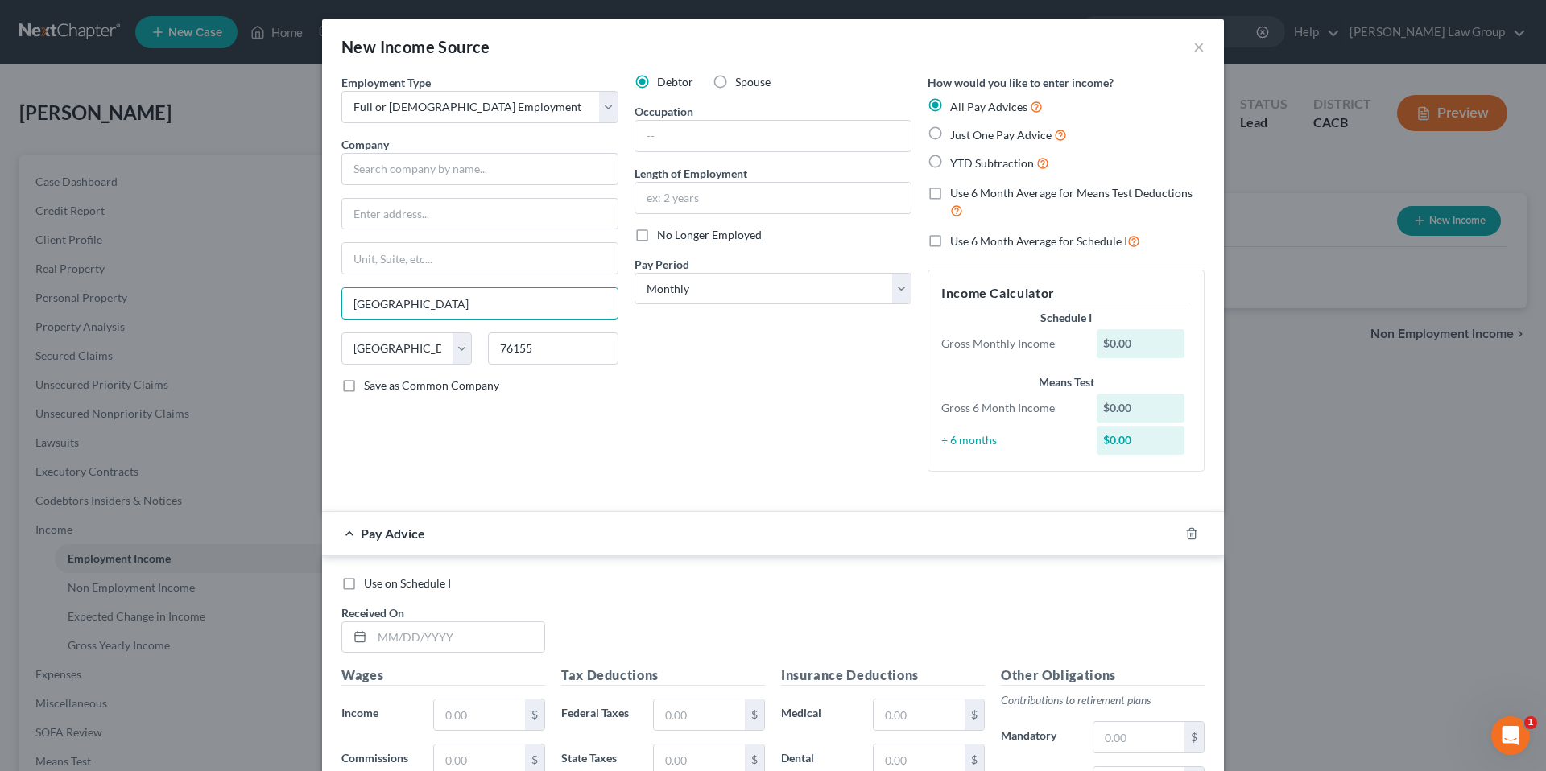
drag, startPoint x: 421, startPoint y: 303, endPoint x: 218, endPoint y: 258, distance: 207.7
click at [211, 267] on div "New Income Source × Employment Type * Select Full or Part Time Employment Self …" at bounding box center [773, 385] width 1546 height 771
click at [376, 354] on select "State AL AK AR AZ CA CO CT DE DC FL GA GU HI ID IL IN IA KS KY LA ME MD MA MI M…" at bounding box center [406, 349] width 130 height 32
click at [341, 333] on select "State AL AK AR AZ CA CO CT DE DC FL GA GU HI ID IL IN IA KS KY LA ME MD MA MI M…" at bounding box center [406, 349] width 130 height 32
click at [612, 438] on div "Employment Type * Select Full or Part Time Employment Self Employment Company *…" at bounding box center [479, 279] width 293 height 411
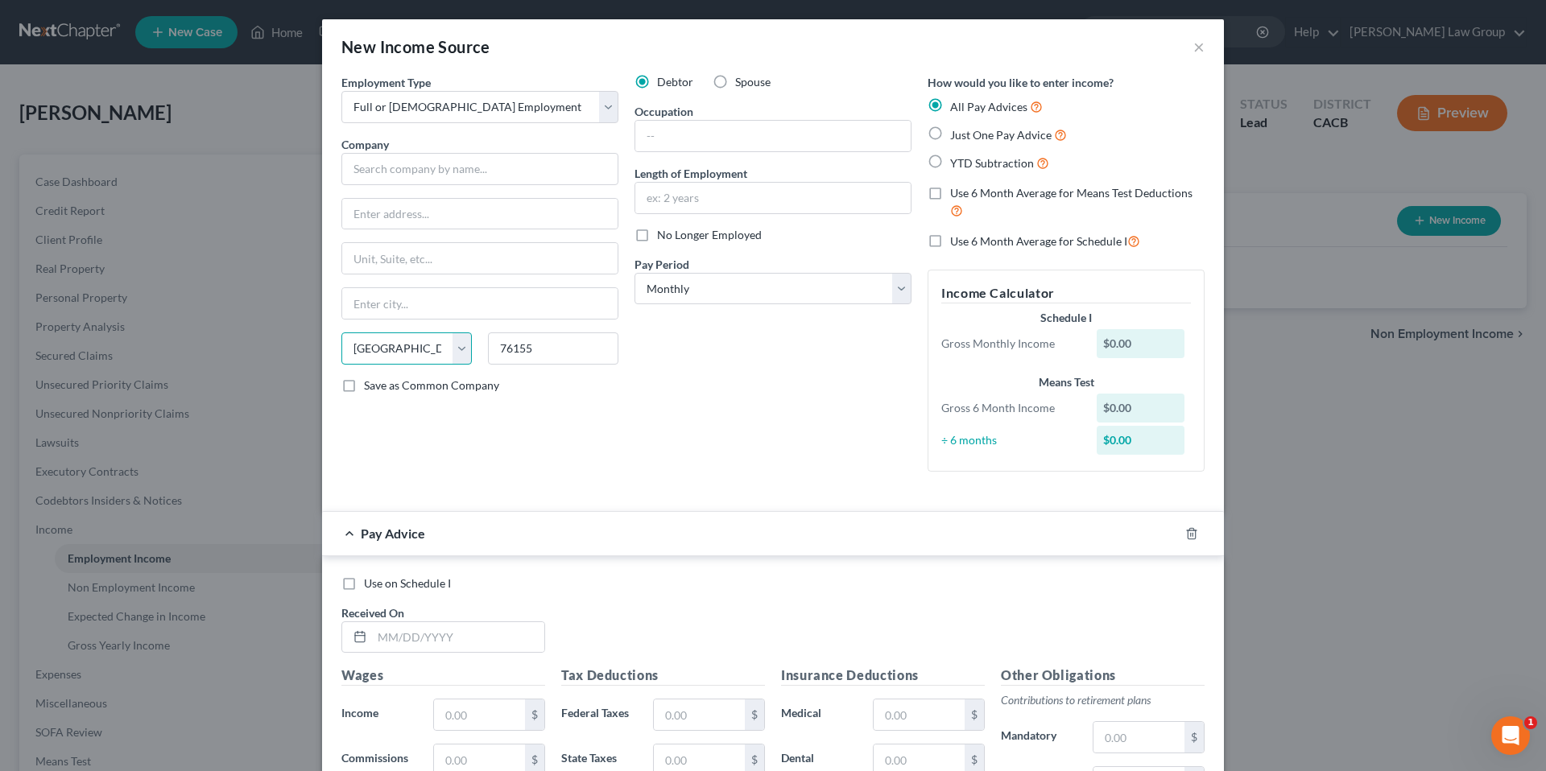
click at [413, 341] on select "State AL AK AR AZ CA CO CT DE DC FL GA GU HI ID IL IN IA KS KY LA ME MD MA MI M…" at bounding box center [406, 349] width 130 height 32
click at [341, 333] on select "State AL AK AR AZ CA CO CT DE DC FL GA GU HI ID IL IN IA KS KY LA ME MD MA MI M…" at bounding box center [406, 349] width 130 height 32
drag, startPoint x: 548, startPoint y: 350, endPoint x: 449, endPoint y: 345, distance: 100.0
click at [449, 345] on div "State AL AK AR AZ CA CO CT DE DC FL GA GU HI ID IL IN IA KS KY LA ME MD MA MI M…" at bounding box center [479, 355] width 293 height 45
click at [370, 351] on select "State AL AK AR AZ CA CO CT DE DC FL GA GU HI ID IL IN IA KS KY LA ME MD MA MI M…" at bounding box center [406, 349] width 130 height 32
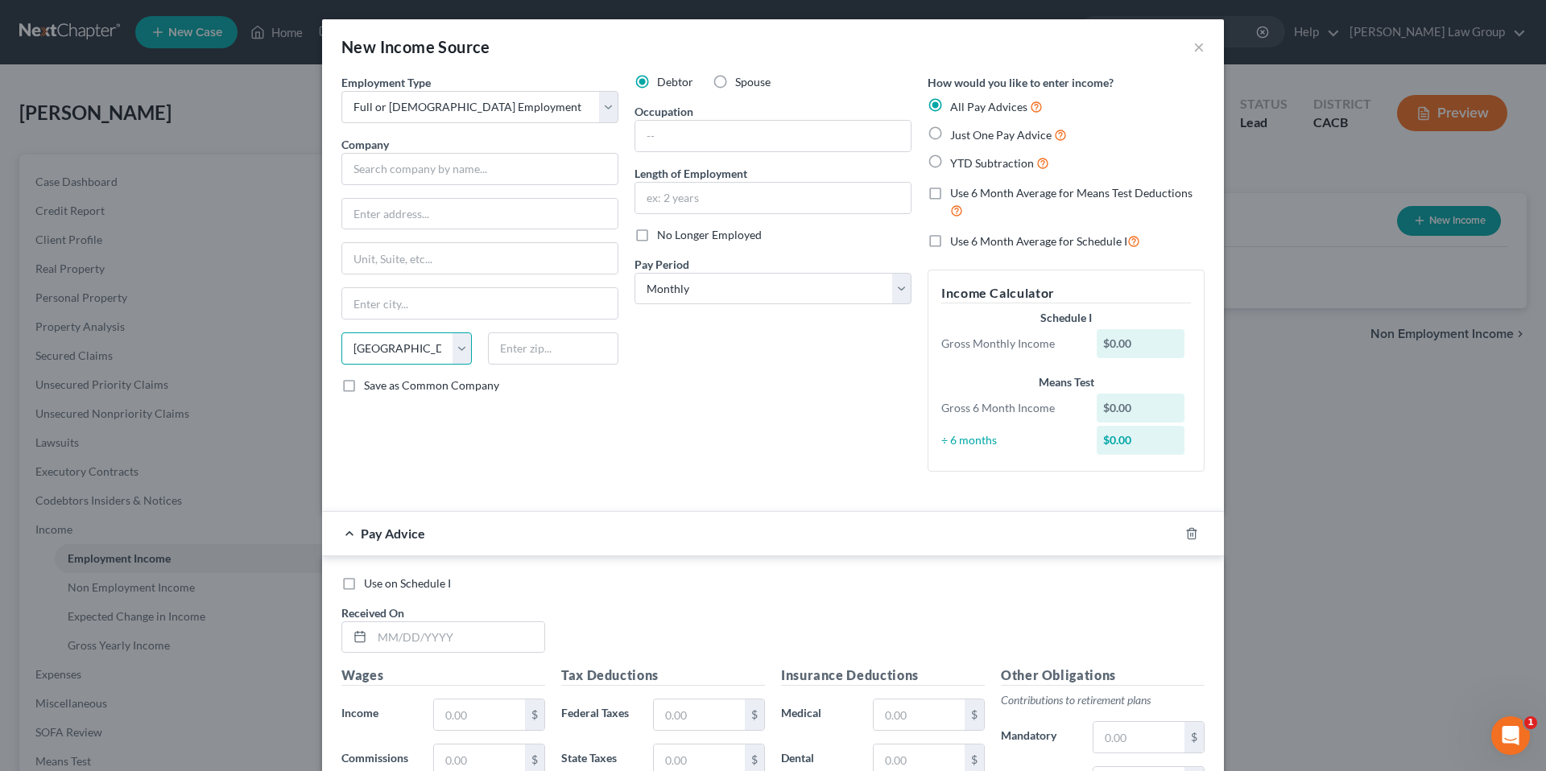
click at [461, 345] on select "State AL AK AR AZ CA CO CT DE DC FL GA GU HI ID IL IN IA KS KY LA ME MD MA MI M…" at bounding box center [406, 349] width 130 height 32
select select
click at [341, 333] on select "State AL AK AR AZ CA CO CT DE DC FL GA GU HI ID IL IN IA KS KY LA ME MD MA MI M…" at bounding box center [406, 349] width 130 height 32
click at [1193, 50] on button "×" at bounding box center [1198, 46] width 11 height 19
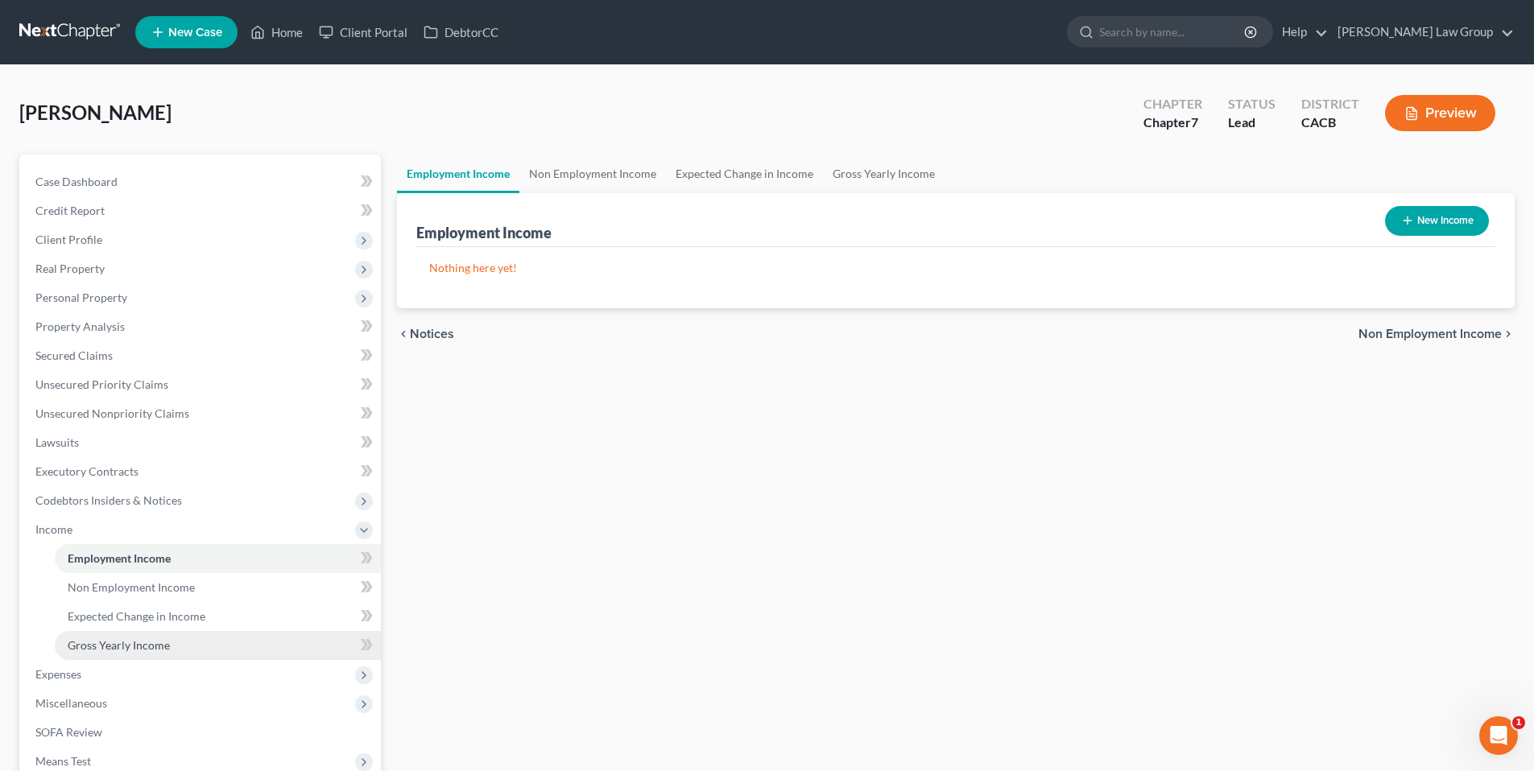
click at [120, 646] on span "Gross Yearly Income" at bounding box center [119, 646] width 102 height 14
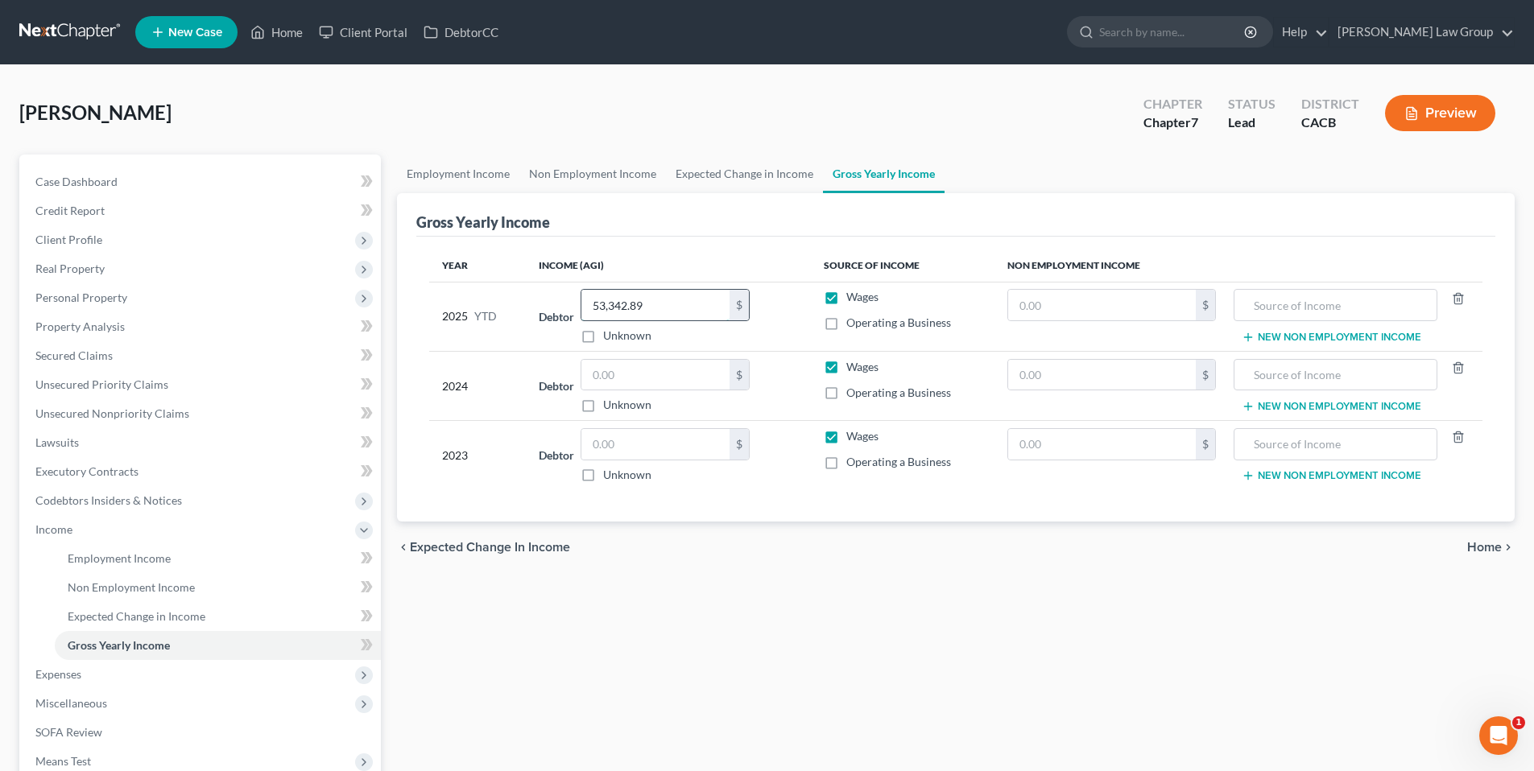
drag, startPoint x: 676, startPoint y: 307, endPoint x: 655, endPoint y: 304, distance: 20.3
click at [655, 304] on input "53,342.89" at bounding box center [655, 305] width 148 height 31
click at [77, 270] on ul "Case Dashboard Payments Invoices Payments Payments Credit Report Client Profile" at bounding box center [202, 486] width 358 height 638
click at [911, 101] on div "Santistevan, Edward Upgraded Chapter Chapter 7 Status Lead District CACB Preview" at bounding box center [766, 120] width 1495 height 70
click at [1477, 27] on link "[PERSON_NAME] Law Group" at bounding box center [1421, 32] width 184 height 29
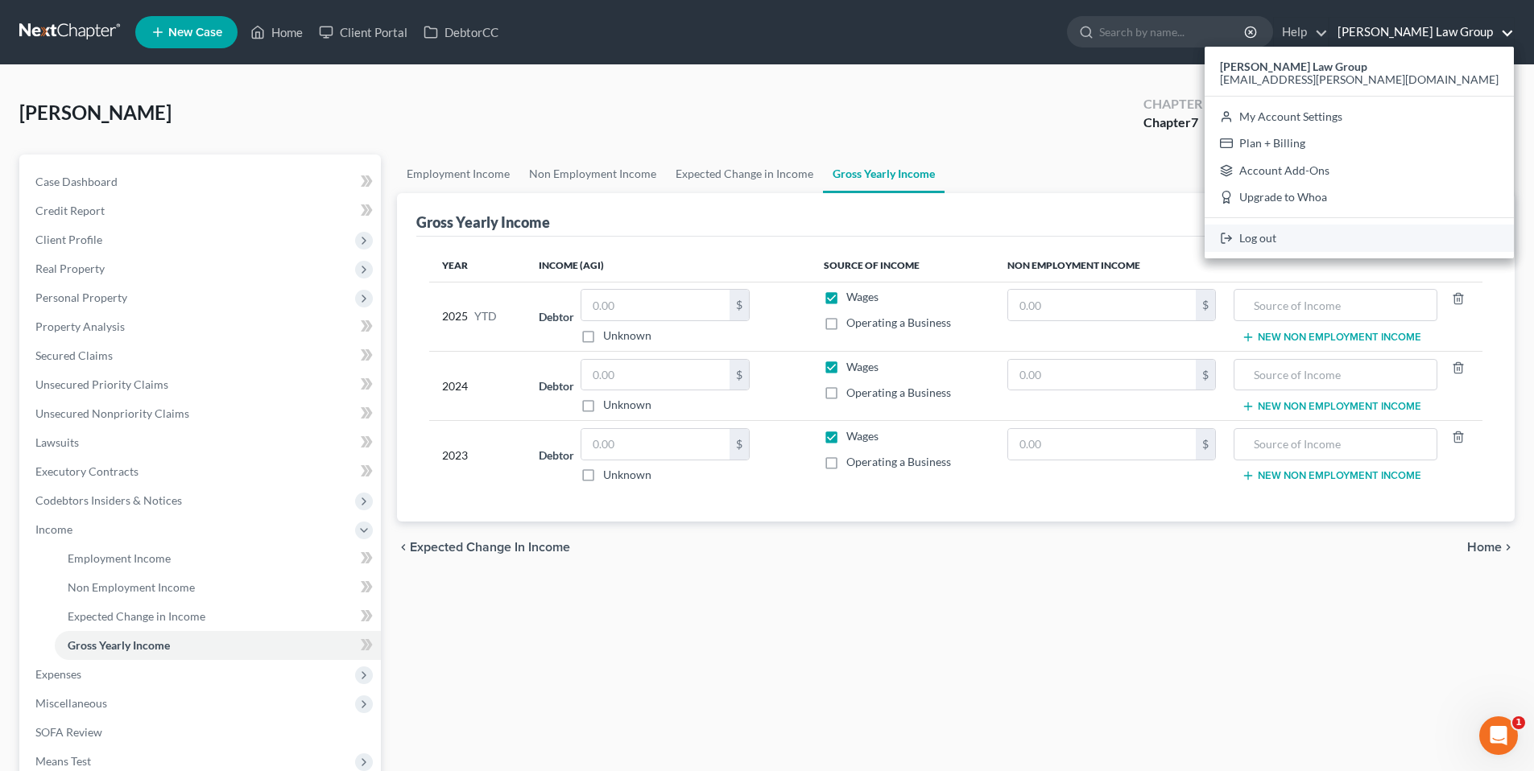
click at [1370, 236] on link "Log out" at bounding box center [1359, 238] width 309 height 27
